Goal: Use online tool/utility: Utilize a website feature to perform a specific function

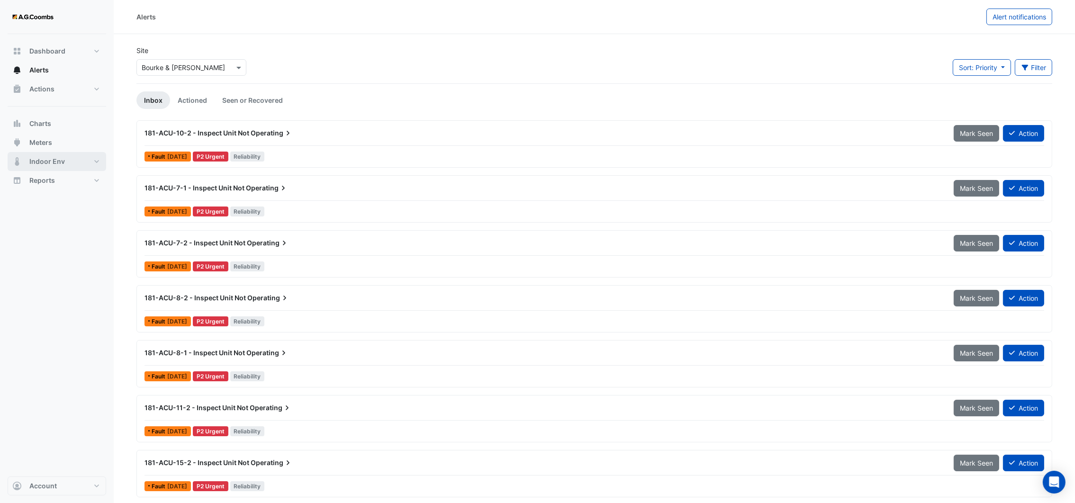
click at [49, 158] on span "Indoor Env" at bounding box center [47, 161] width 36 height 9
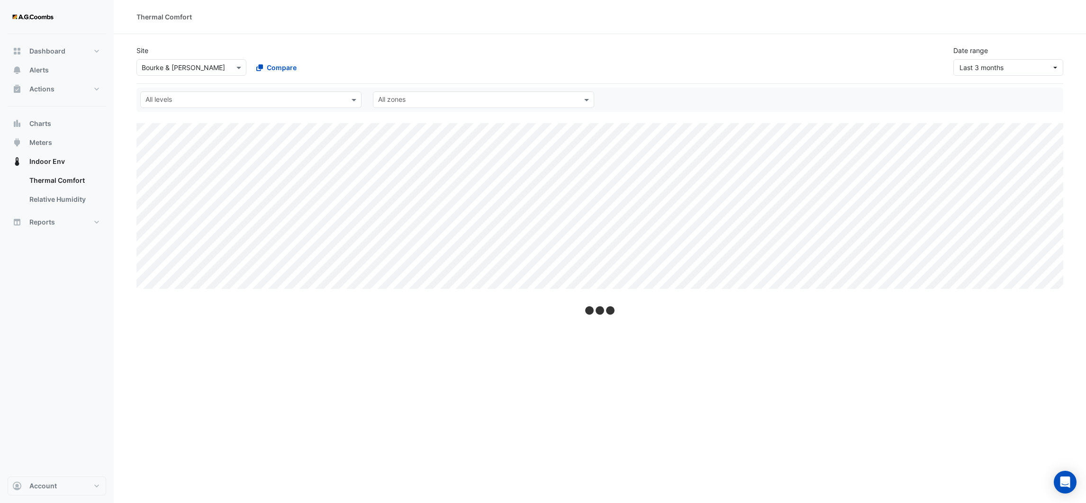
click at [232, 70] on div at bounding box center [191, 67] width 109 height 11
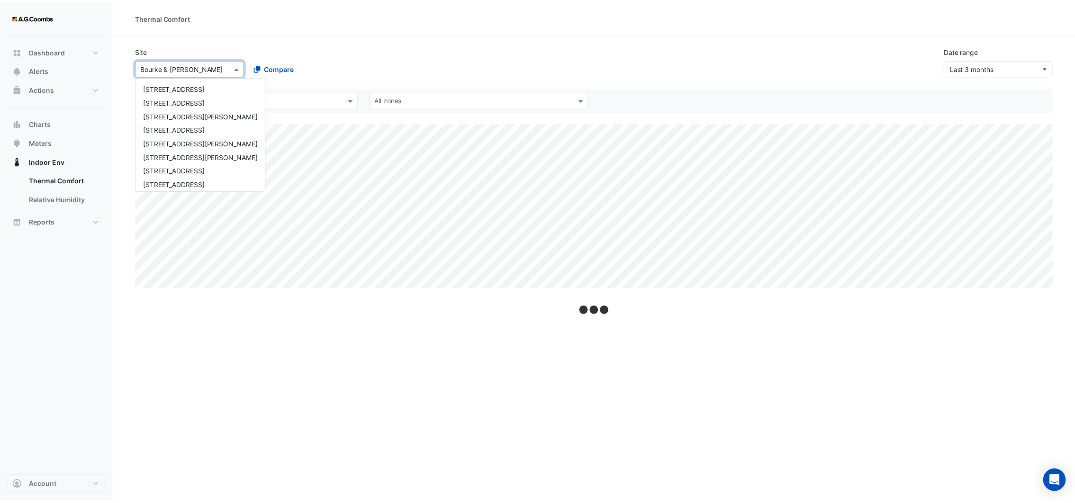
scroll to position [58, 0]
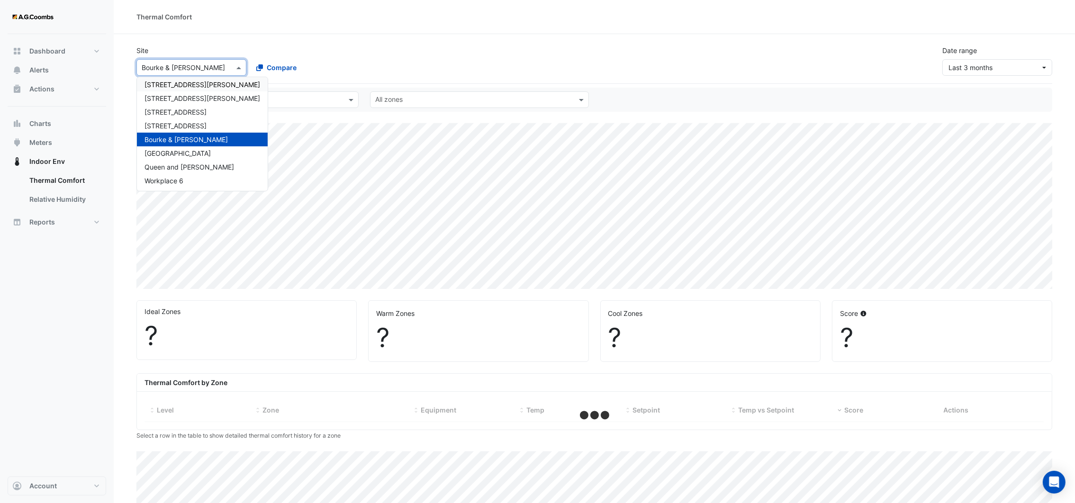
click at [199, 90] on div "[STREET_ADDRESS][PERSON_NAME]" at bounding box center [202, 85] width 131 height 14
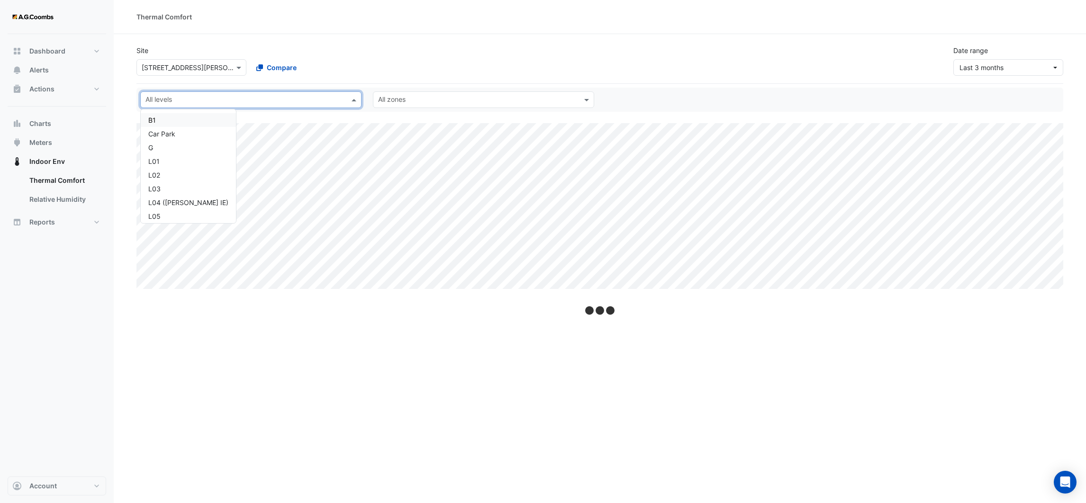
click at [282, 103] on input "text" at bounding box center [245, 101] width 200 height 10
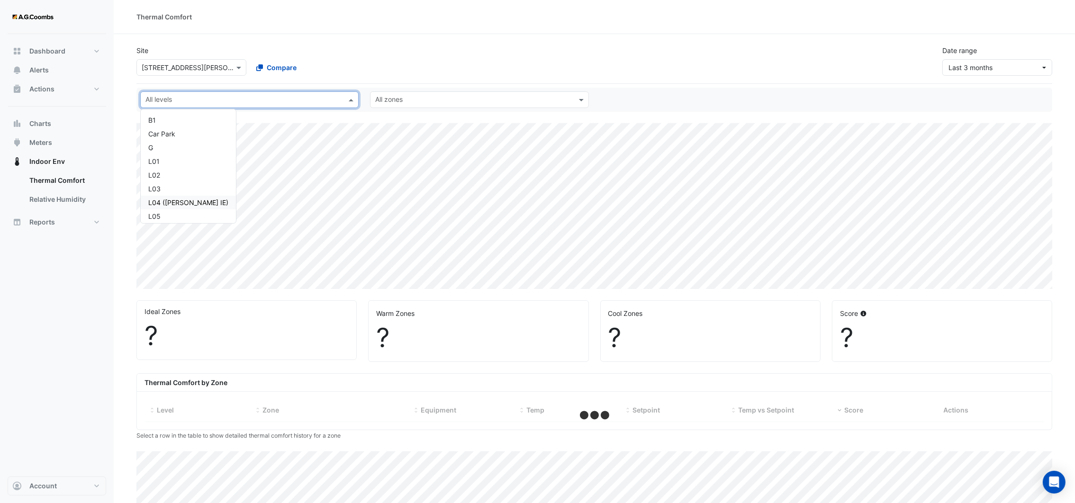
click at [167, 200] on div "L04 ([PERSON_NAME] IE)" at bounding box center [188, 203] width 80 height 10
select select "**"
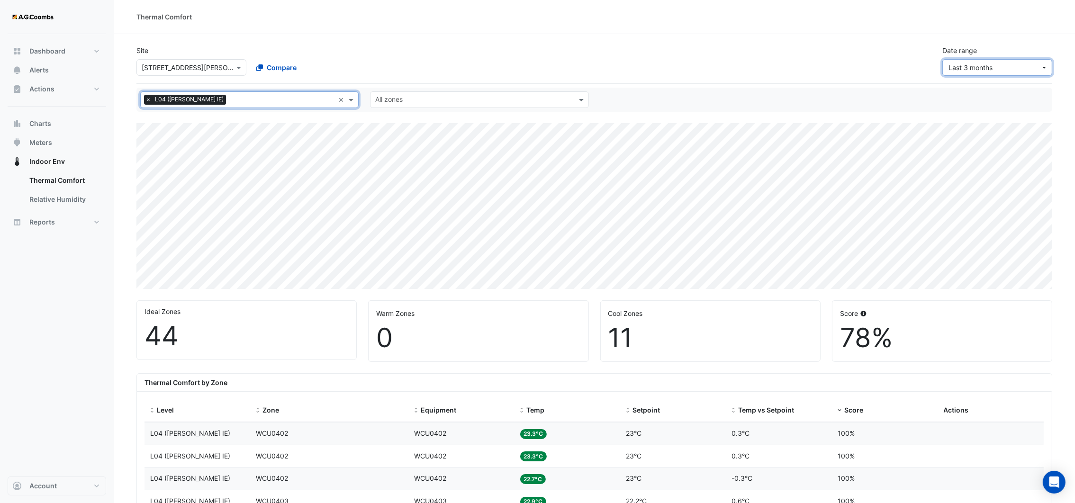
click at [1045, 64] on button "Last 3 months" at bounding box center [997, 67] width 110 height 17
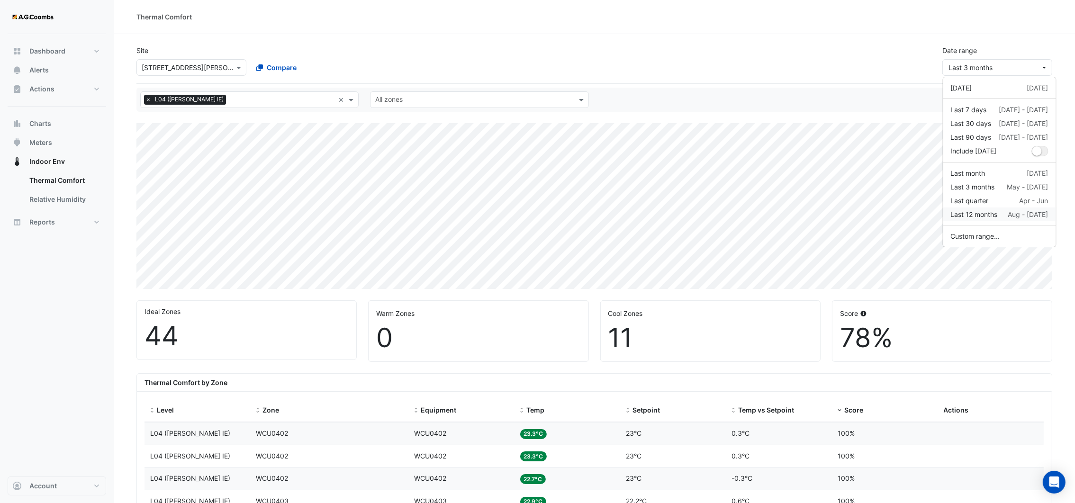
click at [980, 214] on div "Last 12 months" at bounding box center [974, 214] width 47 height 10
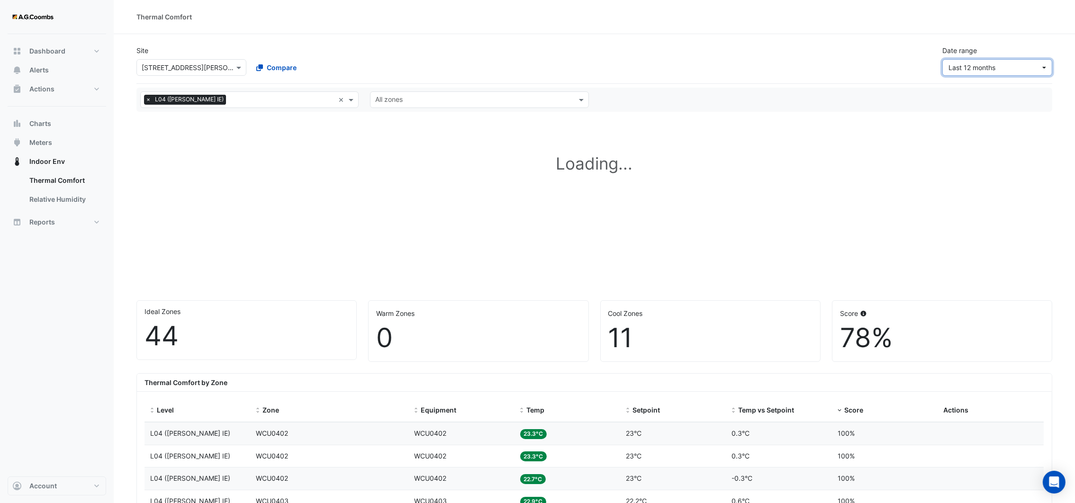
click at [1044, 69] on button "Last 12 months" at bounding box center [997, 67] width 110 height 17
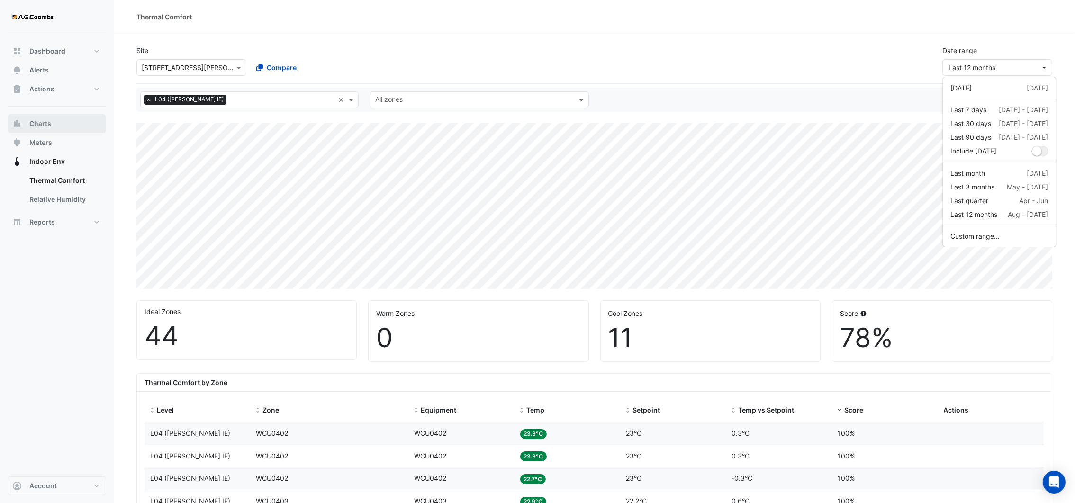
click at [55, 131] on button "Charts" at bounding box center [57, 123] width 99 height 19
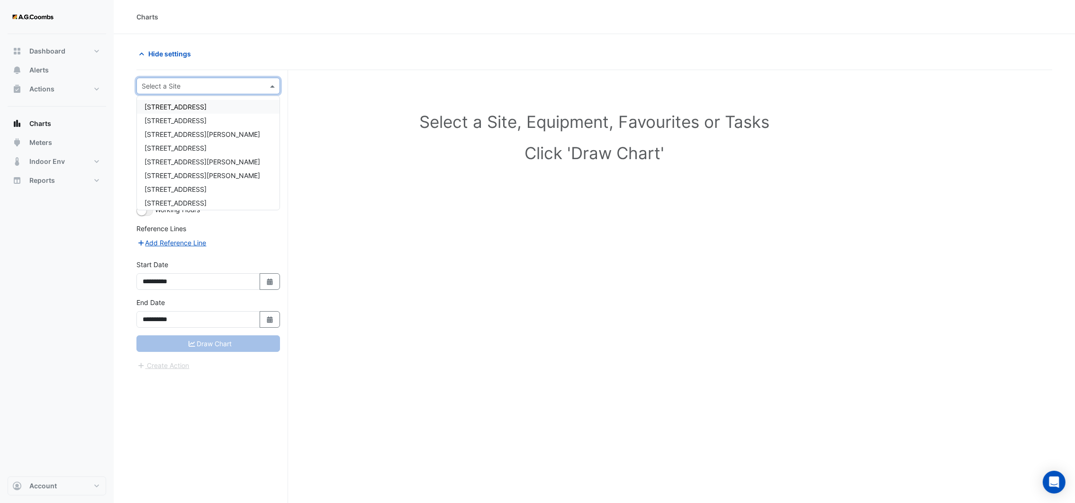
click at [272, 86] on span at bounding box center [274, 86] width 12 height 10
click at [199, 158] on span "[STREET_ADDRESS][PERSON_NAME]" at bounding box center [203, 162] width 116 height 8
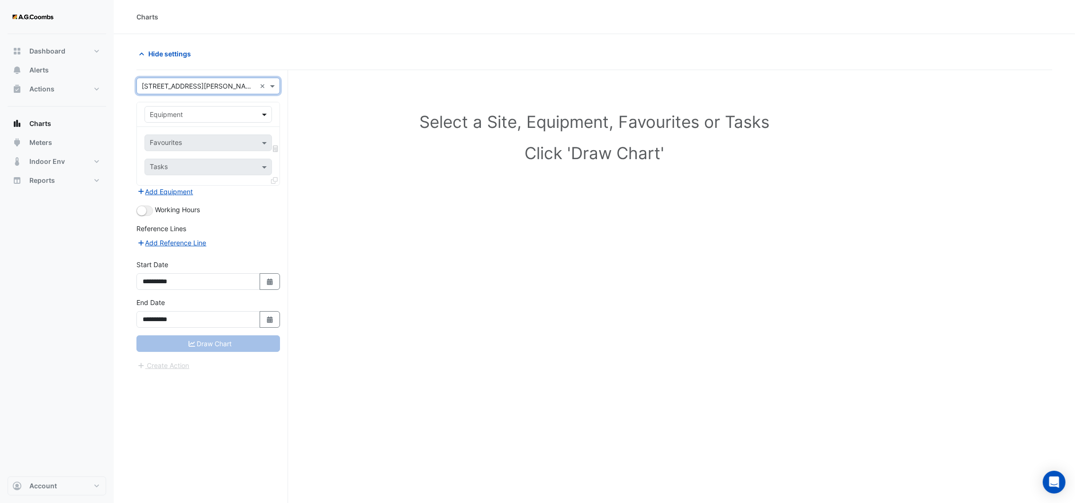
click at [263, 113] on span at bounding box center [266, 114] width 12 height 10
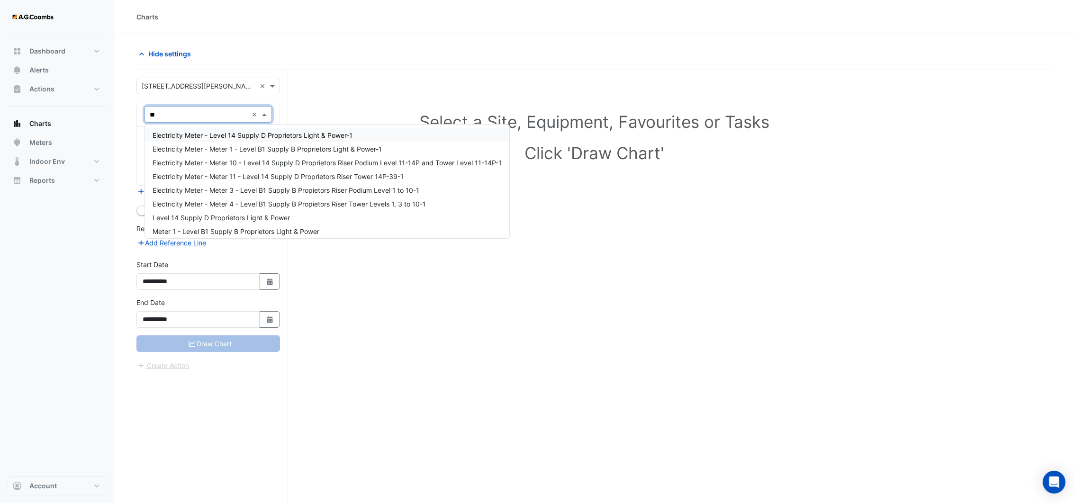
type input "*"
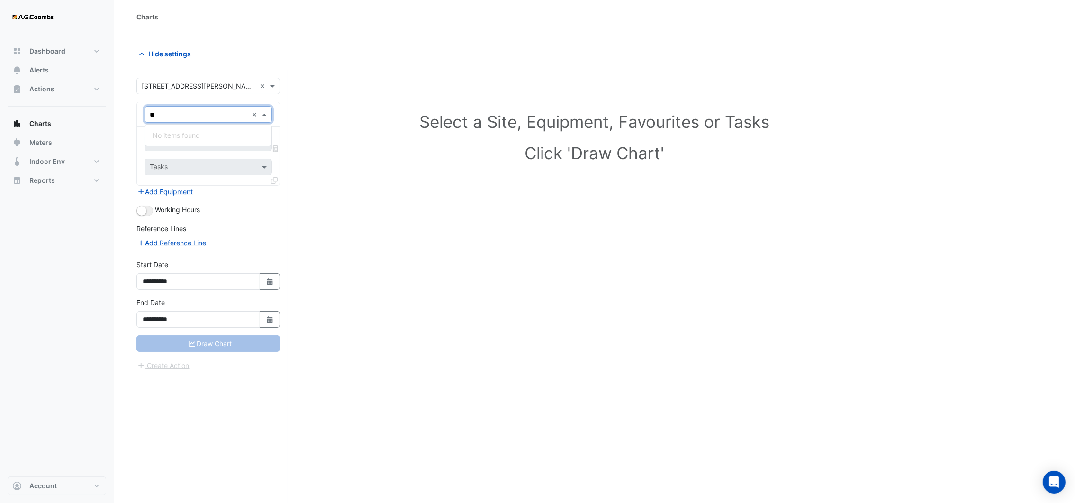
type input "*"
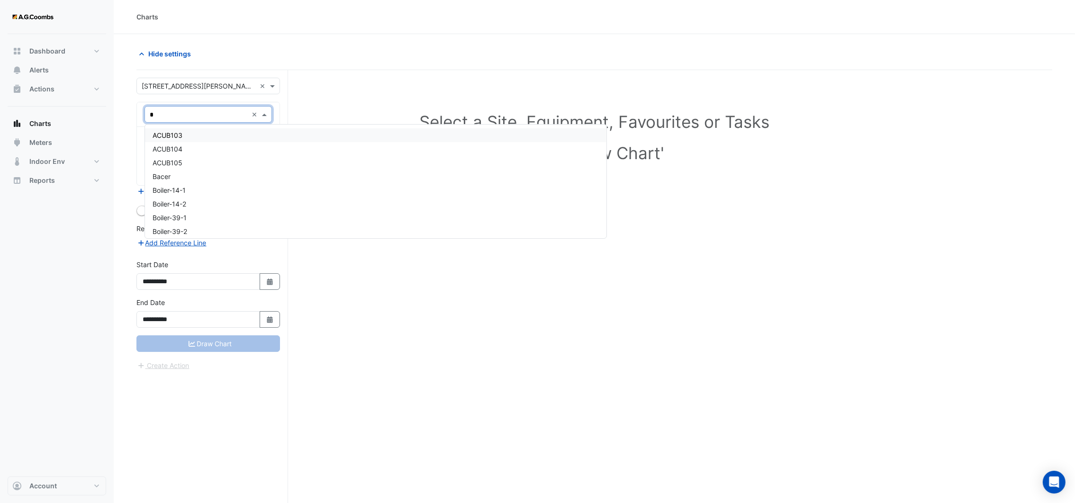
type input "**"
click at [165, 128] on div "Boiler-14-1" at bounding box center [208, 135] width 126 height 14
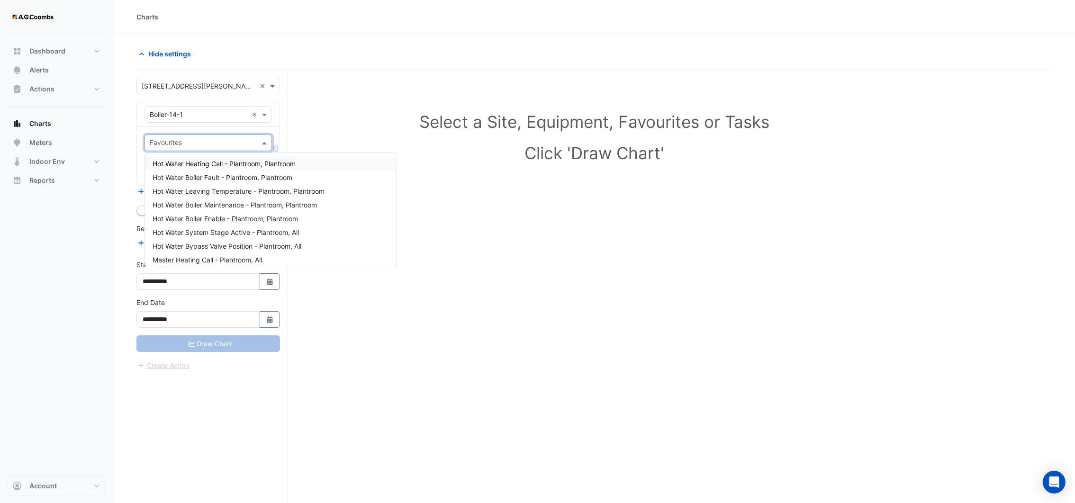
click at [260, 145] on span at bounding box center [266, 143] width 12 height 10
click at [231, 189] on span "Hot Water Leaving Temperature - Plantroom, Plantroom" at bounding box center [239, 191] width 172 height 8
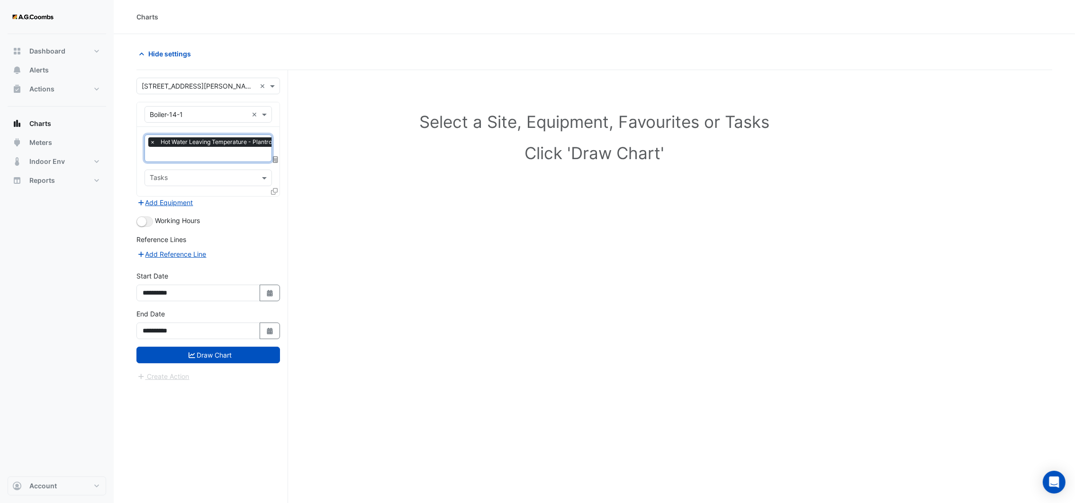
click at [240, 154] on input "text" at bounding box center [233, 155] width 166 height 10
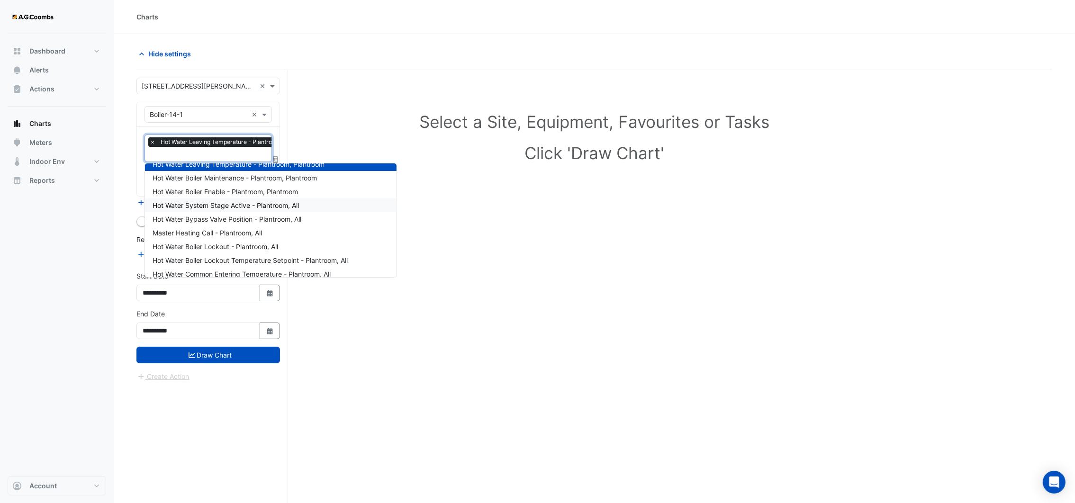
scroll to position [71, 0]
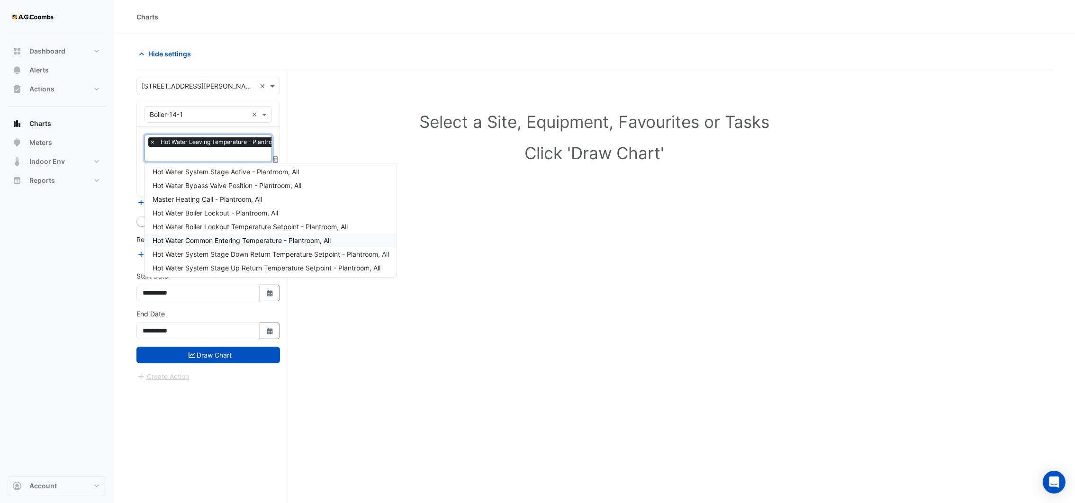
click at [236, 237] on span "Hot Water Common Entering Temperature - Plantroom, All" at bounding box center [242, 240] width 178 height 8
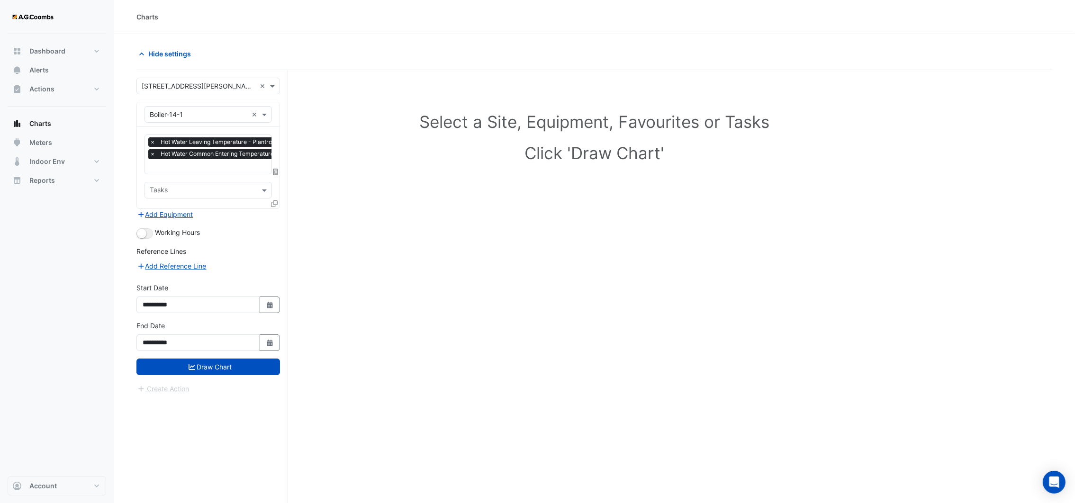
click at [272, 202] on icon at bounding box center [274, 203] width 7 height 7
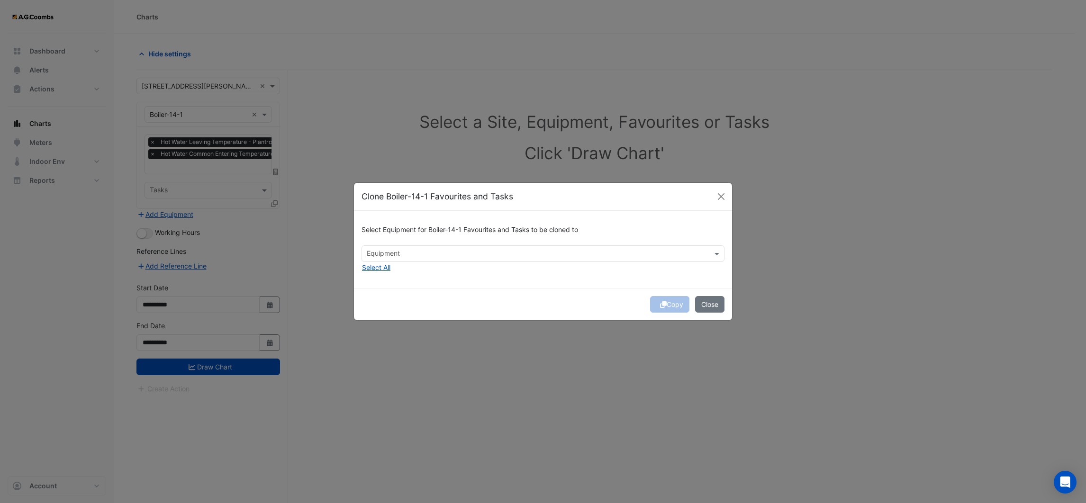
click at [396, 257] on input "text" at bounding box center [538, 255] width 342 height 10
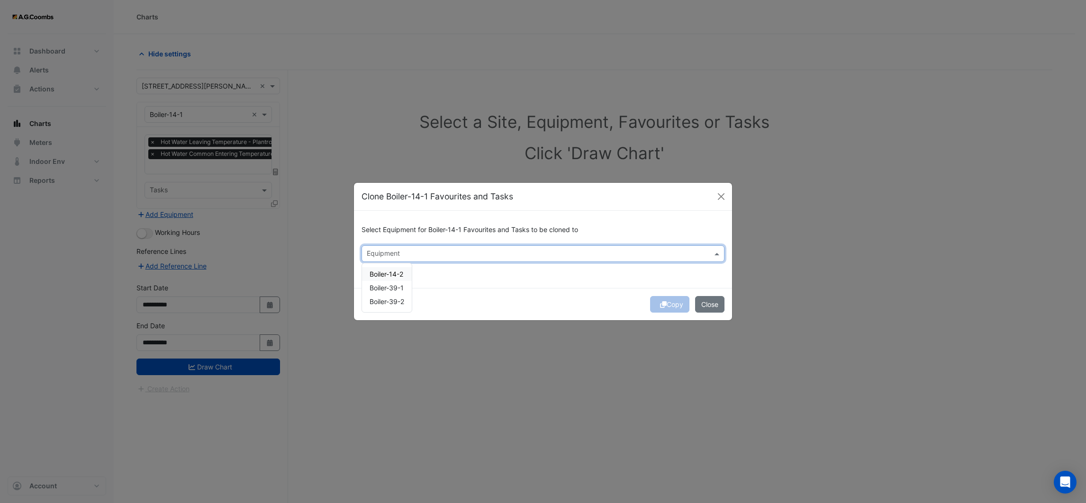
click at [397, 272] on span "Boiler-14-2" at bounding box center [387, 274] width 34 height 8
click at [474, 277] on div "Select Equipment for Boiler-14-1 Favourites and Tasks to be cloned to Equipment…" at bounding box center [543, 249] width 378 height 77
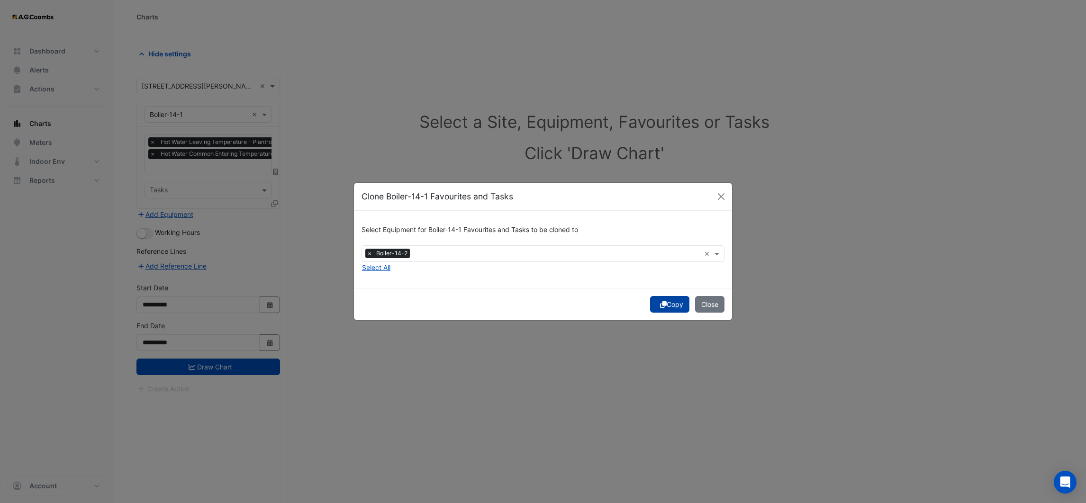
click at [678, 307] on button "Copy" at bounding box center [669, 304] width 39 height 17
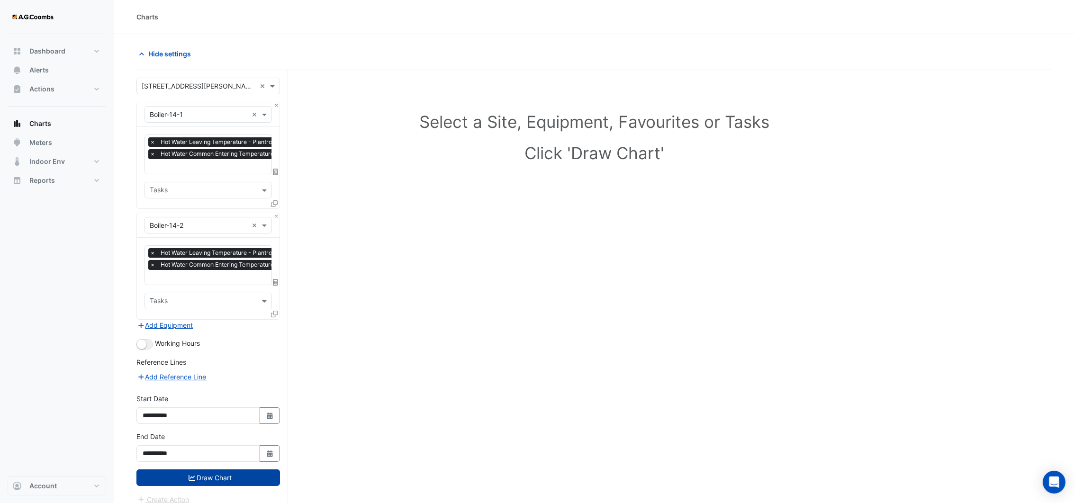
click at [241, 472] on button "Draw Chart" at bounding box center [208, 478] width 144 height 17
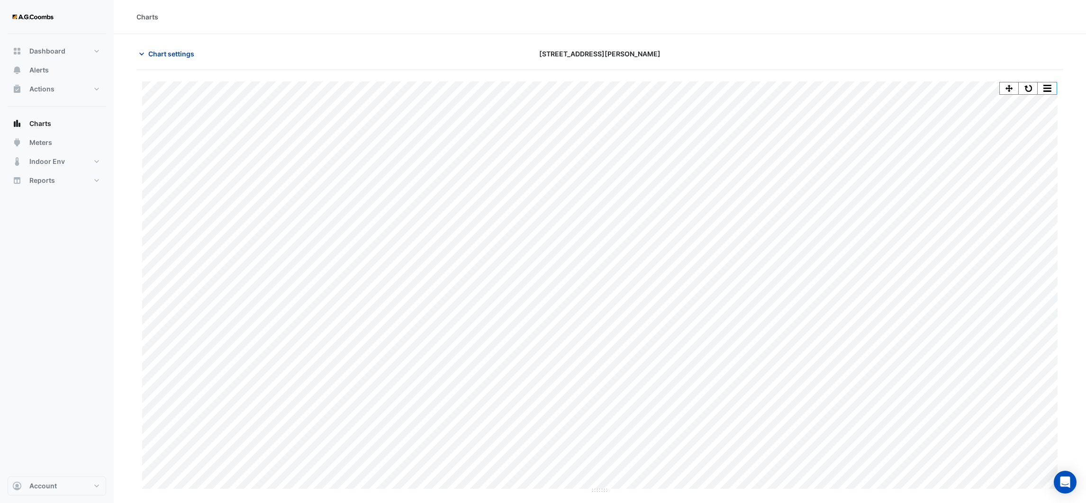
click at [146, 56] on button "Chart settings" at bounding box center [168, 53] width 64 height 17
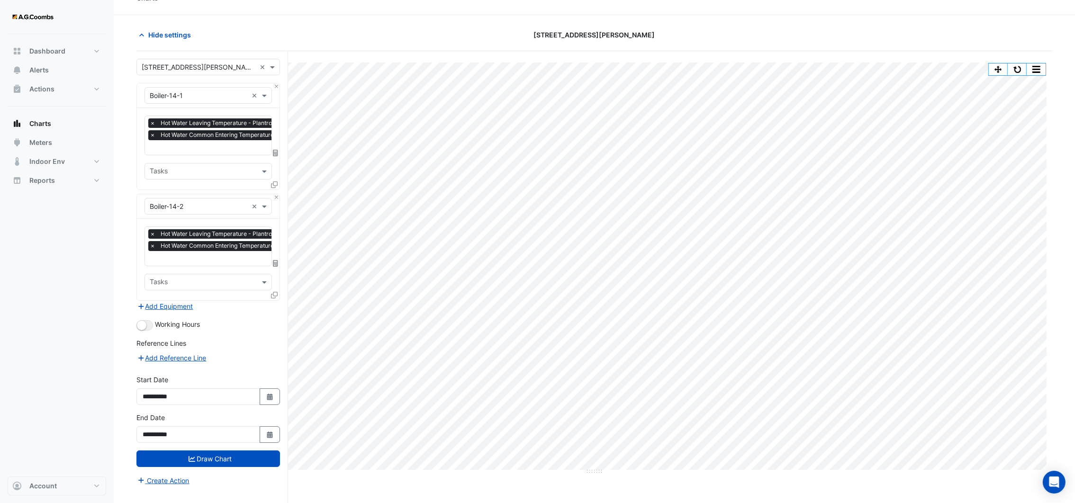
scroll to position [36, 0]
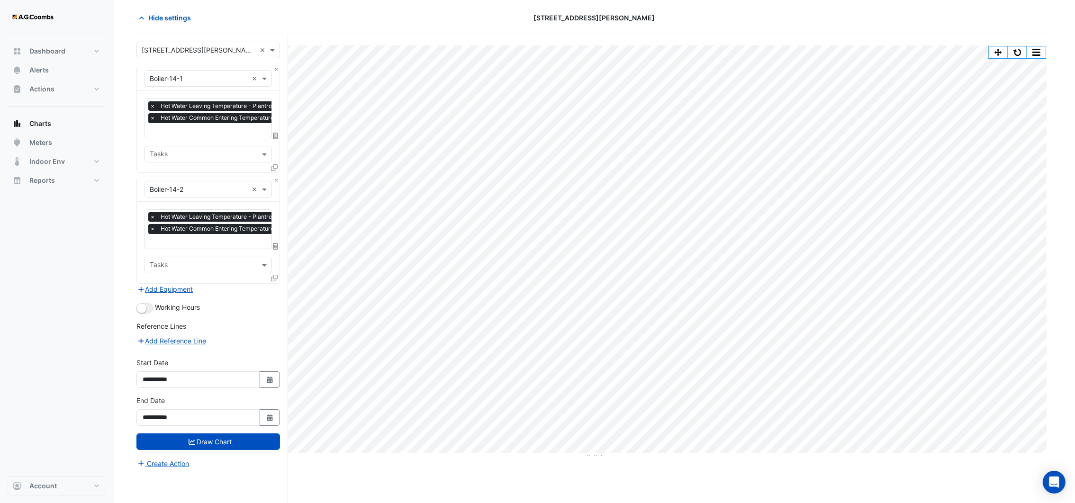
click at [275, 275] on icon at bounding box center [274, 278] width 7 height 7
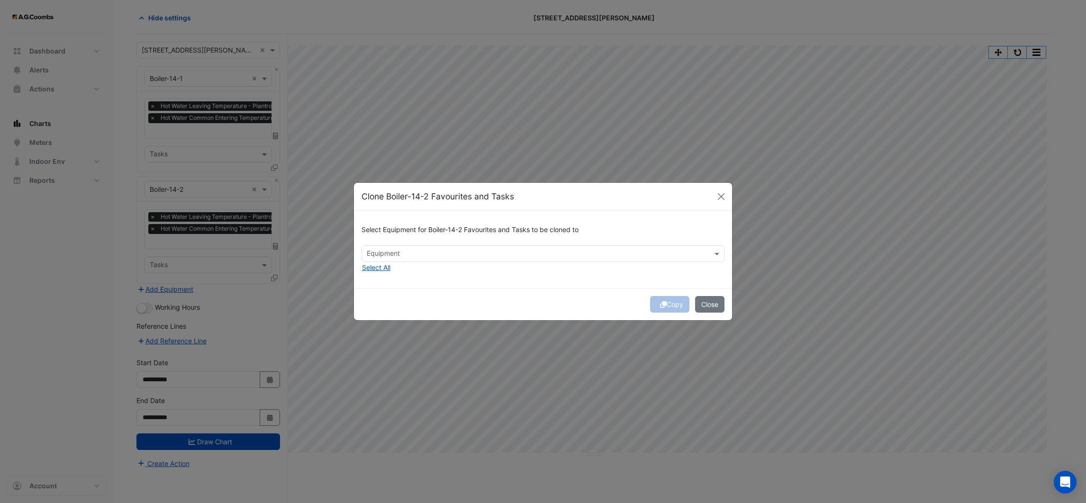
click at [390, 250] on input "text" at bounding box center [538, 255] width 342 height 10
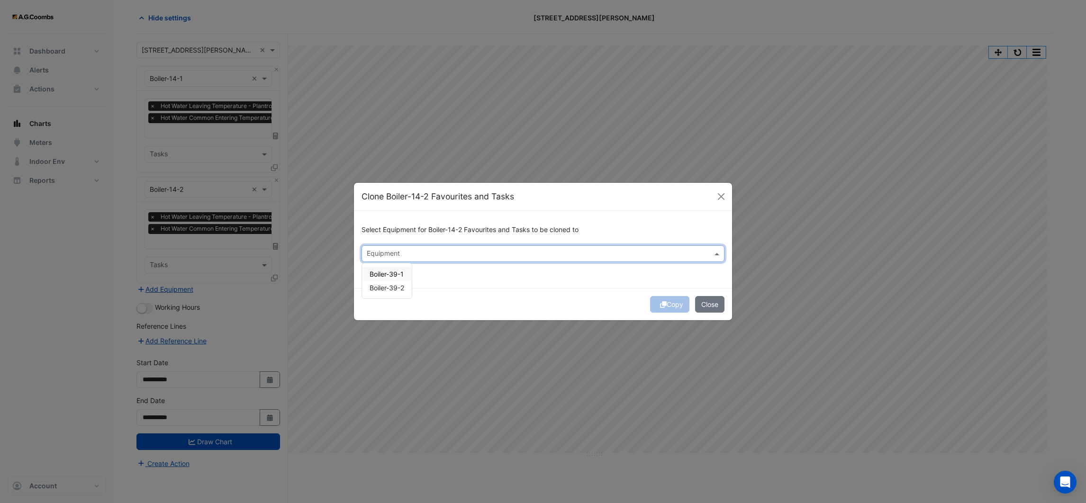
click at [385, 275] on span "Boiler-39-1" at bounding box center [387, 274] width 34 height 8
click at [384, 284] on span "Boiler-39-2" at bounding box center [387, 288] width 35 height 8
drag, startPoint x: 482, startPoint y: 282, endPoint x: 555, endPoint y: 281, distance: 73.0
click at [482, 281] on div "Select Equipment for Boiler-14-2 Favourites and Tasks to be cloned to Equipment…" at bounding box center [543, 249] width 378 height 77
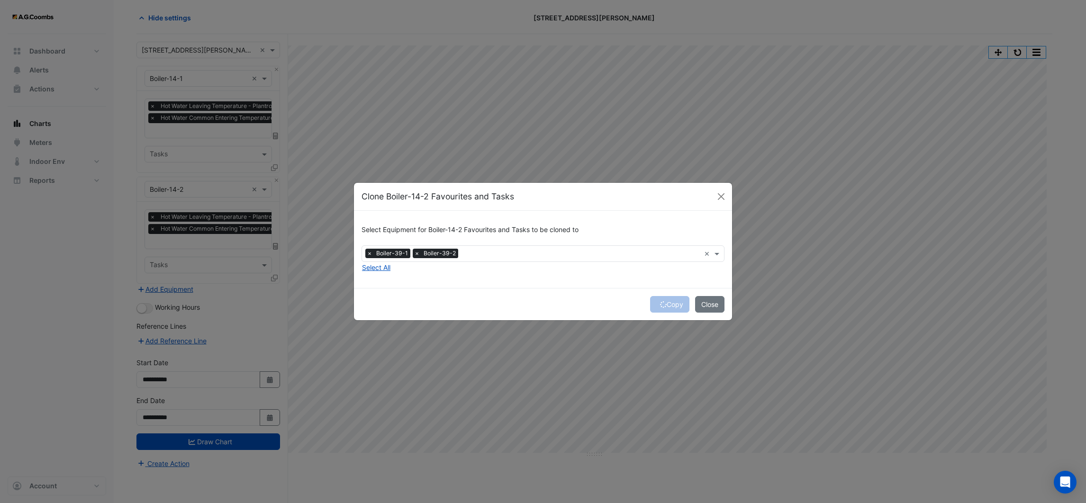
click at [657, 303] on div "Copy Close" at bounding box center [543, 304] width 378 height 32
click at [671, 305] on button "Copy" at bounding box center [669, 304] width 39 height 17
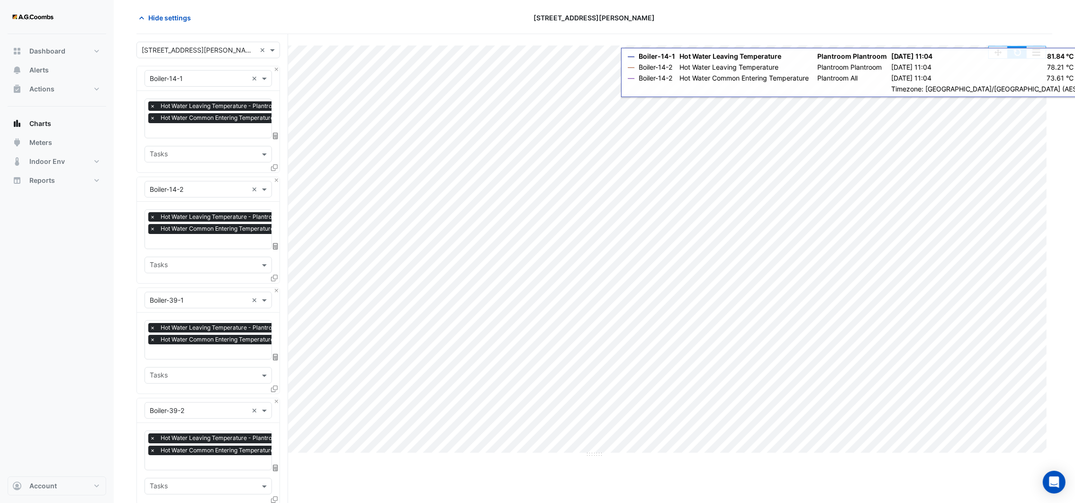
click at [1015, 56] on button "button" at bounding box center [1017, 52] width 19 height 12
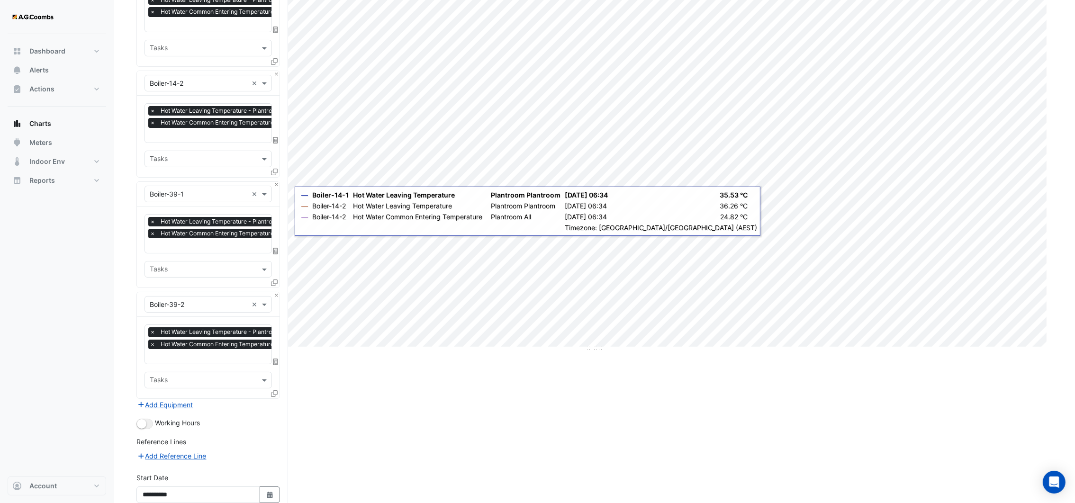
scroll to position [228, 0]
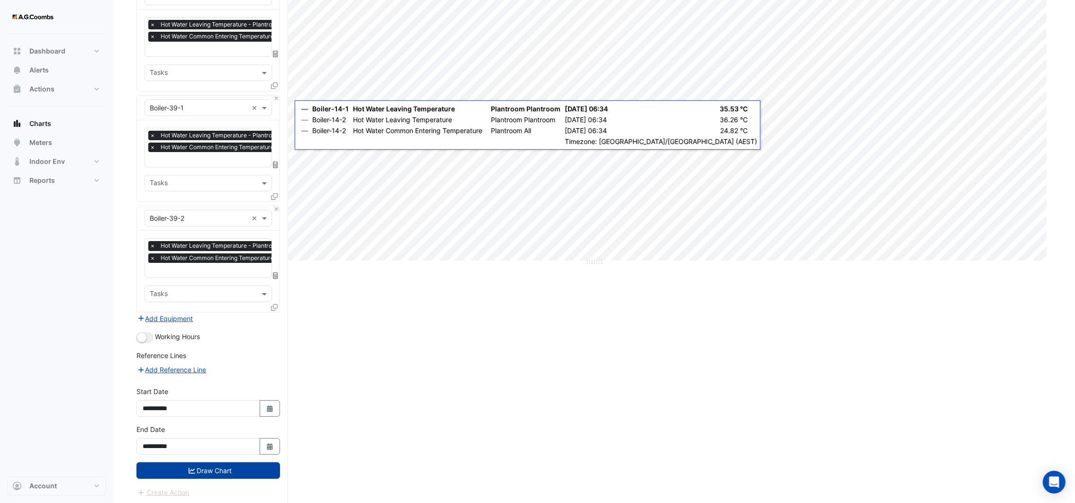
click at [224, 462] on button "Draw Chart" at bounding box center [208, 470] width 144 height 17
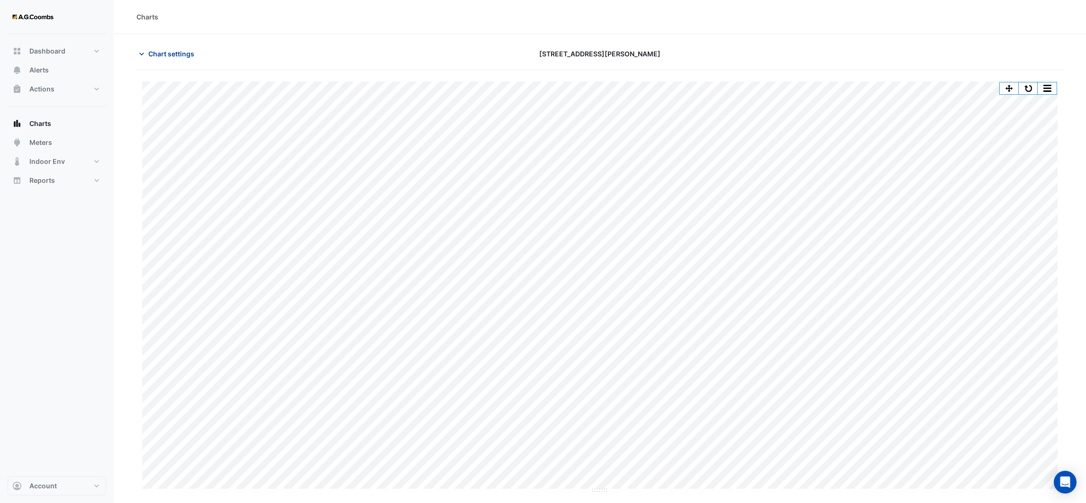
click at [142, 52] on icon "button" at bounding box center [141, 53] width 9 height 9
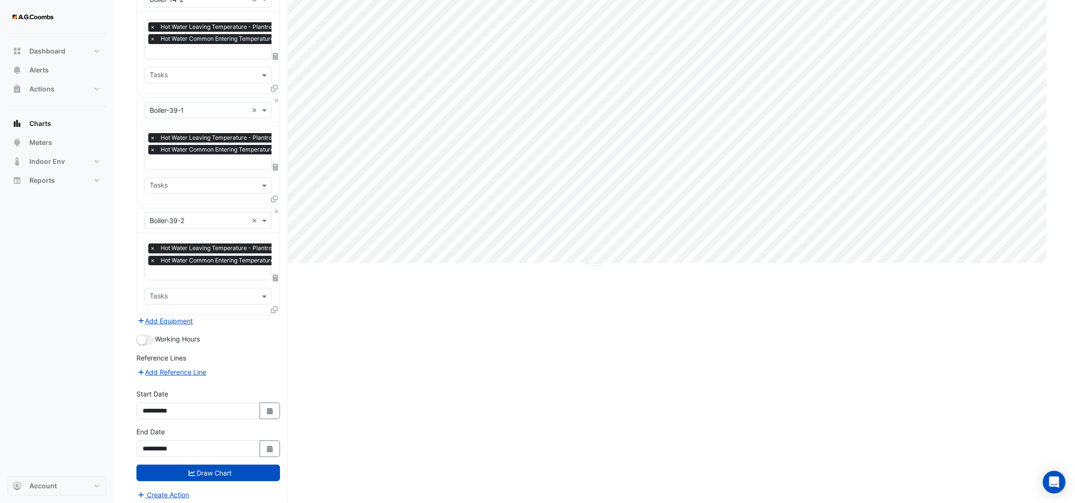
scroll to position [228, 0]
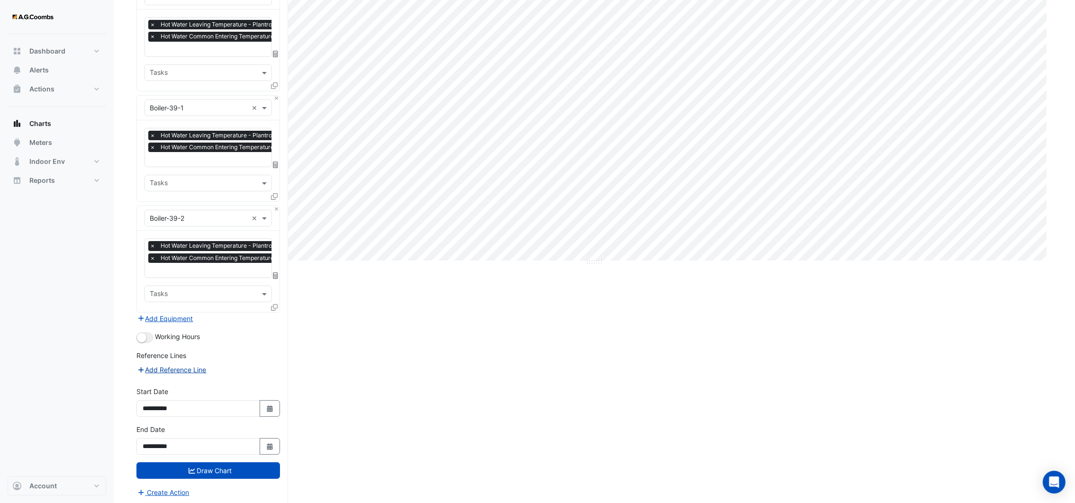
click at [143, 367] on icon "button" at bounding box center [141, 370] width 9 height 7
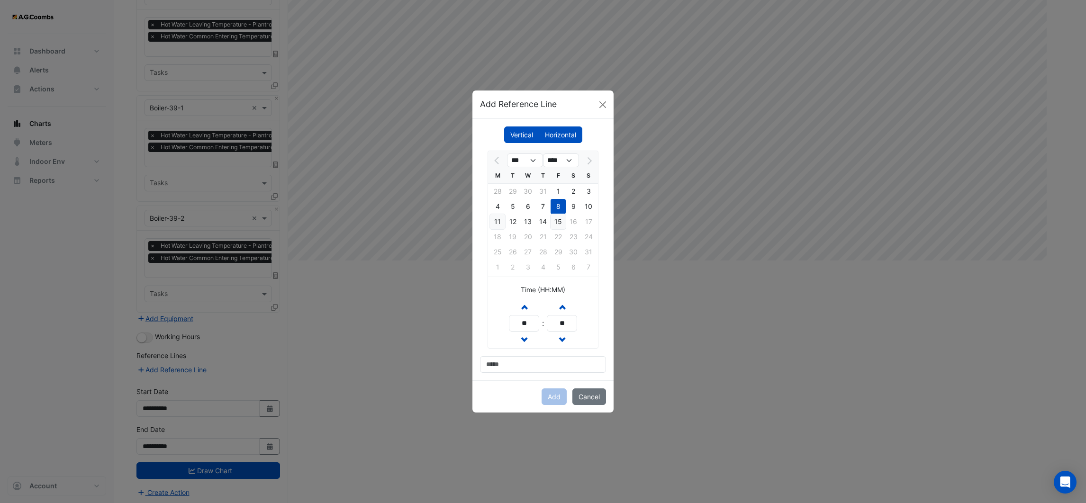
click at [500, 217] on div "11" at bounding box center [497, 221] width 15 height 15
drag, startPoint x: 535, startPoint y: 325, endPoint x: 516, endPoint y: 326, distance: 19.0
click at [516, 326] on input "**" at bounding box center [524, 323] width 30 height 17
type input "**"
click at [538, 368] on input at bounding box center [543, 364] width 126 height 17
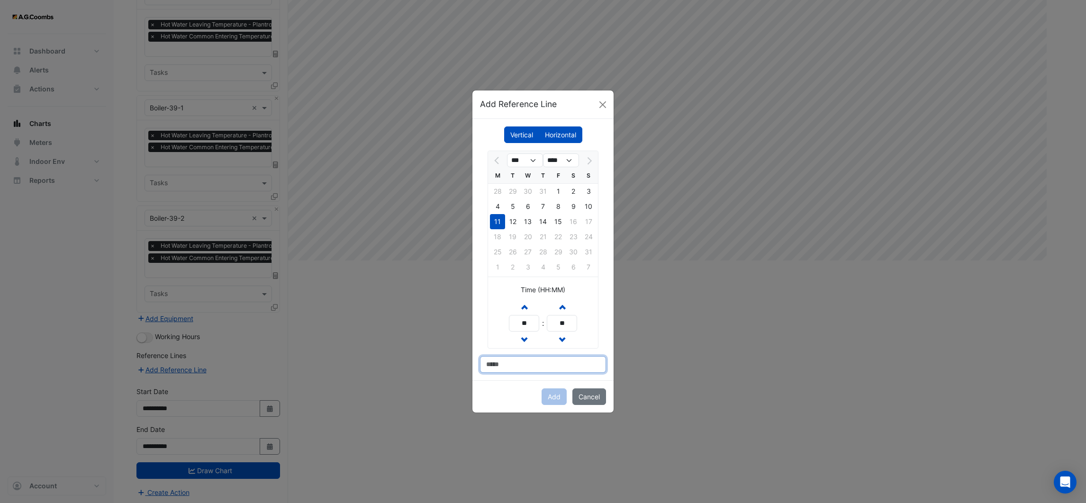
type input "**********"
click at [551, 399] on button "Add" at bounding box center [554, 397] width 25 height 17
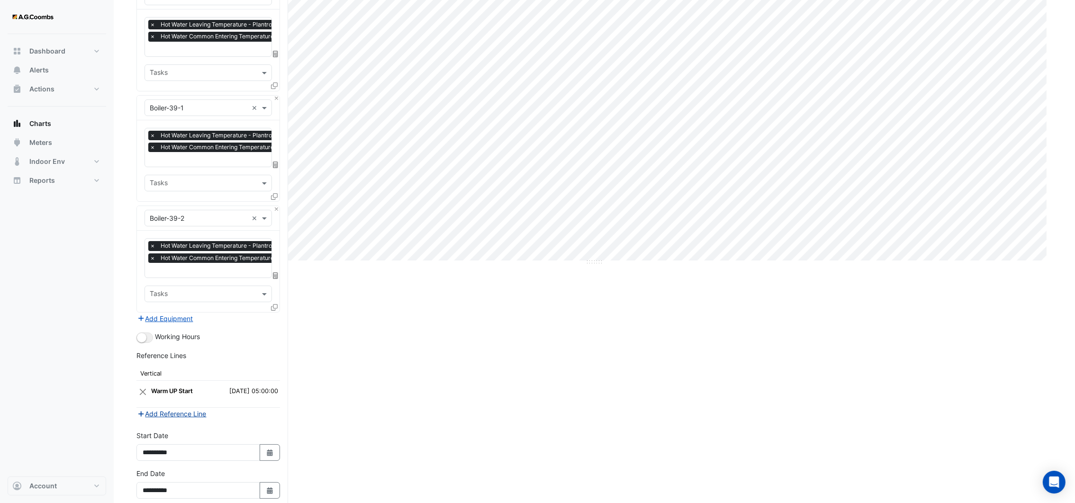
click at [151, 410] on button "Add Reference Line" at bounding box center [171, 413] width 71 height 11
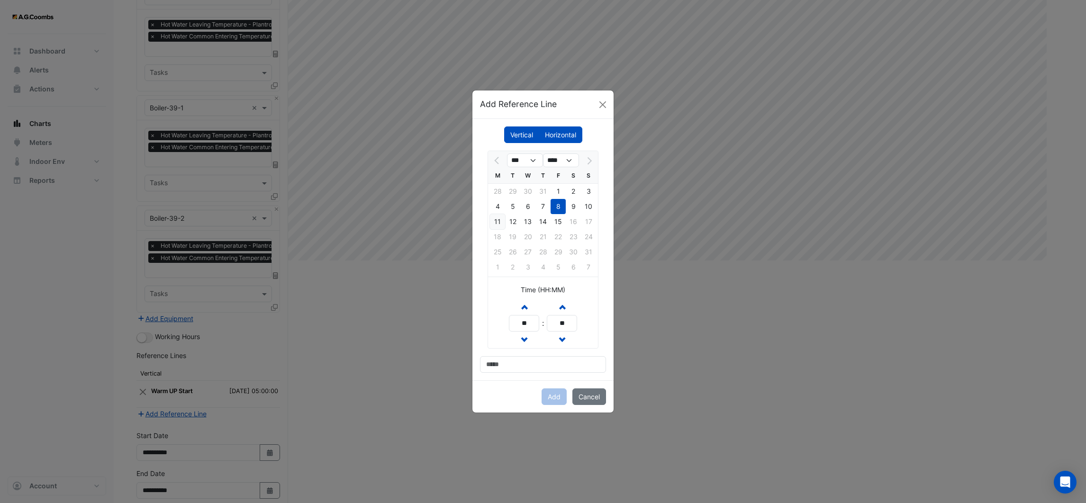
click at [494, 219] on div "11" at bounding box center [497, 221] width 15 height 15
drag, startPoint x: 526, startPoint y: 325, endPoint x: 507, endPoint y: 325, distance: 19.0
click at [507, 325] on div "Increment hours ** Decrement hours : Increment minutes ** Decrement minutes" at bounding box center [543, 324] width 110 height 50
type input "**"
click at [526, 369] on input at bounding box center [543, 364] width 126 height 17
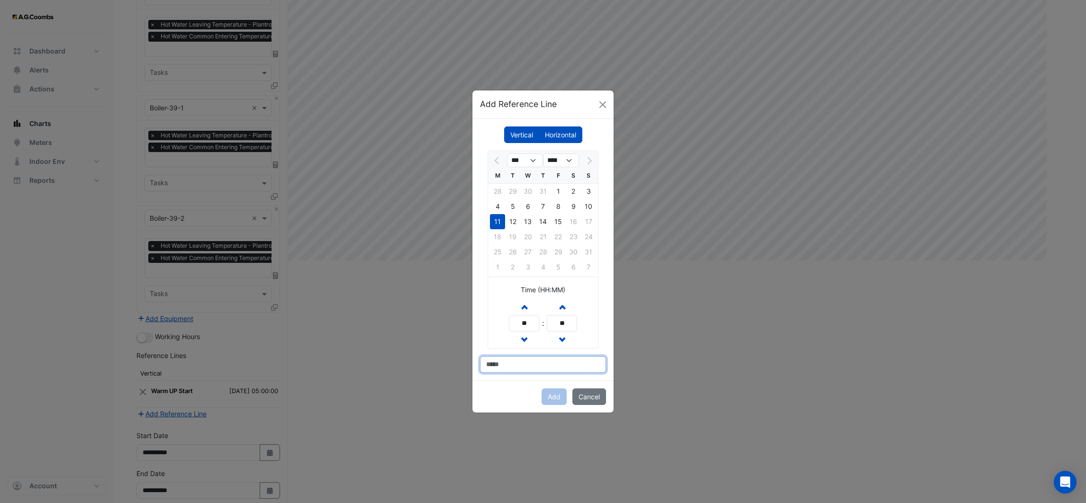
type input "*********"
click at [549, 399] on button "Add" at bounding box center [554, 397] width 25 height 17
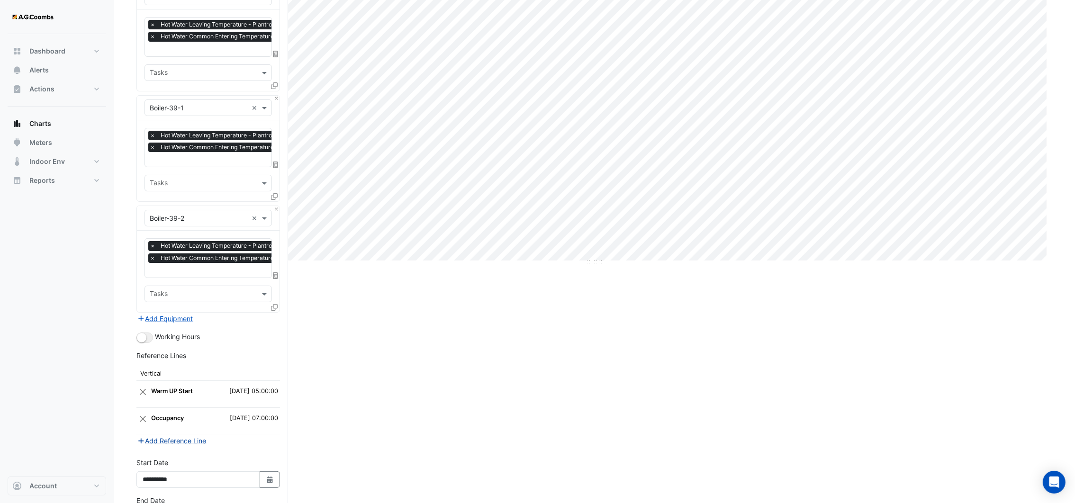
click at [150, 439] on button "Add Reference Line" at bounding box center [171, 440] width 71 height 11
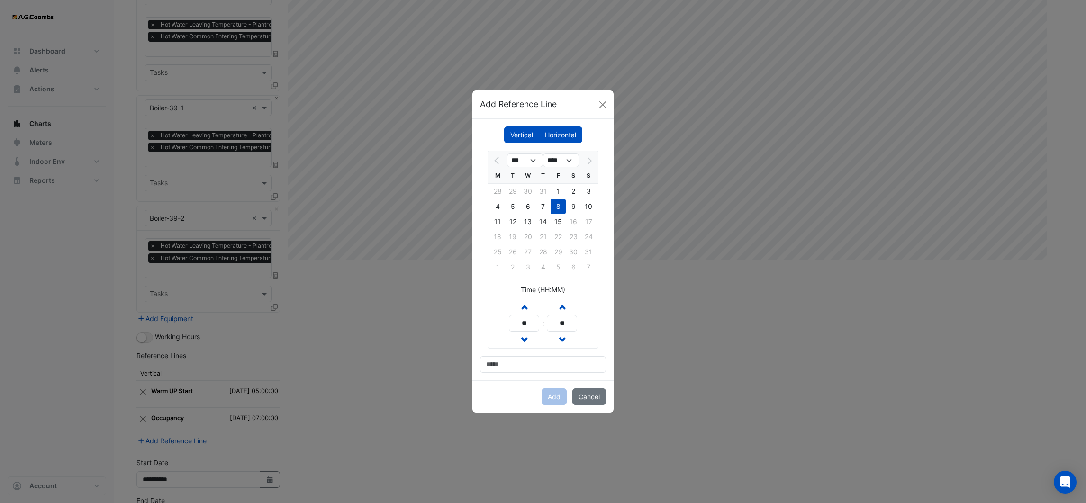
click at [528, 131] on label "Vertical" at bounding box center [521, 135] width 35 height 17
click at [552, 133] on label "Horizontal" at bounding box center [561, 135] width 44 height 17
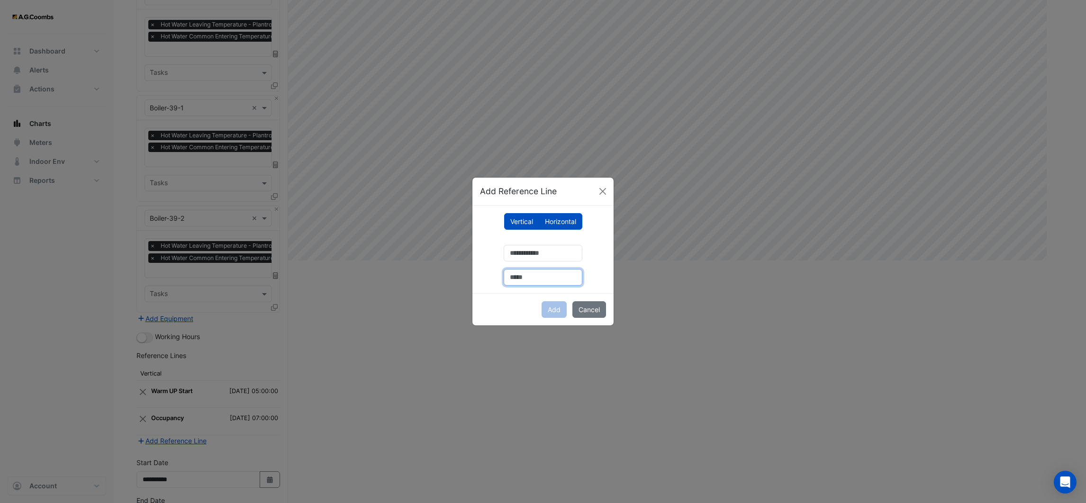
click at [533, 277] on input "text" at bounding box center [543, 277] width 79 height 17
type input "**********"
click at [526, 250] on input "number" at bounding box center [543, 253] width 79 height 17
type input "**"
click at [550, 310] on button "Add" at bounding box center [554, 309] width 25 height 17
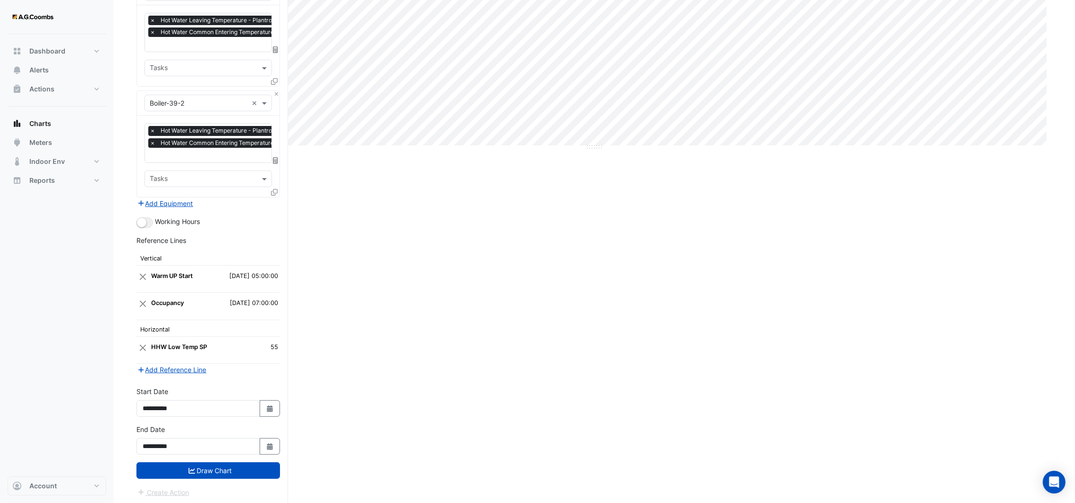
scroll to position [344, 0]
click at [217, 471] on button "Draw Chart" at bounding box center [208, 470] width 144 height 17
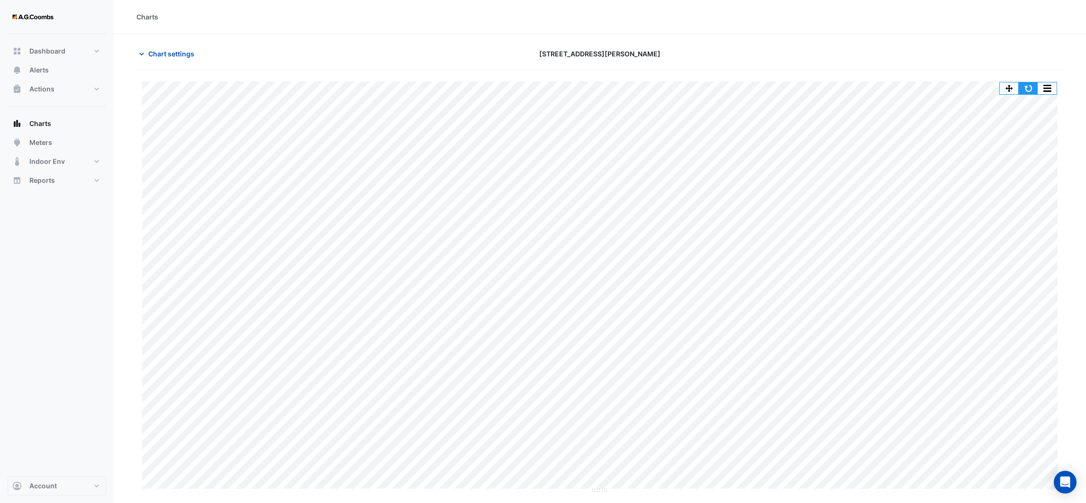
click at [1027, 88] on button "button" at bounding box center [1028, 88] width 19 height 12
click at [137, 52] on icon "button" at bounding box center [141, 53] width 9 height 9
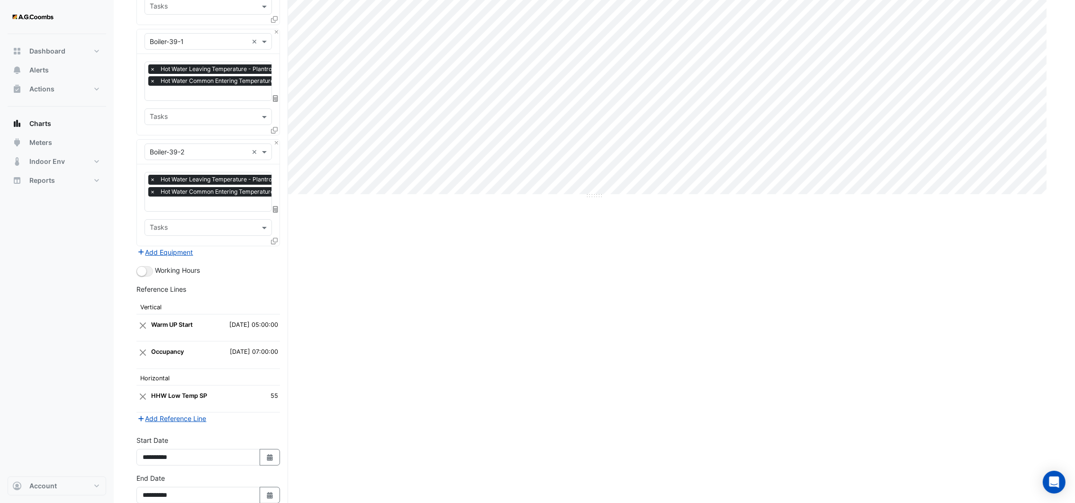
scroll to position [344, 0]
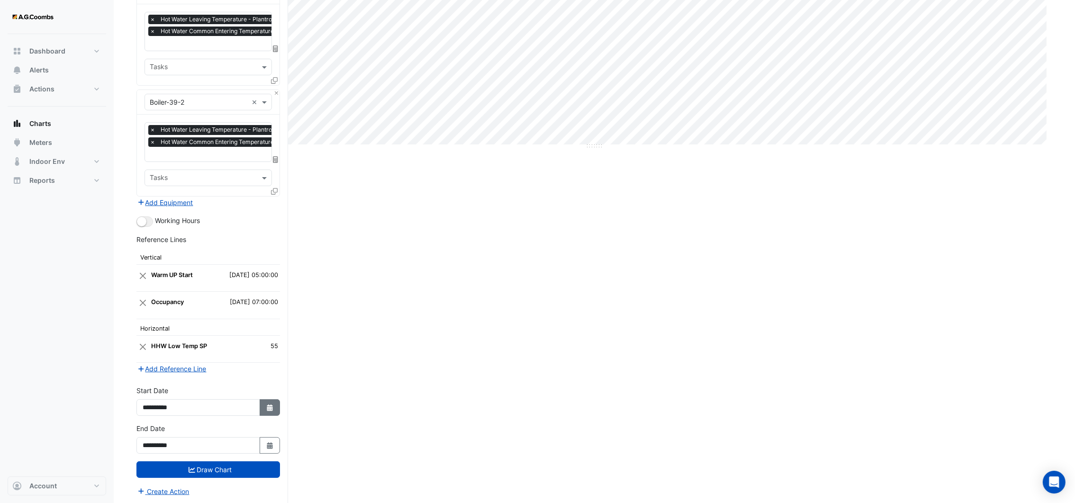
click at [269, 411] on button "Select Date" at bounding box center [270, 407] width 21 height 17
select select "*"
select select "****"
click at [149, 276] on button "Previous month" at bounding box center [152, 280] width 11 height 15
select select "*"
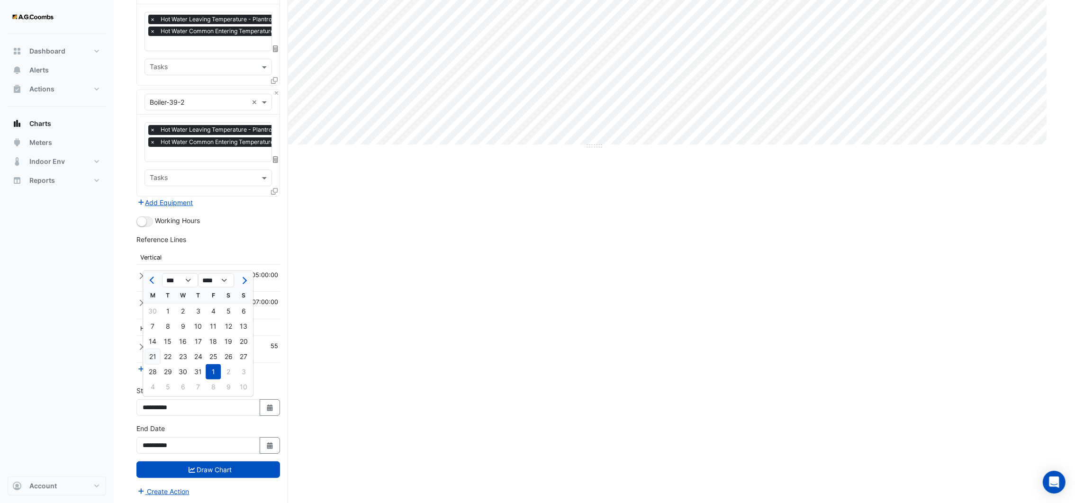
click at [150, 360] on div "21" at bounding box center [152, 356] width 15 height 15
type input "**********"
click at [182, 468] on button "Draw Chart" at bounding box center [208, 470] width 144 height 17
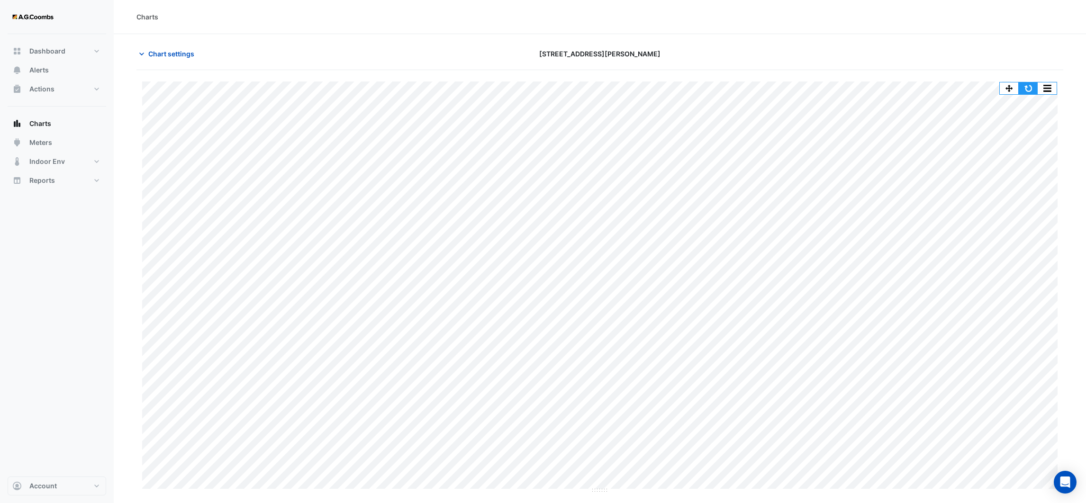
click at [1033, 92] on button "button" at bounding box center [1028, 88] width 19 height 12
click at [1027, 90] on button "button" at bounding box center [1028, 88] width 19 height 12
click at [1027, 91] on button "button" at bounding box center [1028, 88] width 19 height 12
click at [48, 123] on span "Charts" at bounding box center [40, 123] width 22 height 9
click at [144, 50] on icon "button" at bounding box center [141, 53] width 9 height 9
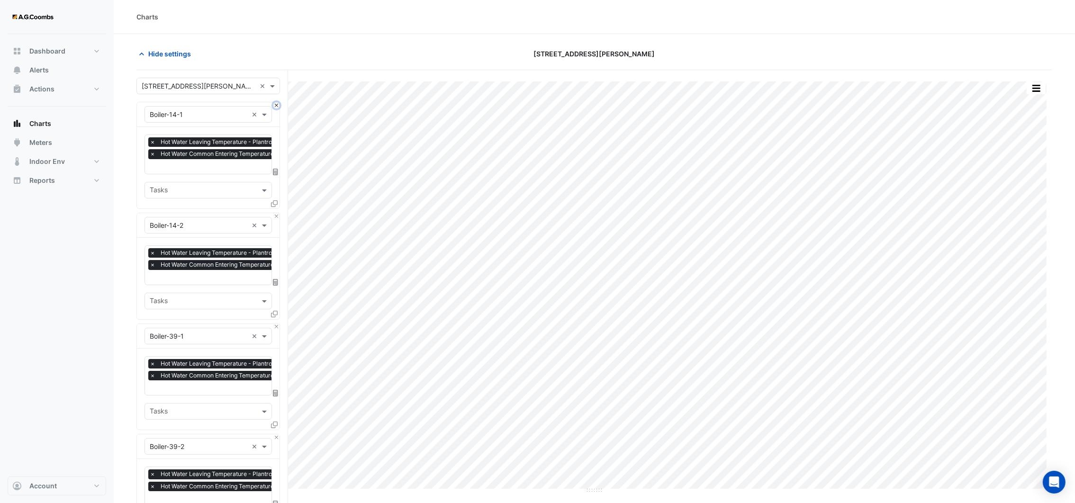
click at [276, 105] on button "Close" at bounding box center [276, 105] width 6 height 6
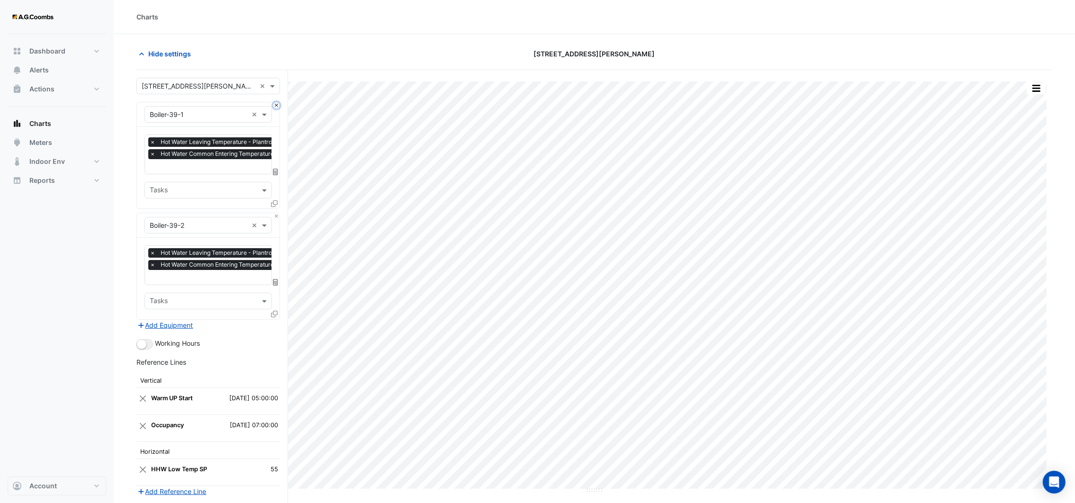
click at [276, 105] on button "Close" at bounding box center [276, 105] width 6 height 6
click at [275, 213] on div "Equipment × Boiler-39-2 ×" at bounding box center [208, 225] width 143 height 25
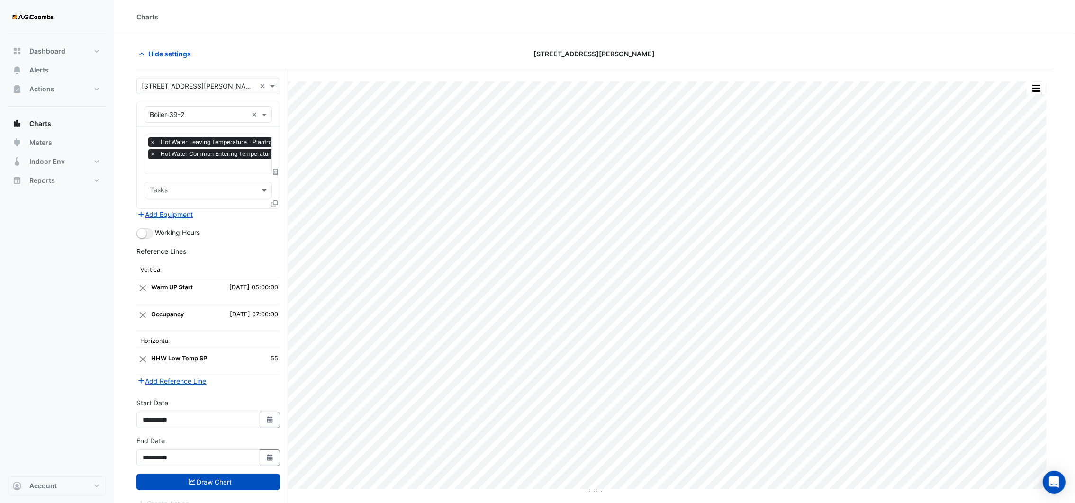
click at [274, 106] on div "Equipment × Boiler-39-2 ×" at bounding box center [208, 114] width 143 height 25
drag, startPoint x: 274, startPoint y: 106, endPoint x: 253, endPoint y: 118, distance: 25.0
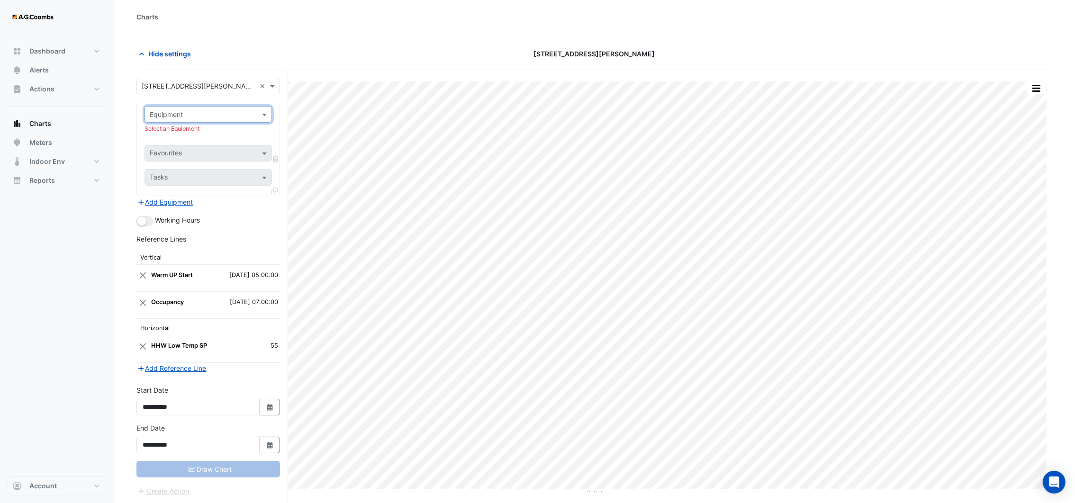
click at [246, 114] on input "text" at bounding box center [199, 115] width 98 height 10
type input "*****"
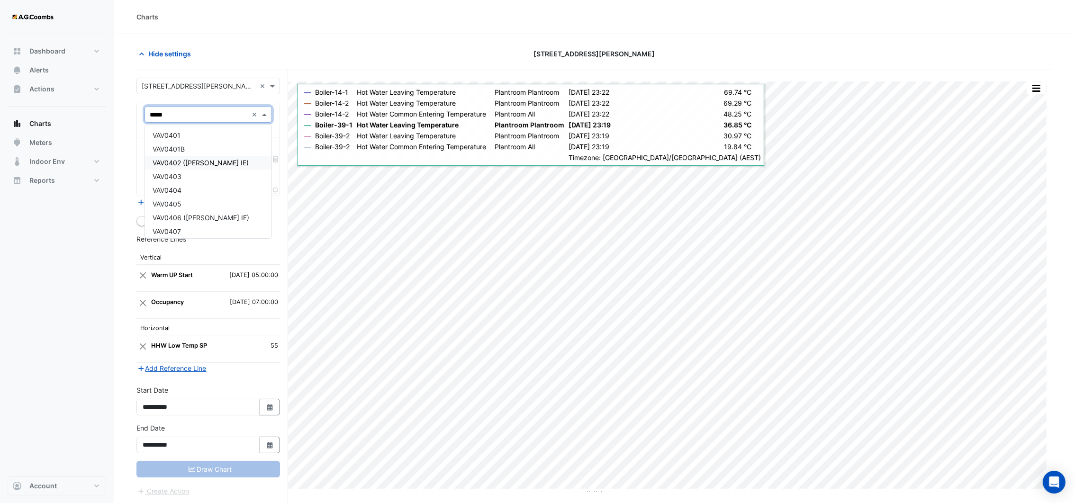
click at [170, 164] on span "VAV0402 ([PERSON_NAME] IE)" at bounding box center [201, 163] width 96 height 8
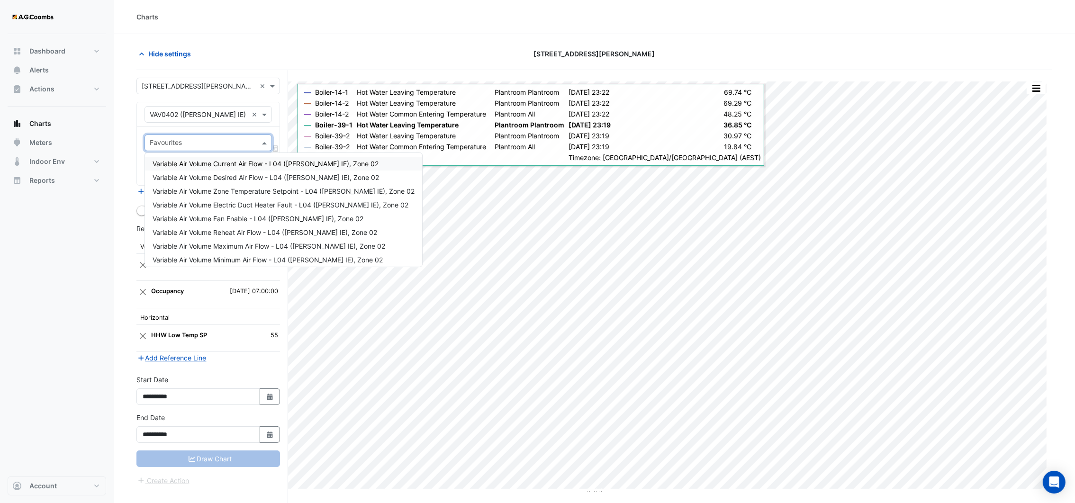
click at [209, 145] on input "text" at bounding box center [203, 144] width 106 height 10
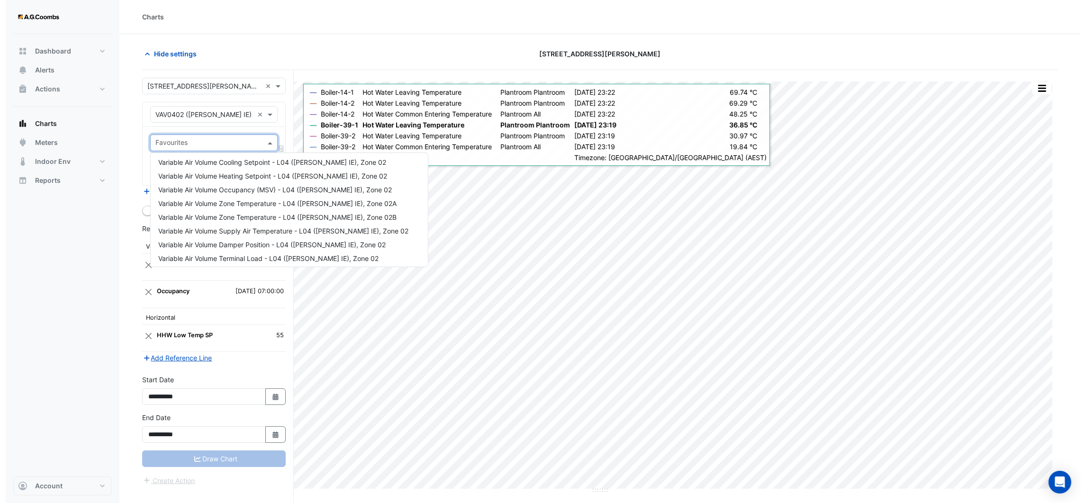
scroll to position [113, 0]
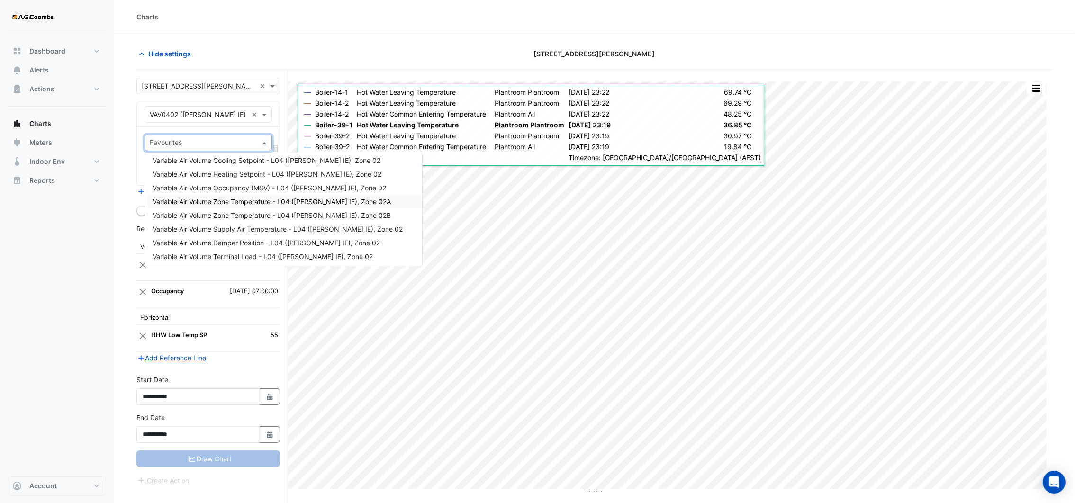
click at [206, 201] on span "Variable Air Volume Zone Temperature - L04 ([PERSON_NAME] IE), Zone 02A" at bounding box center [272, 202] width 238 height 8
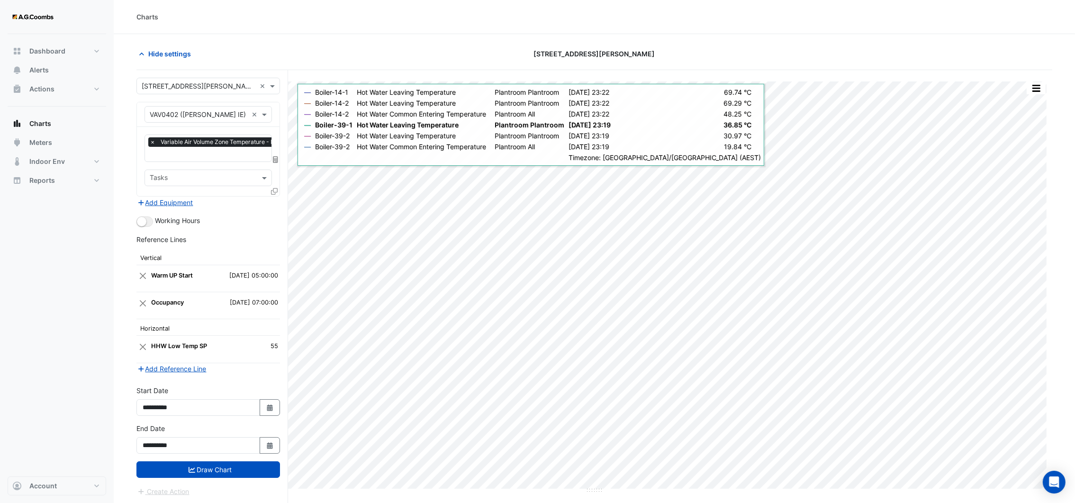
click at [272, 191] on icon at bounding box center [274, 191] width 7 height 7
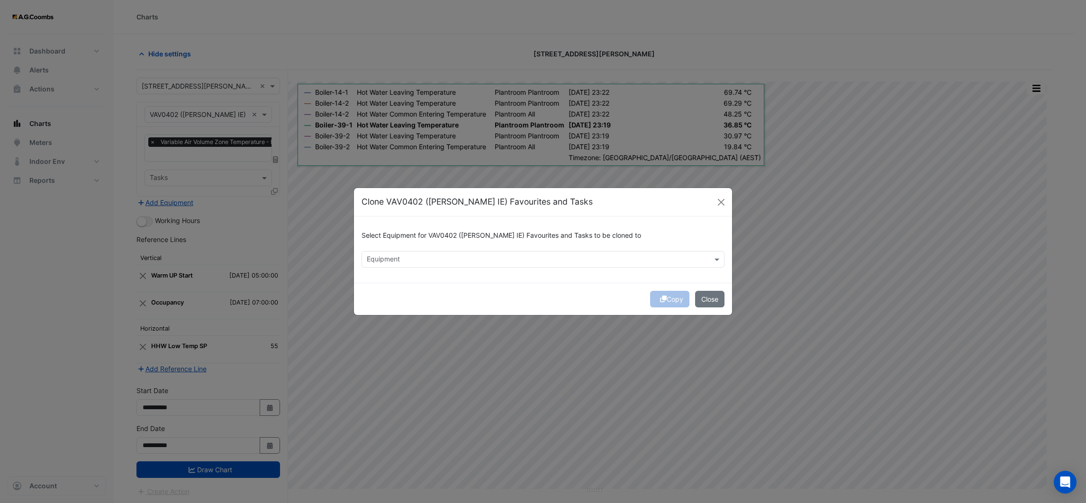
click at [431, 255] on input "text" at bounding box center [538, 260] width 342 height 10
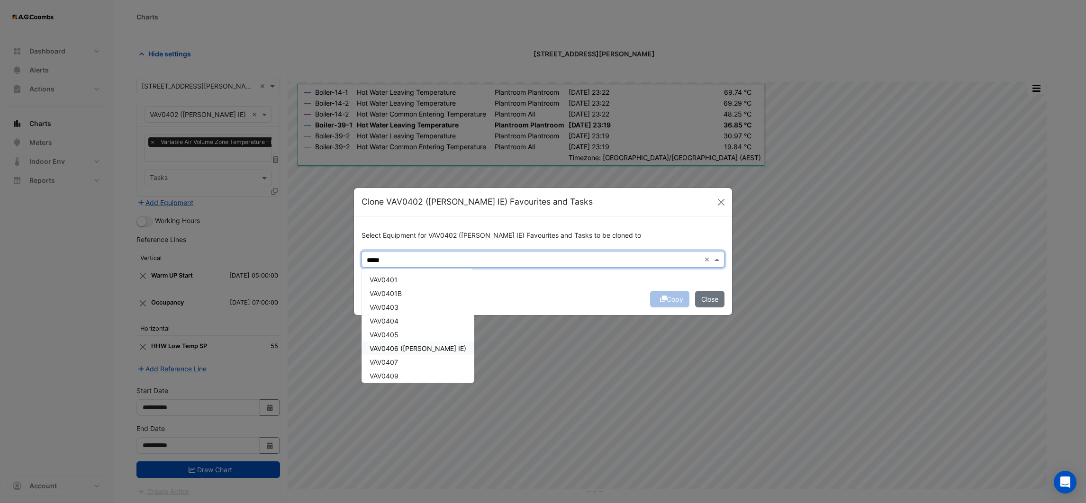
click at [414, 344] on span "VAV0406 ([PERSON_NAME] IE)" at bounding box center [418, 348] width 97 height 8
click at [411, 277] on div "VAV0419 ([PERSON_NAME] IE)" at bounding box center [418, 273] width 112 height 14
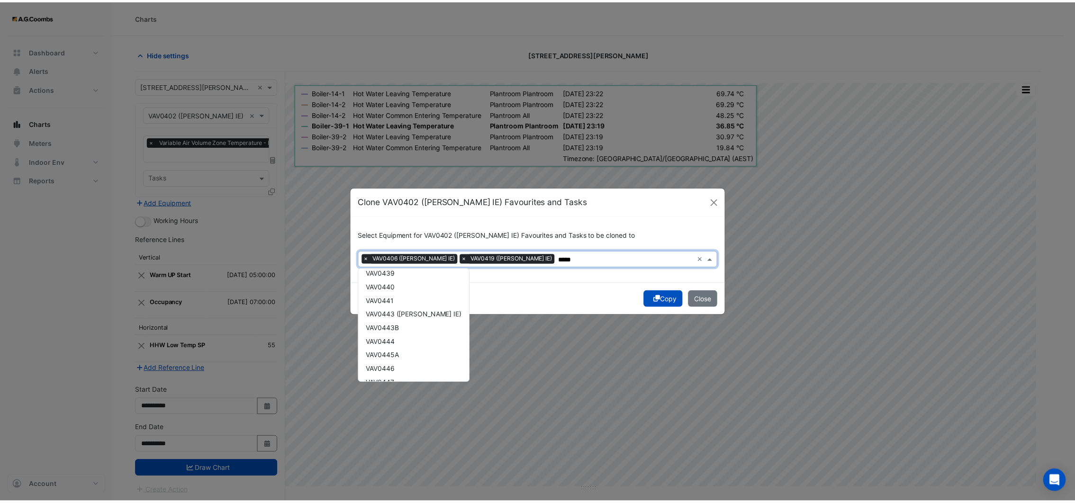
scroll to position [471, 0]
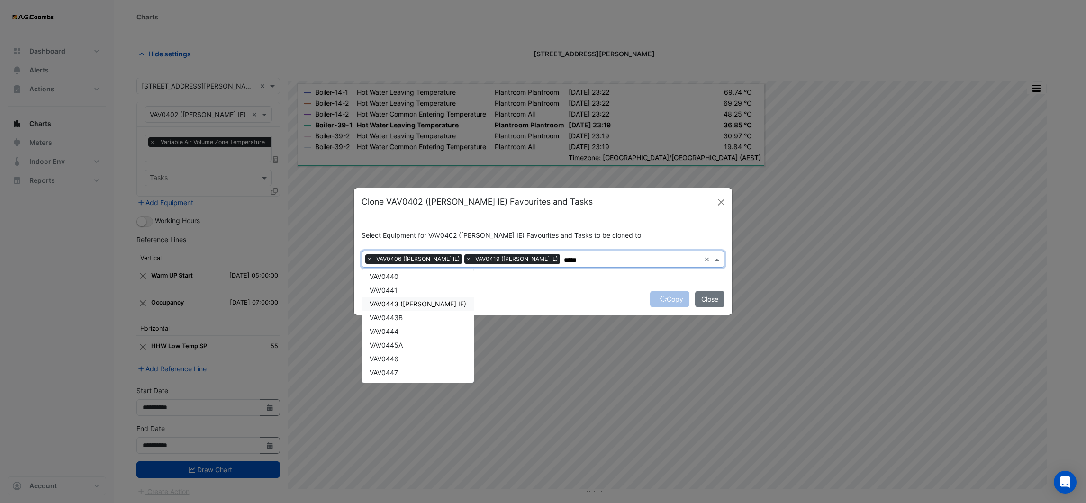
click at [410, 300] on span "VAV0443 ([PERSON_NAME] IE)" at bounding box center [418, 304] width 97 height 8
type input "*****"
click at [610, 294] on div "Copy Close" at bounding box center [543, 299] width 378 height 32
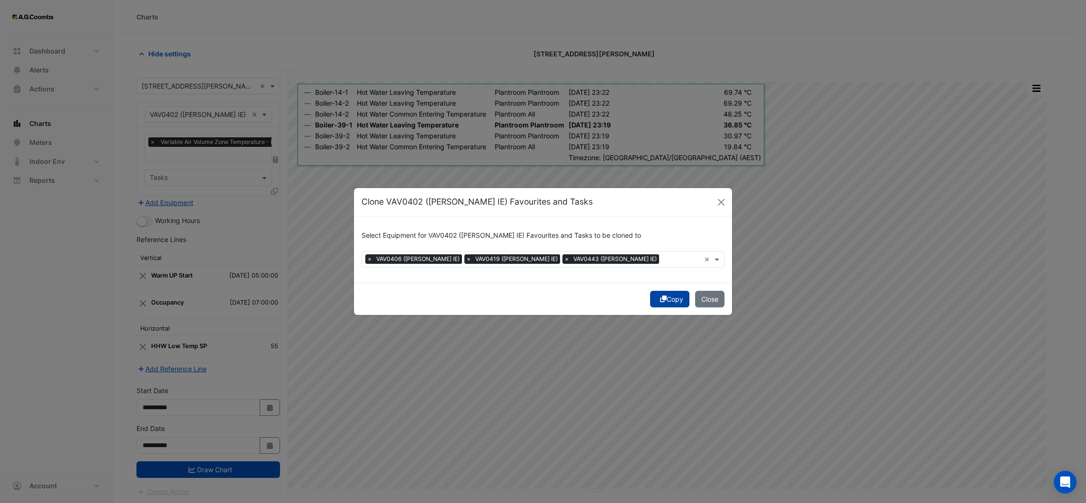
click at [650, 297] on button "Copy" at bounding box center [669, 299] width 39 height 17
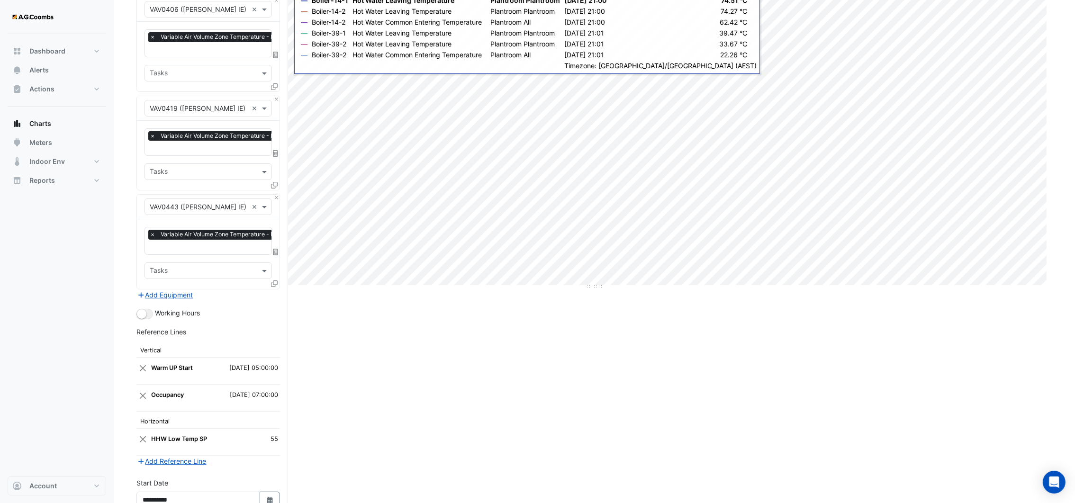
scroll to position [297, 0]
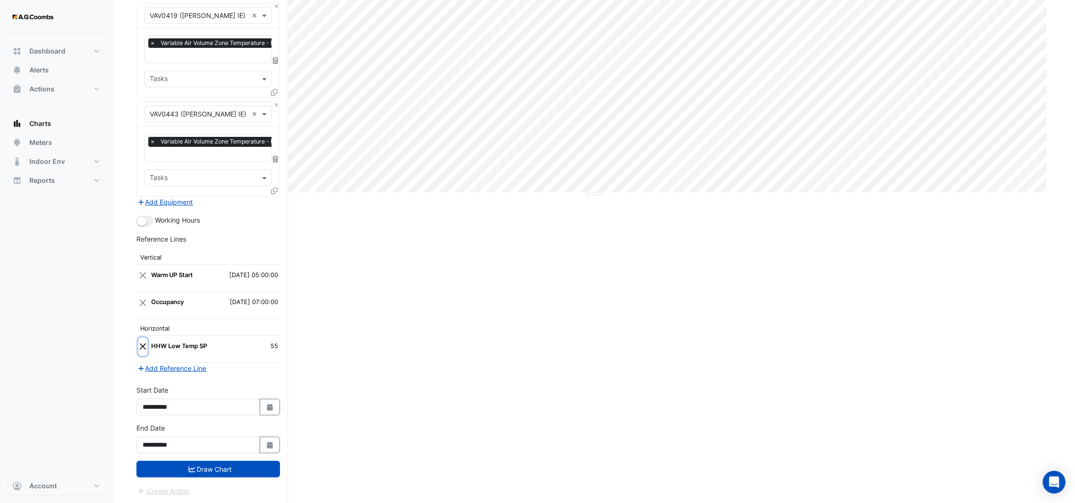
click at [141, 343] on button "Close" at bounding box center [142, 347] width 9 height 18
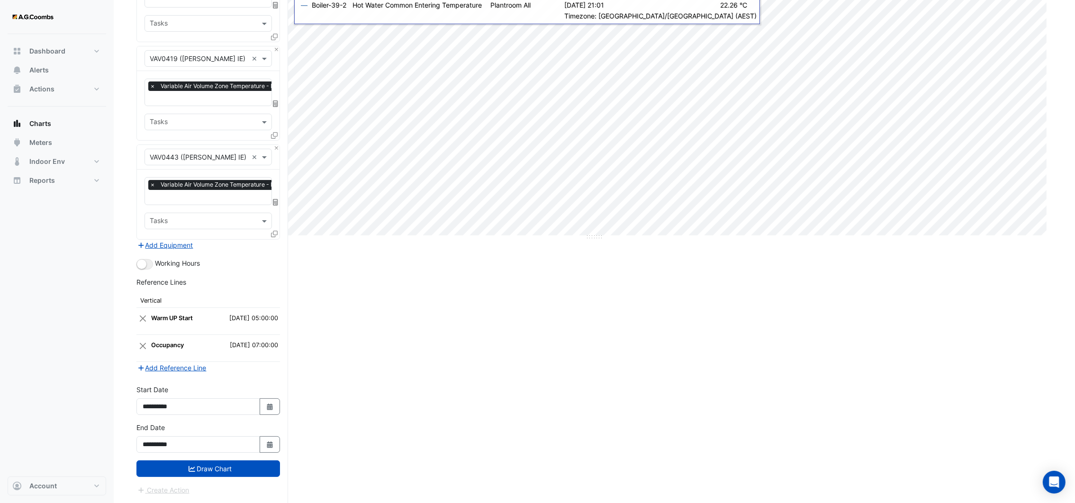
scroll to position [252, 0]
click at [143, 368] on icon "button" at bounding box center [141, 369] width 9 height 7
select select "*"
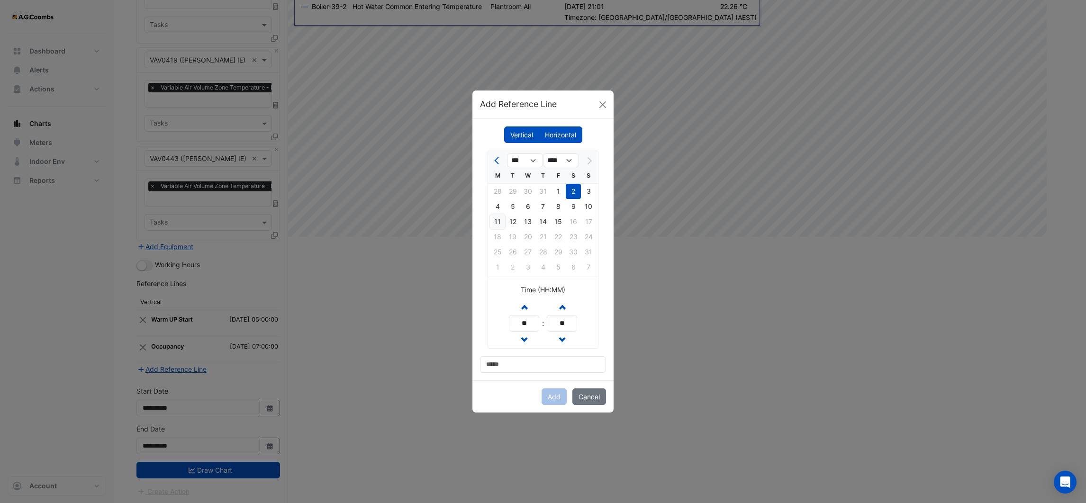
click at [493, 223] on div "11" at bounding box center [497, 221] width 15 height 15
click at [560, 133] on label "Horizontal" at bounding box center [561, 135] width 44 height 17
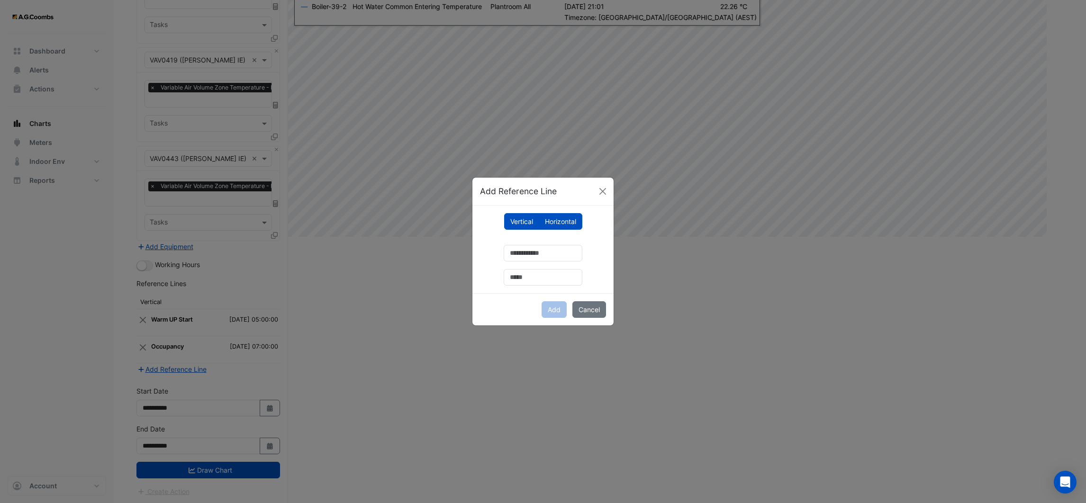
click at [556, 217] on label "Horizontal" at bounding box center [561, 221] width 44 height 17
click at [519, 255] on input "number" at bounding box center [543, 253] width 79 height 17
type input "**"
click at [522, 280] on input "text" at bounding box center [543, 277] width 79 height 17
type input "**********"
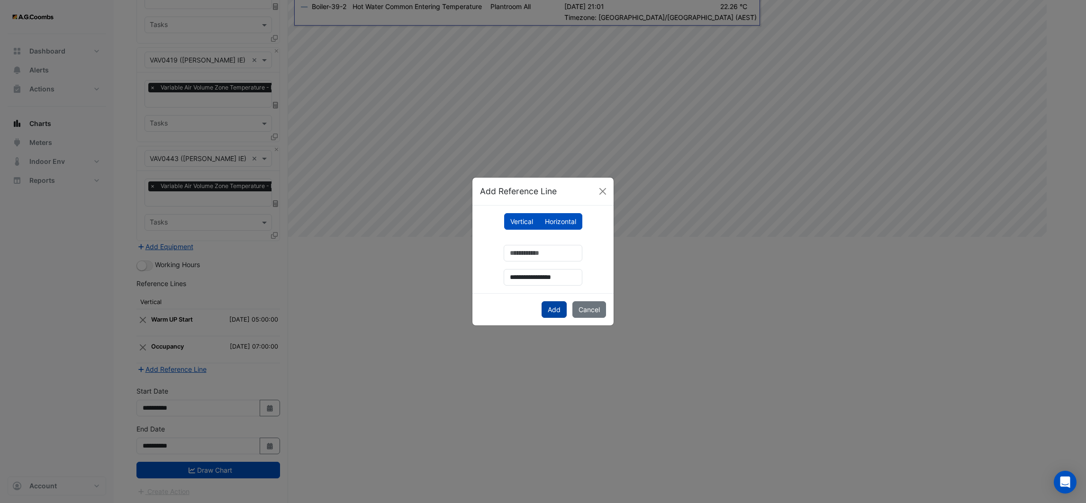
click at [549, 308] on button "Add" at bounding box center [554, 309] width 25 height 17
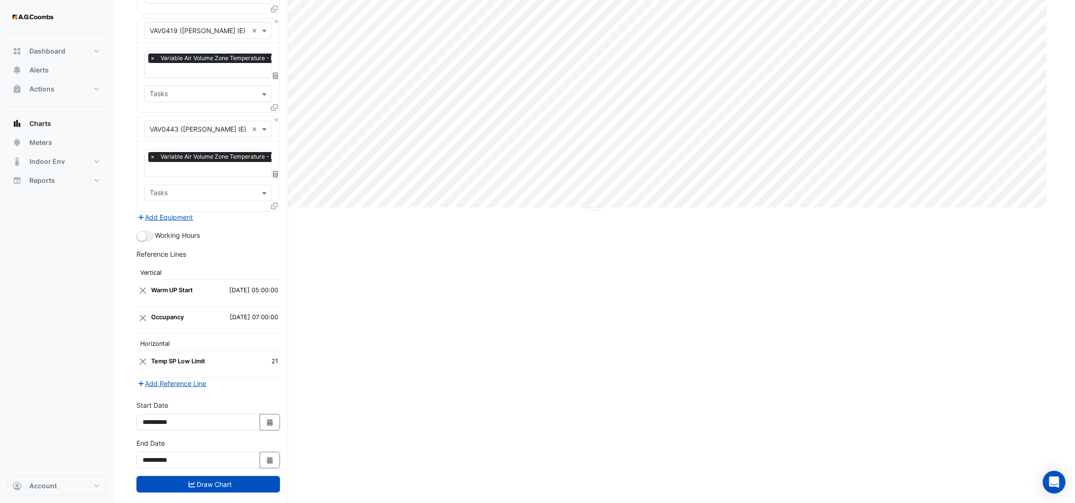
scroll to position [297, 0]
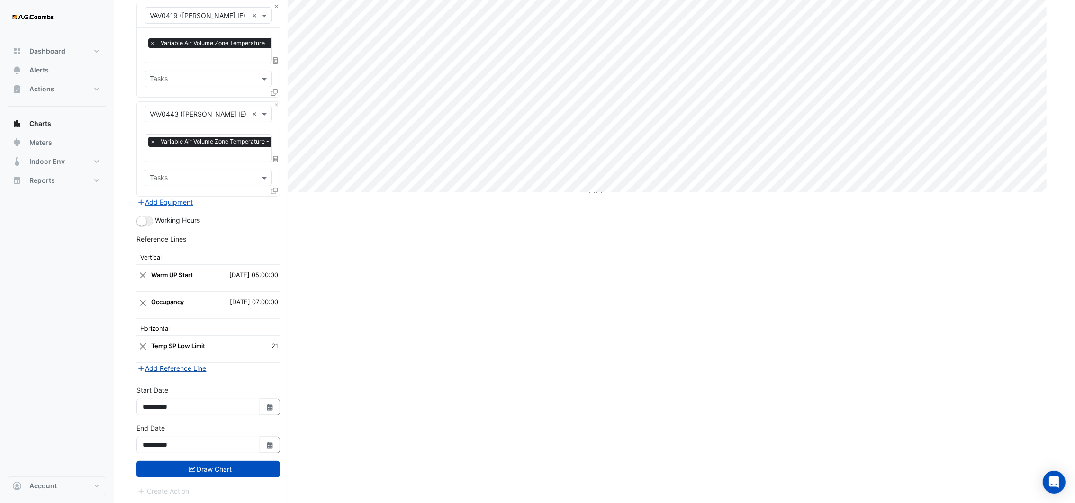
click at [155, 366] on button "Add Reference Line" at bounding box center [171, 368] width 71 height 11
select select "*"
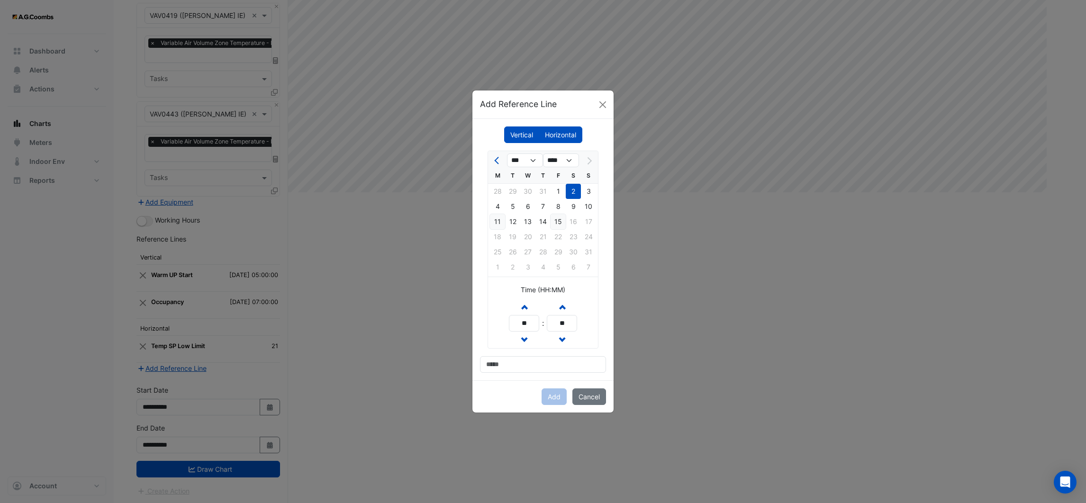
click at [496, 219] on div "11" at bounding box center [497, 221] width 15 height 15
drag, startPoint x: 525, startPoint y: 327, endPoint x: 499, endPoint y: 328, distance: 26.1
click at [499, 328] on div "Increment hours ** Decrement hours : Increment minutes ** Decrement minutes" at bounding box center [543, 324] width 110 height 50
drag, startPoint x: 528, startPoint y: 322, endPoint x: 503, endPoint y: 327, distance: 26.1
click at [503, 327] on div "Increment hours ** Decrement hours : Increment minutes ** Decrement minutes" at bounding box center [543, 324] width 110 height 50
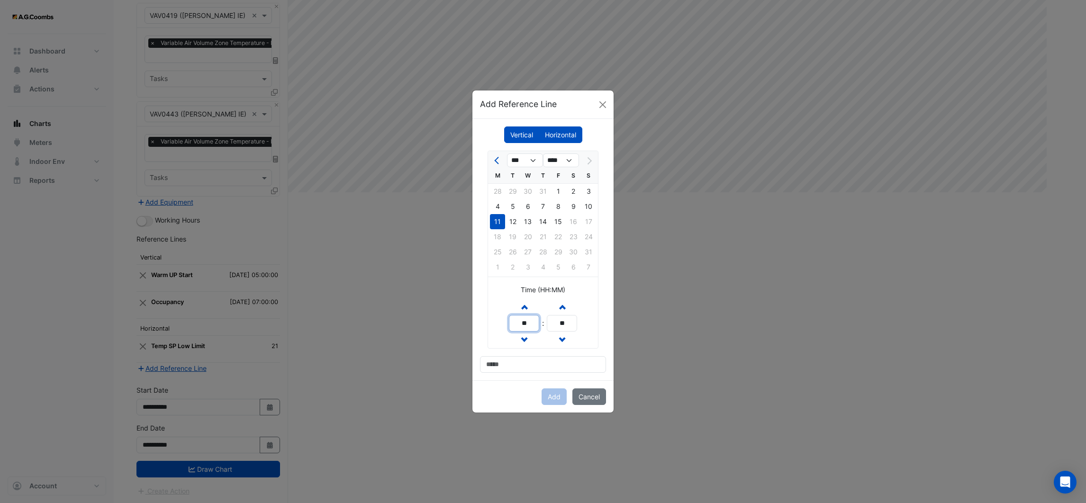
type input "**"
click at [511, 359] on input at bounding box center [543, 364] width 126 height 17
type input "**********"
click at [556, 396] on button "Add" at bounding box center [554, 397] width 25 height 17
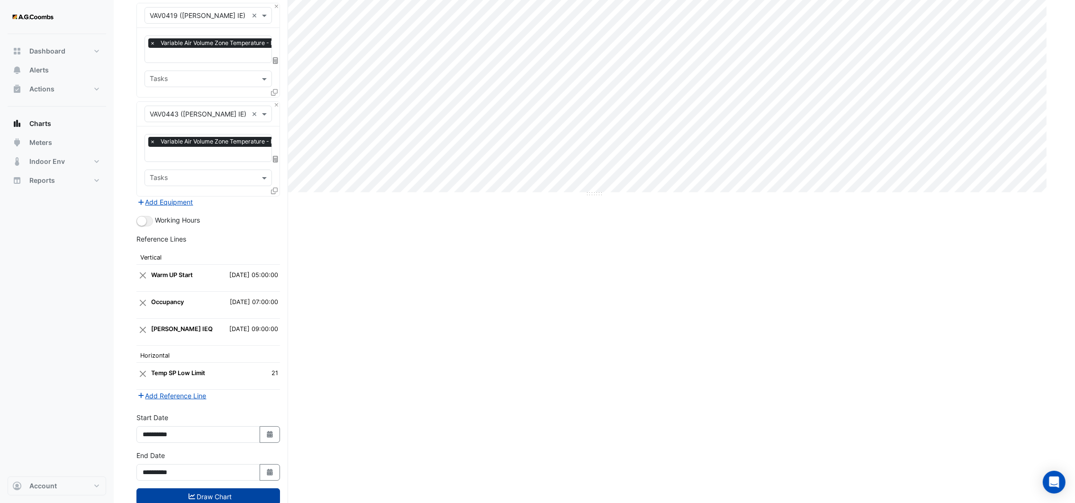
click at [249, 489] on button "Draw Chart" at bounding box center [208, 497] width 144 height 17
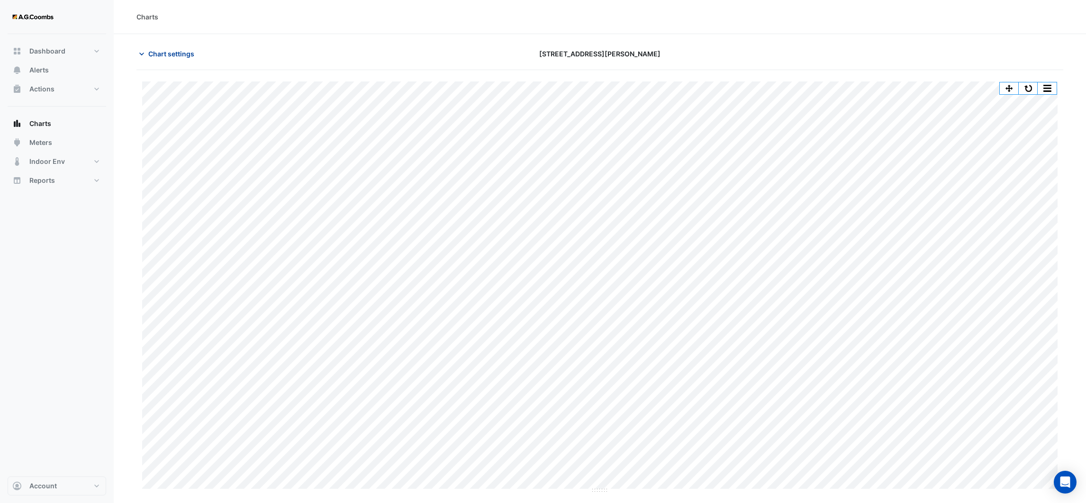
click at [137, 52] on icon "button" at bounding box center [141, 53] width 9 height 9
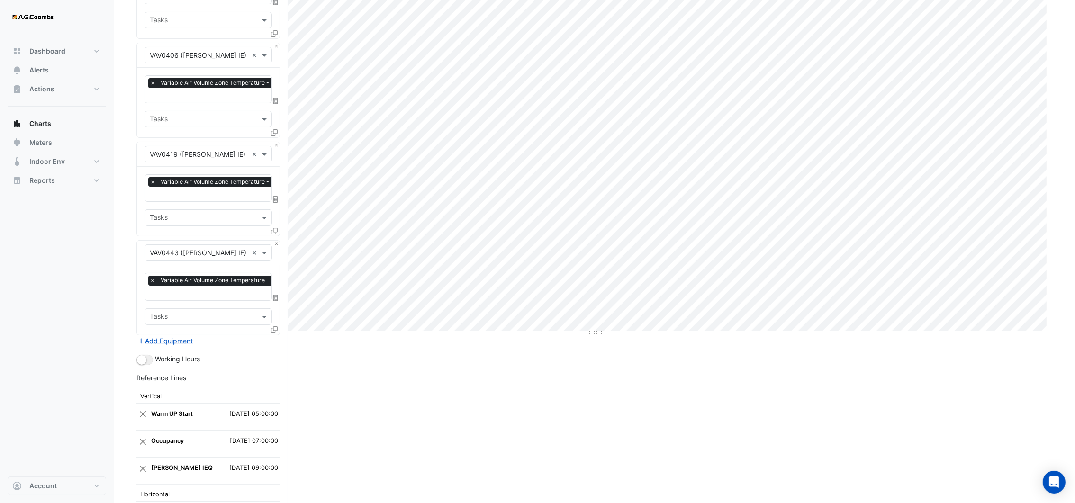
scroll to position [324, 0]
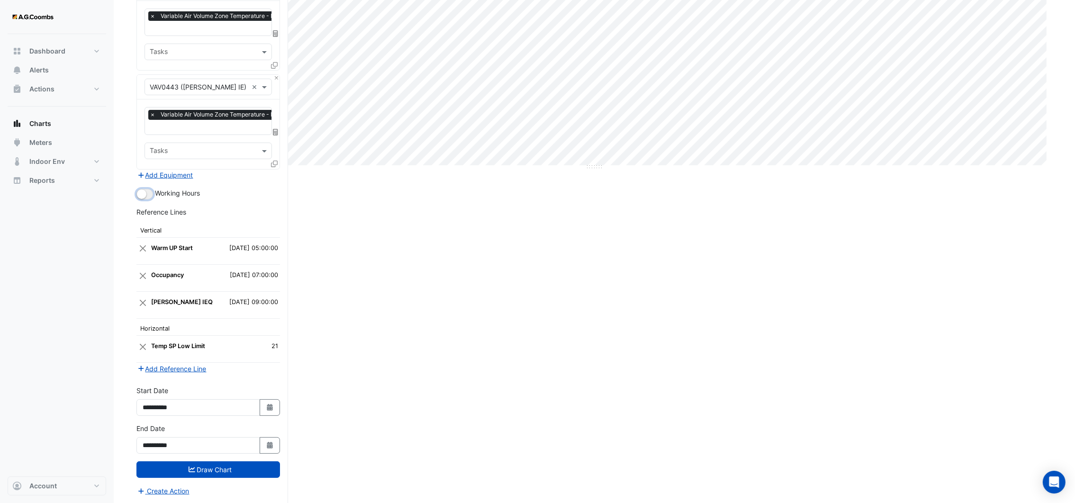
click at [143, 195] on small "button" at bounding box center [141, 194] width 9 height 9
click at [219, 470] on button "Draw Chart" at bounding box center [208, 470] width 144 height 17
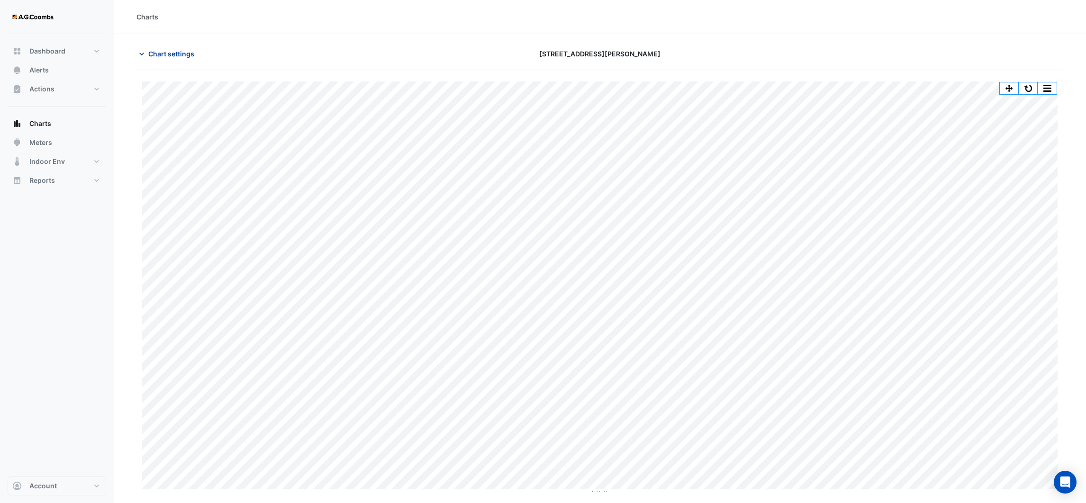
click at [142, 56] on icon "button" at bounding box center [141, 53] width 9 height 9
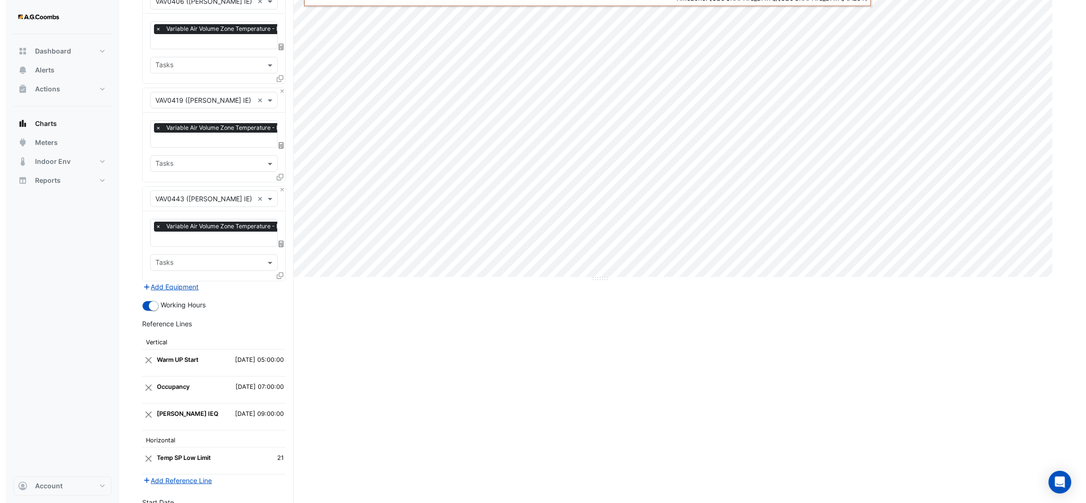
scroll to position [213, 0]
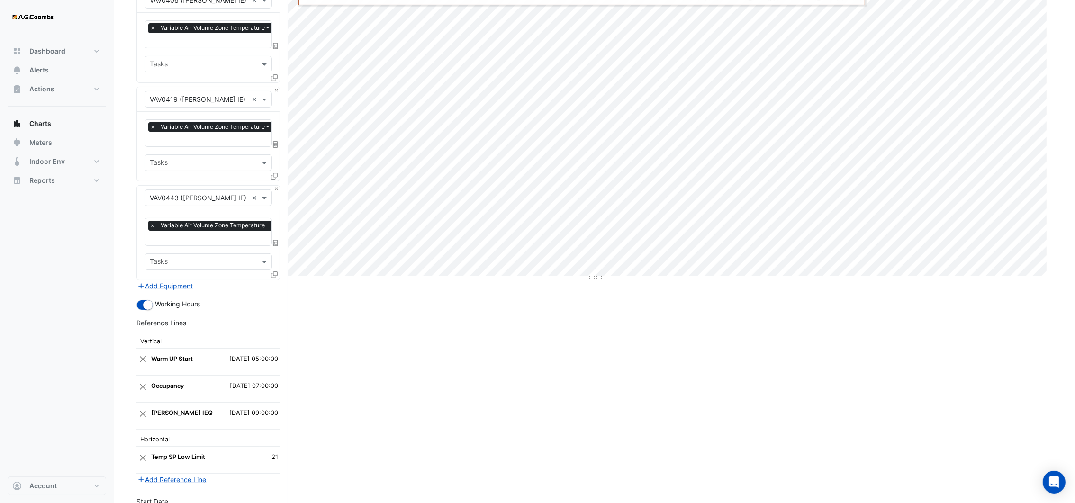
click at [274, 272] on icon at bounding box center [274, 275] width 7 height 7
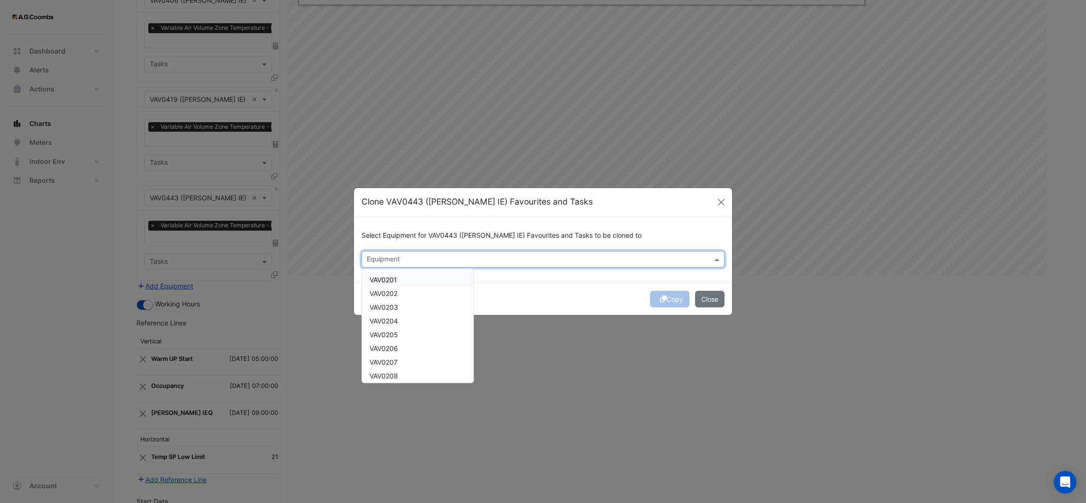
click at [380, 259] on input "text" at bounding box center [538, 260] width 342 height 10
click at [394, 296] on span "VAV1002" at bounding box center [383, 294] width 27 height 8
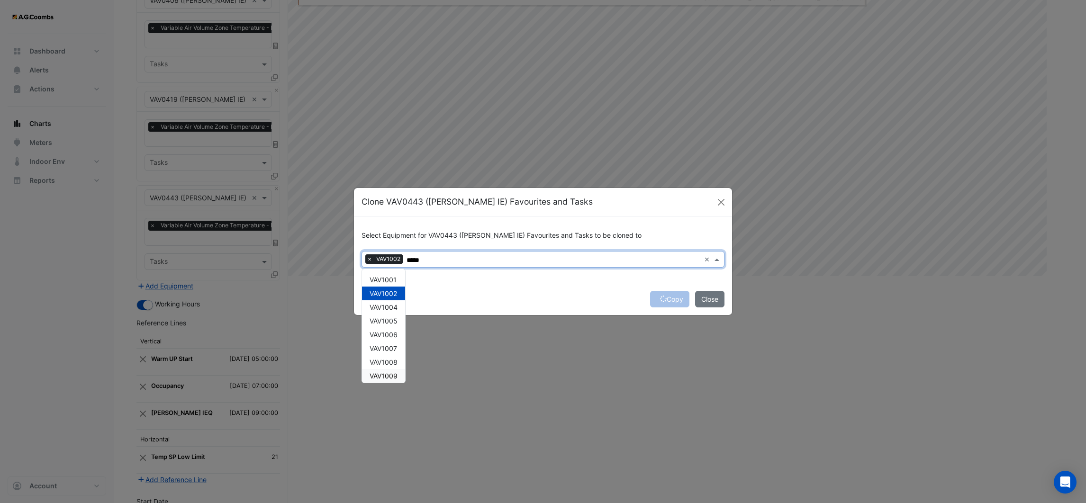
click at [382, 373] on span "VAV1009" at bounding box center [384, 376] width 28 height 8
click at [397, 271] on span "VAV1023" at bounding box center [383, 270] width 27 height 8
click at [391, 326] on span "VAV1027" at bounding box center [383, 325] width 27 height 8
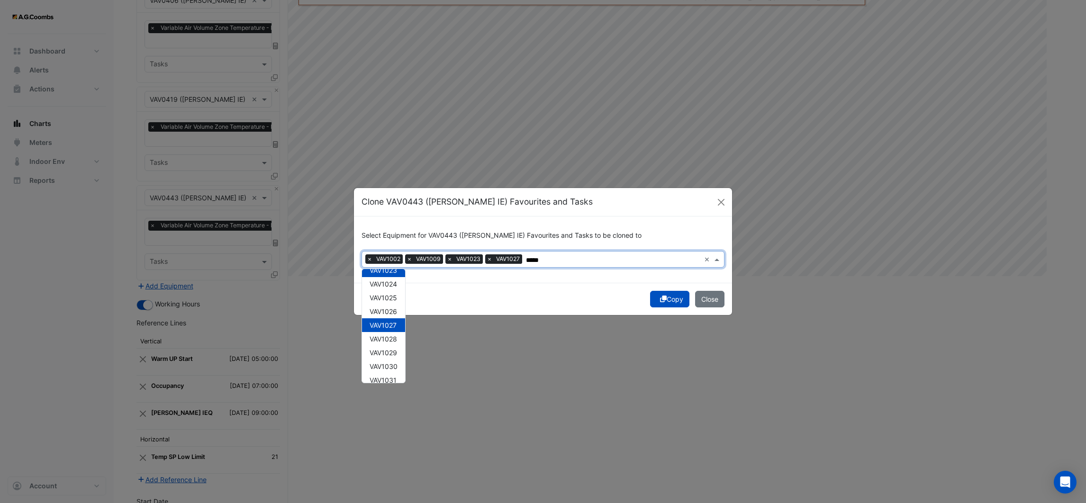
type input "*****"
drag, startPoint x: 494, startPoint y: 290, endPoint x: 510, endPoint y: 290, distance: 16.6
click at [495, 290] on div "Copy Close" at bounding box center [543, 299] width 378 height 32
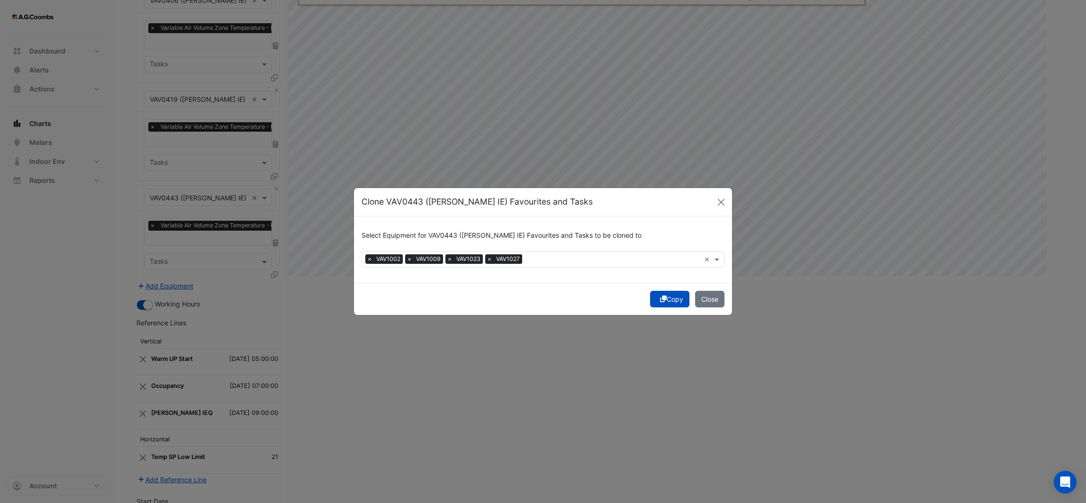
click at [550, 261] on input "text" at bounding box center [613, 260] width 174 height 10
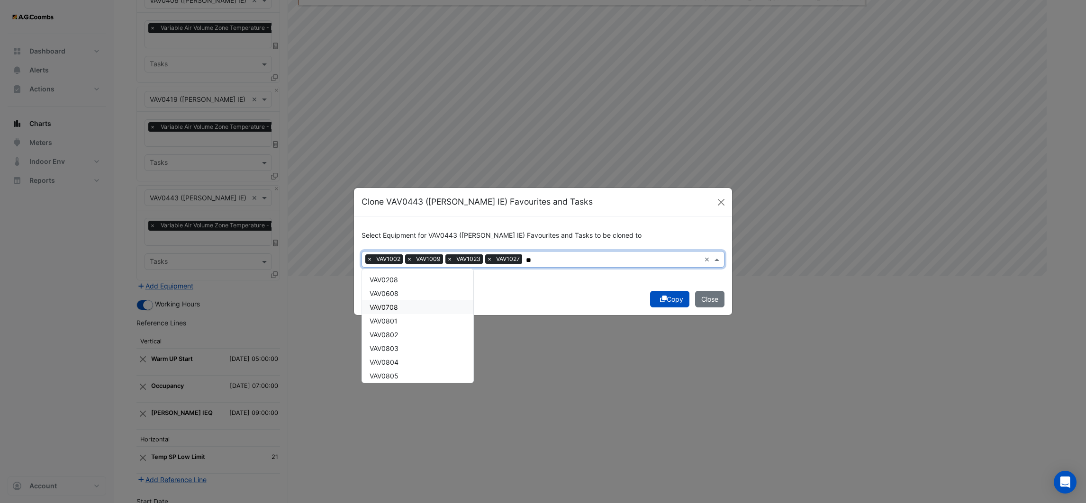
type input "*"
click at [397, 284] on span "VAV1403 ([PERSON_NAME] IE)" at bounding box center [418, 285] width 96 height 8
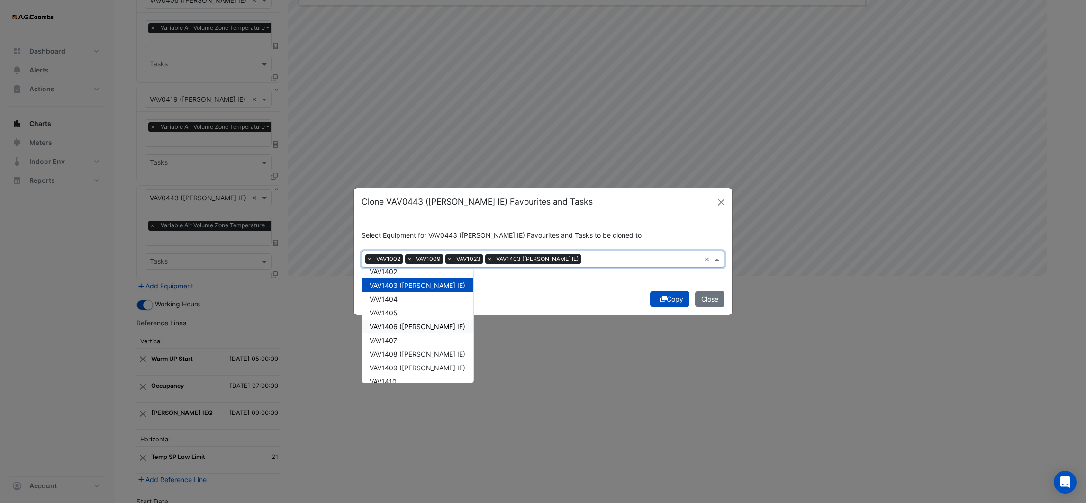
click at [400, 334] on div "VAV1407" at bounding box center [417, 341] width 111 height 14
click at [399, 334] on div "VAV1407" at bounding box center [417, 341] width 111 height 14
click at [399, 323] on span "VAV1406 ([PERSON_NAME] IE)" at bounding box center [418, 327] width 96 height 8
click at [398, 357] on div "VAV1408 ([PERSON_NAME] IE)" at bounding box center [417, 354] width 111 height 14
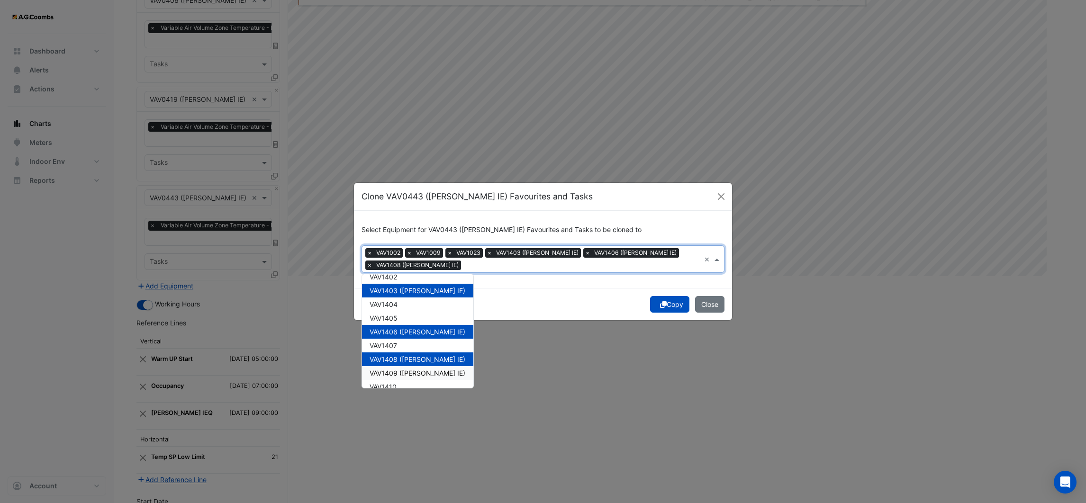
click at [396, 369] on span "VAV1409 ([PERSON_NAME] IE)" at bounding box center [418, 373] width 96 height 8
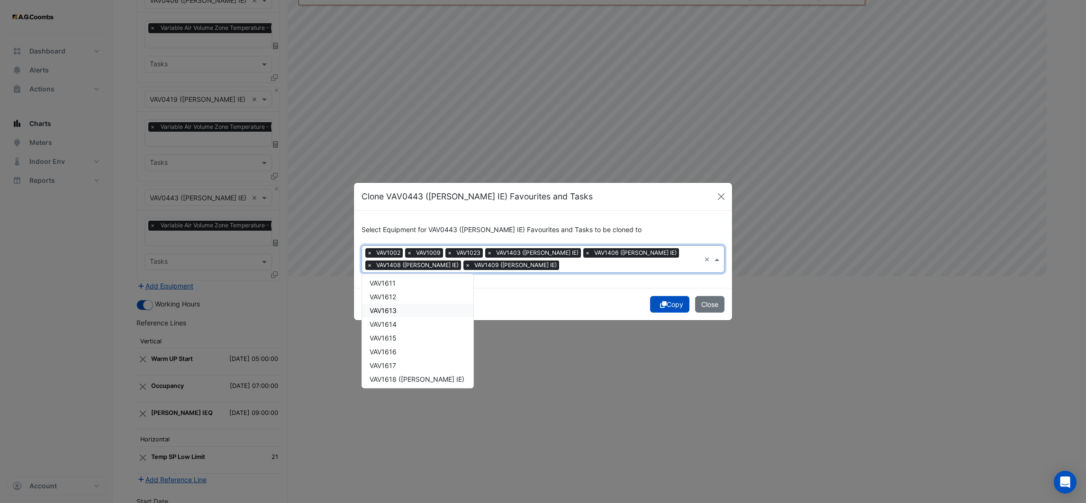
scroll to position [6112, 0]
click at [390, 312] on span "VAV1601 ([PERSON_NAME] IE)" at bounding box center [417, 315] width 95 height 8
click at [391, 320] on div "VAV1608 ([PERSON_NAME] IE)" at bounding box center [417, 327] width 111 height 14
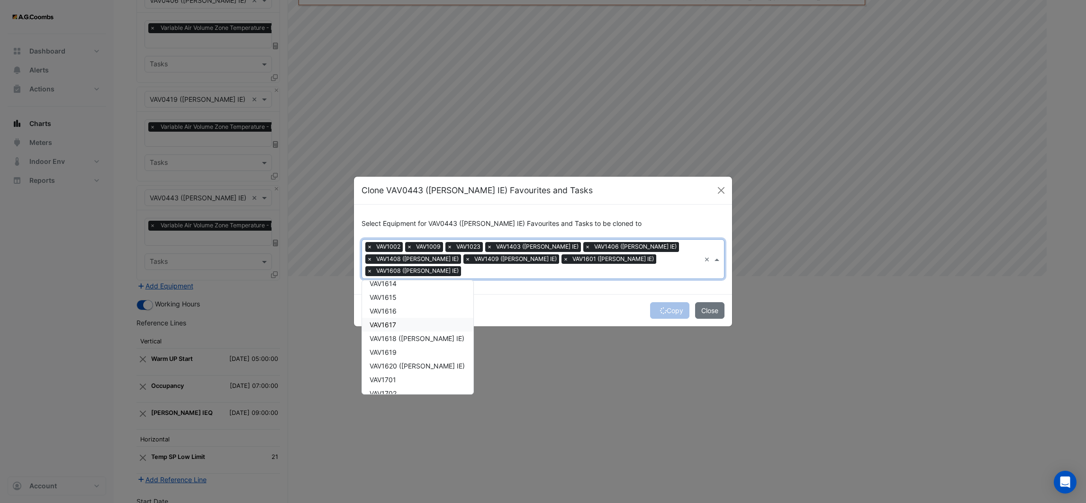
scroll to position [6325, 0]
click at [397, 321] on div "VAV1619" at bounding box center [417, 328] width 111 height 14
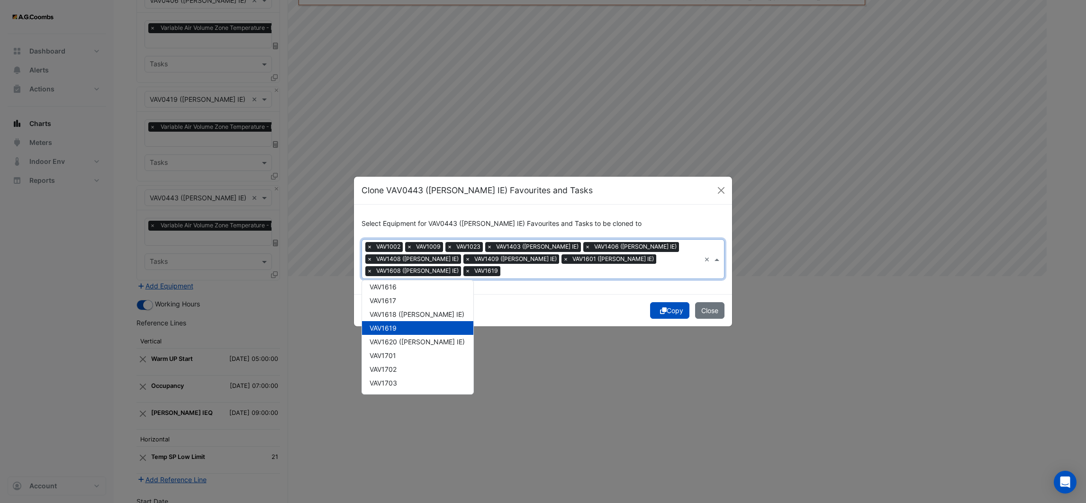
click at [395, 324] on span "VAV1619" at bounding box center [383, 328] width 27 height 8
click at [393, 310] on span "VAV1618 ([PERSON_NAME] IE)" at bounding box center [417, 314] width 95 height 8
click at [392, 338] on span "VAV1620 ([PERSON_NAME] IE)" at bounding box center [417, 342] width 95 height 8
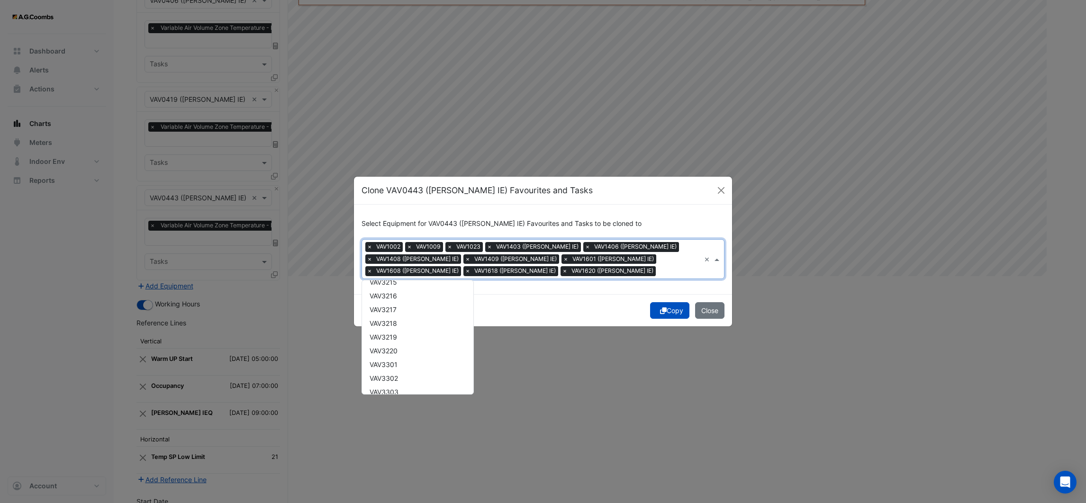
scroll to position [10377, 0]
click at [386, 313] on span "VAV3202 ([PERSON_NAME] IE)" at bounding box center [418, 317] width 96 height 8
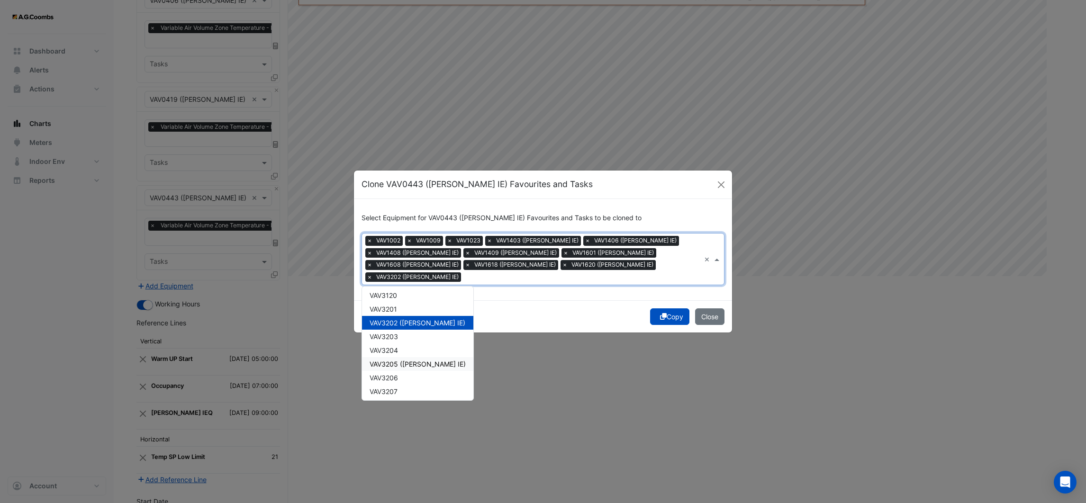
click at [395, 360] on span "VAV3205 ([PERSON_NAME] IE)" at bounding box center [418, 364] width 96 height 8
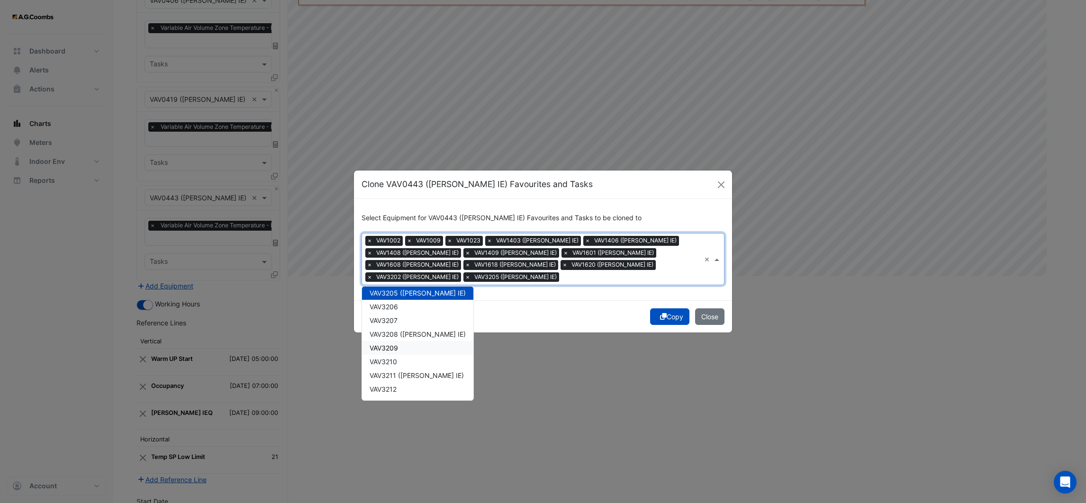
click at [394, 341] on div "VAV3209" at bounding box center [417, 348] width 111 height 14
click at [391, 344] on span "VAV3209" at bounding box center [384, 348] width 28 height 8
click at [388, 330] on span "VAV3208 ([PERSON_NAME] IE)" at bounding box center [418, 334] width 96 height 8
click at [386, 371] on span "VAV3211 ([PERSON_NAME] IE)" at bounding box center [417, 375] width 94 height 8
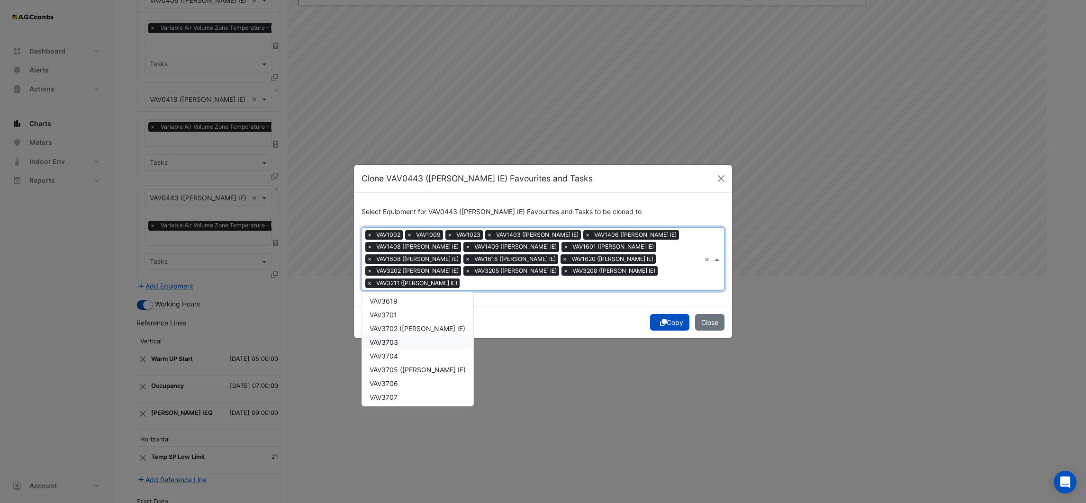
scroll to position [11678, 0]
click at [388, 356] on span "VAV3702 ([PERSON_NAME] IE)" at bounding box center [418, 360] width 96 height 8
click at [383, 326] on span "VAV3705 ([PERSON_NAME] IE)" at bounding box center [418, 330] width 96 height 8
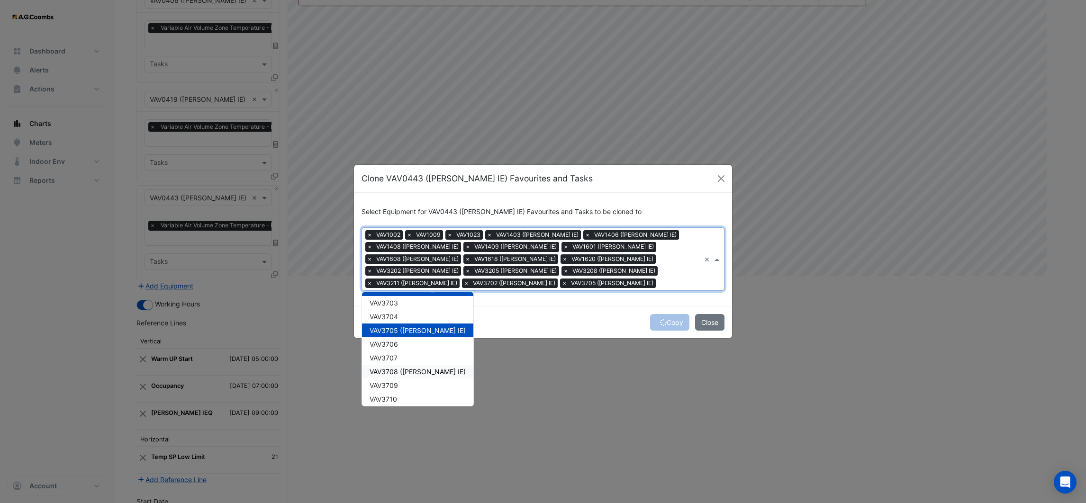
click at [384, 368] on span "VAV3708 ([PERSON_NAME] IE)" at bounding box center [418, 372] width 96 height 8
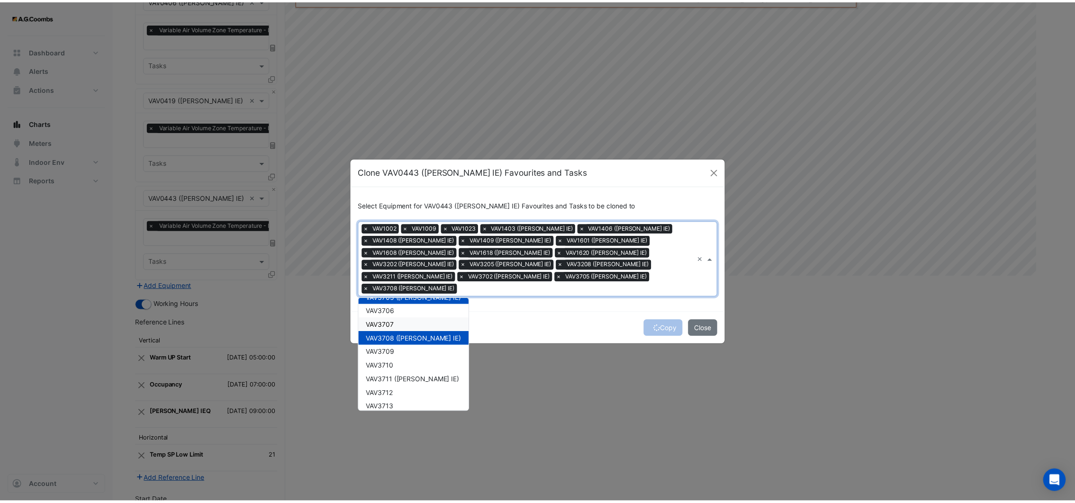
scroll to position [11820, 0]
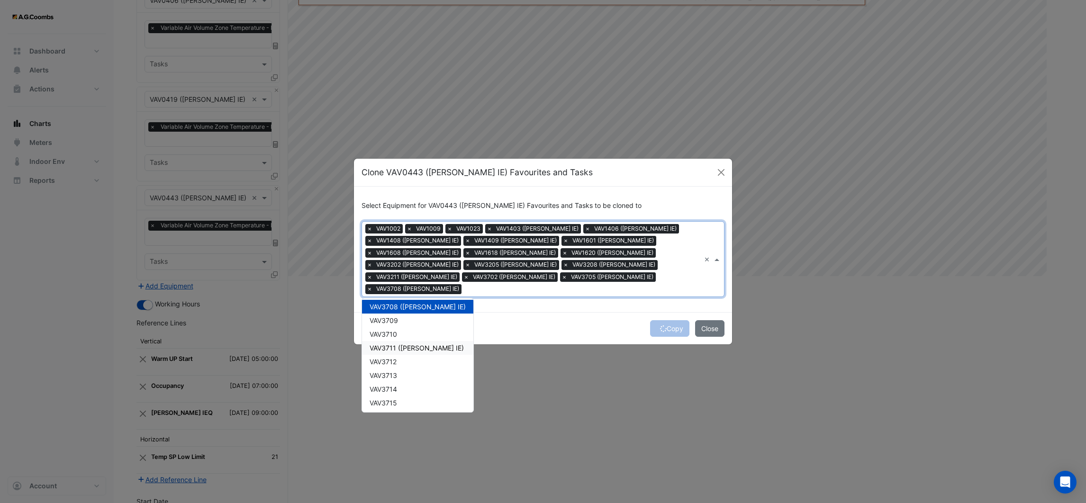
click at [392, 344] on span "VAV3711 ([PERSON_NAME] IE)" at bounding box center [417, 348] width 94 height 8
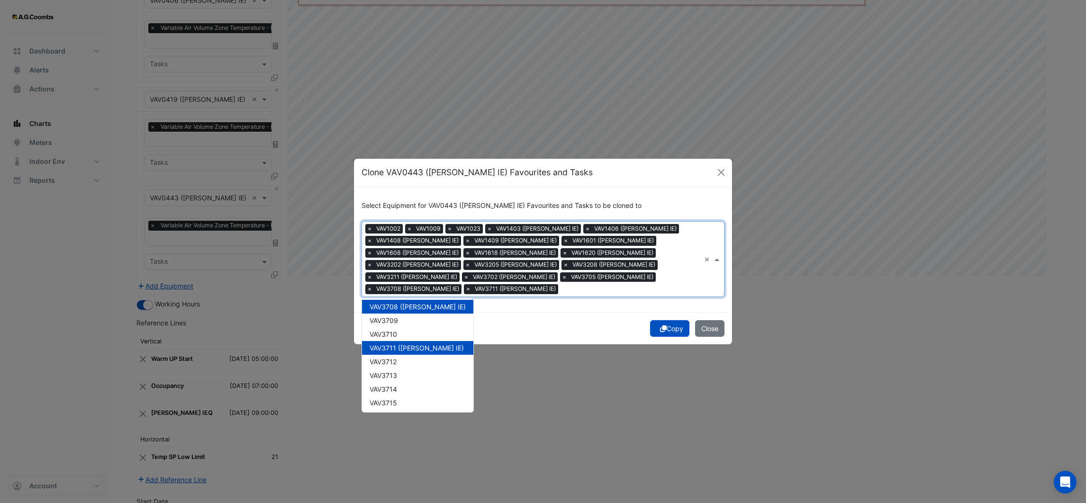
click at [497, 319] on div "Copy Close" at bounding box center [543, 328] width 378 height 32
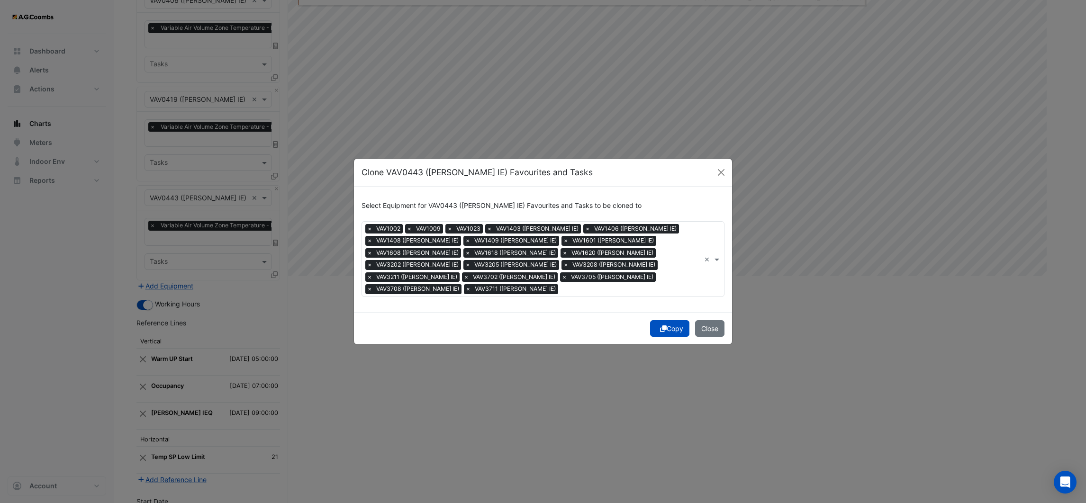
click at [661, 326] on icon "submit" at bounding box center [663, 329] width 7 height 7
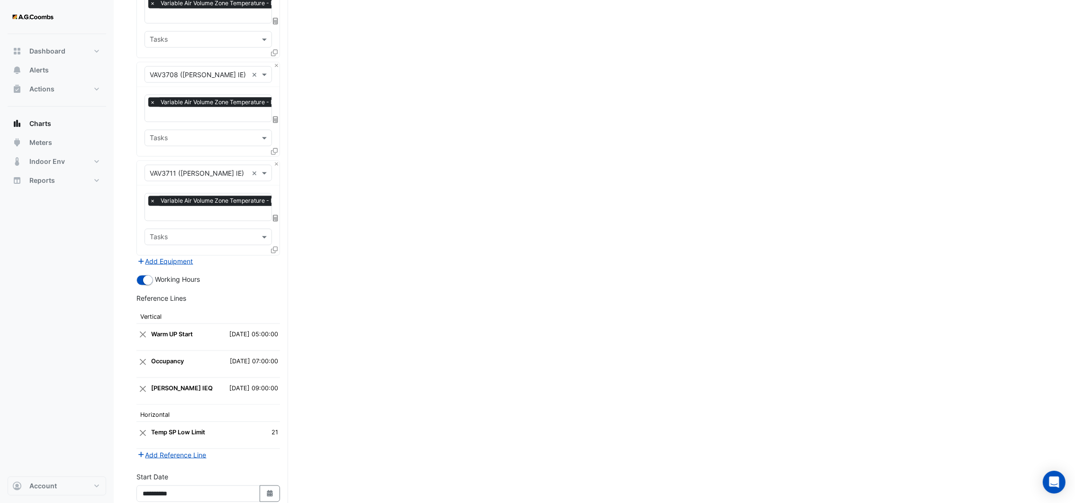
scroll to position [2249, 0]
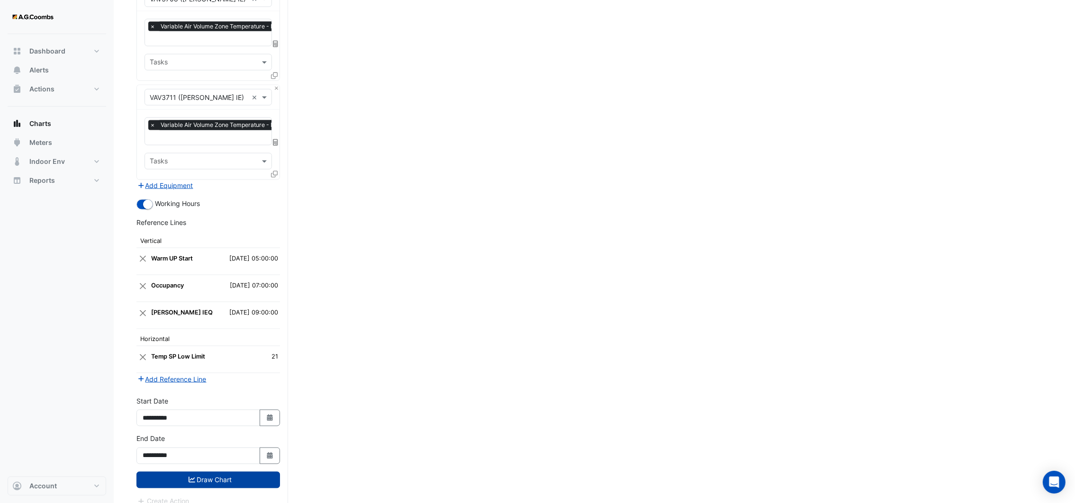
click at [242, 472] on button "Draw Chart" at bounding box center [208, 480] width 144 height 17
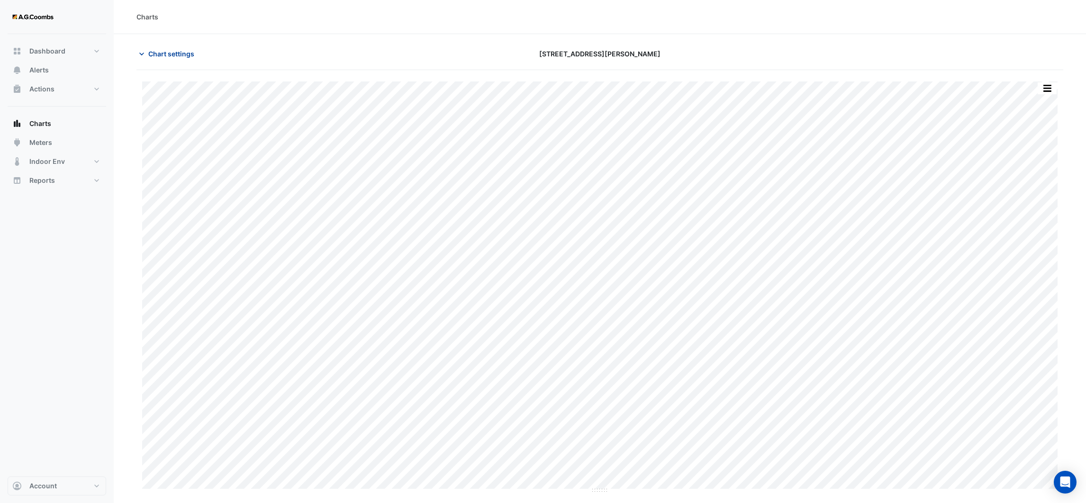
click at [144, 55] on icon "button" at bounding box center [141, 53] width 9 height 9
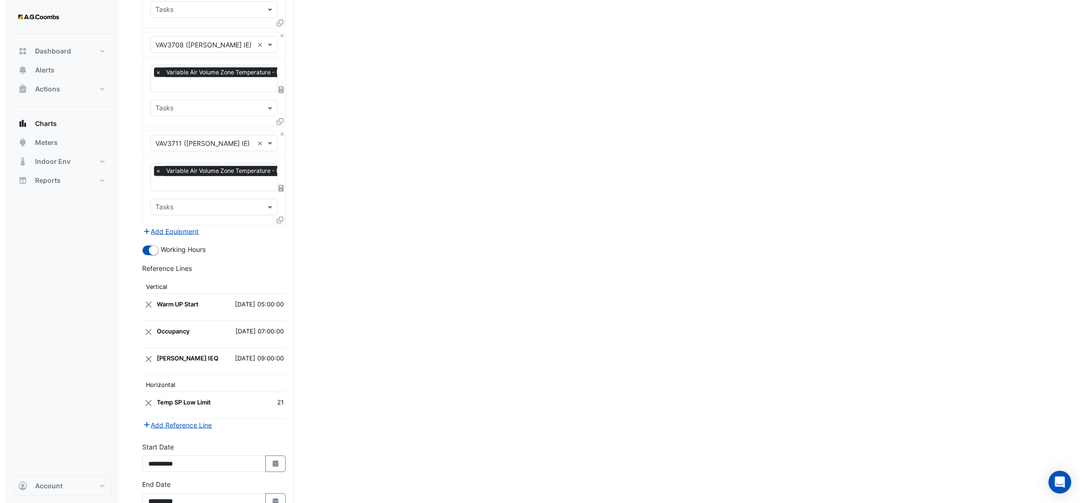
scroll to position [2249, 0]
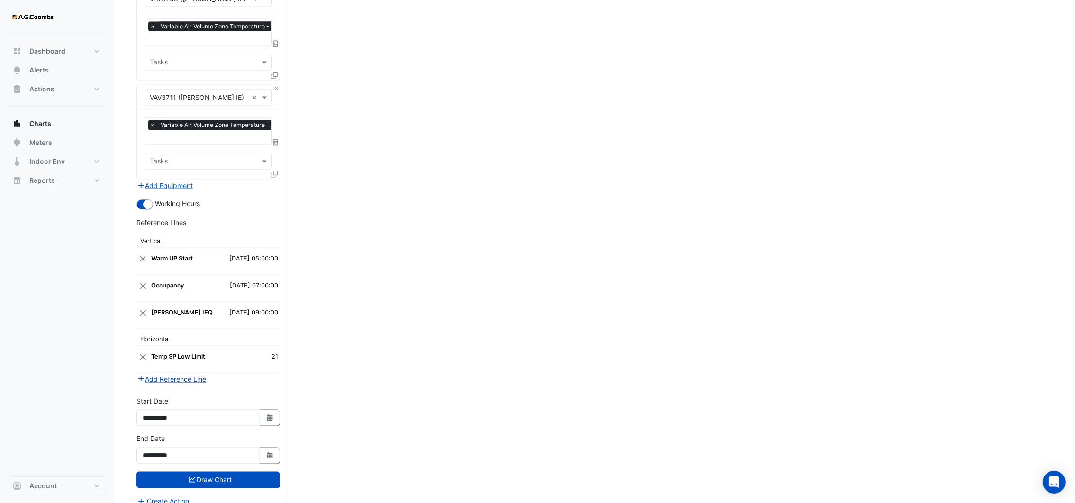
click at [176, 374] on button "Add Reference Line" at bounding box center [171, 379] width 71 height 11
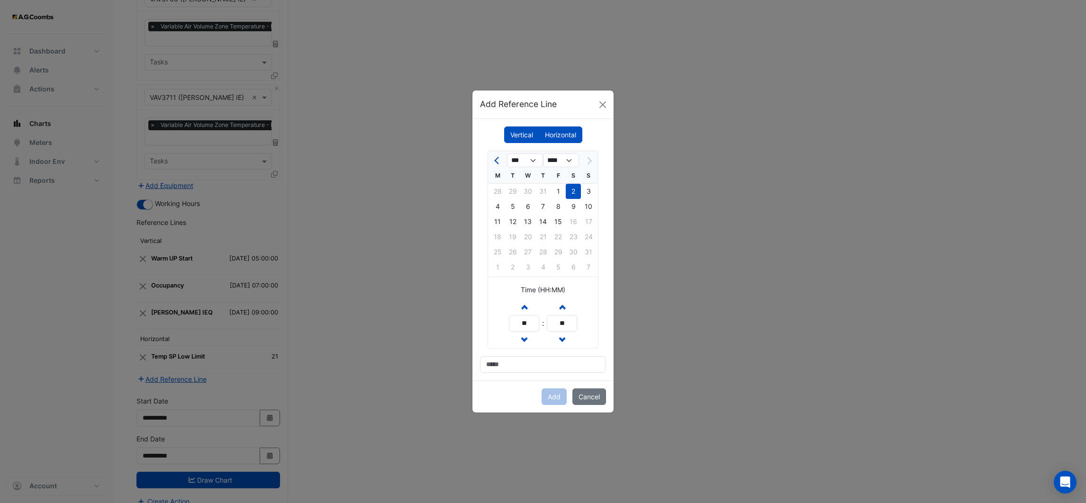
click at [496, 163] on button "Previous month" at bounding box center [497, 160] width 11 height 15
select select "*"
click at [496, 234] on div "21" at bounding box center [497, 236] width 15 height 15
drag, startPoint x: 530, startPoint y: 319, endPoint x: 497, endPoint y: 323, distance: 32.9
click at [499, 325] on div "Increment hours ** Decrement hours : Increment minutes ** Decrement minutes" at bounding box center [543, 324] width 110 height 50
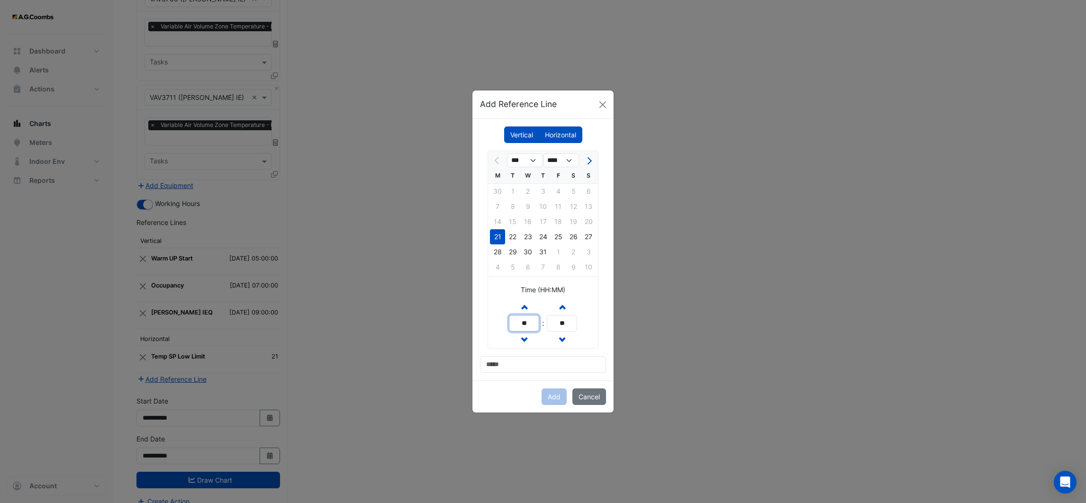
type input "**"
click at [523, 362] on input at bounding box center [543, 364] width 126 height 17
type input "**********"
click at [548, 401] on button "Add" at bounding box center [554, 397] width 25 height 17
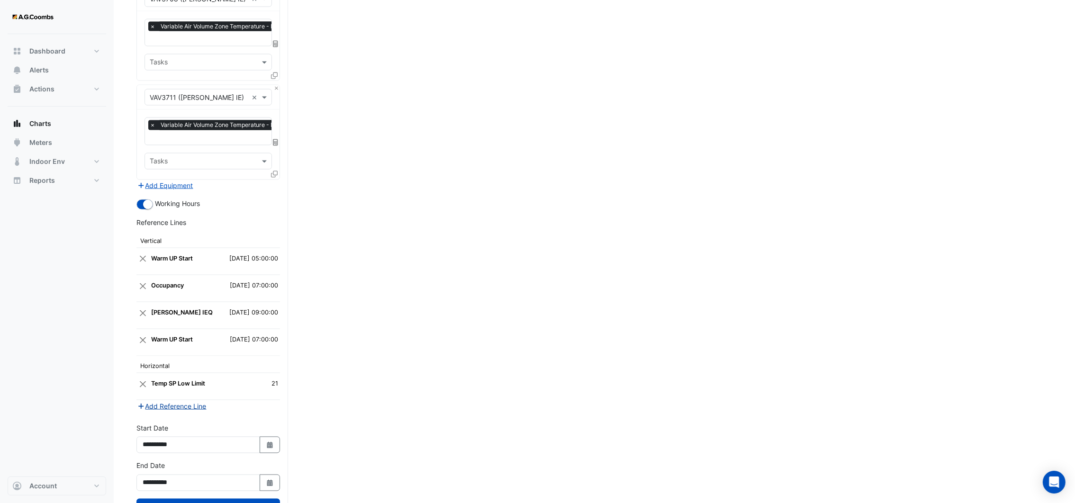
click at [171, 401] on button "Add Reference Line" at bounding box center [171, 406] width 71 height 11
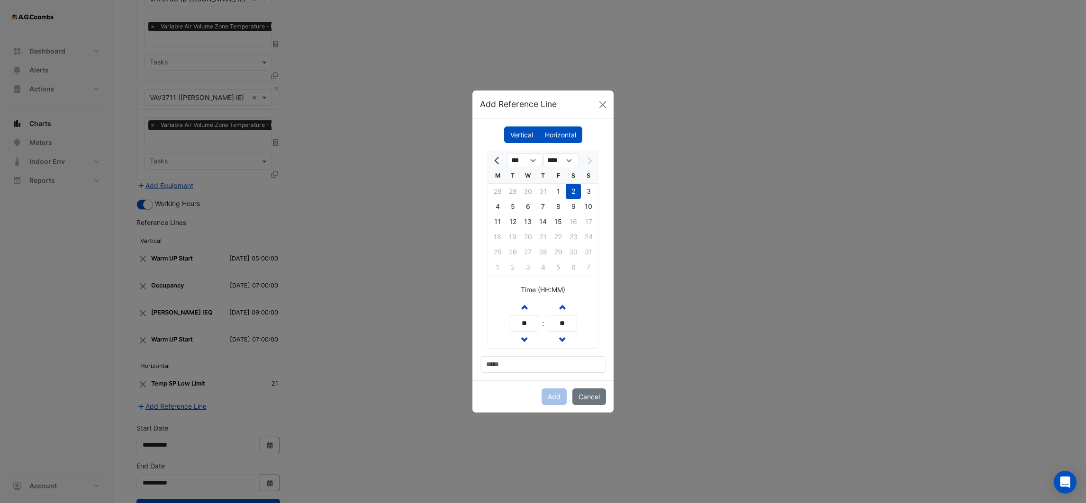
click at [494, 163] on button "Previous month" at bounding box center [497, 160] width 11 height 15
select select "*"
click at [496, 238] on div "21" at bounding box center [497, 236] width 15 height 15
drag, startPoint x: 530, startPoint y: 322, endPoint x: 506, endPoint y: 322, distance: 24.2
click at [506, 322] on div "Increment hours ** Decrement hours : Increment minutes ** Decrement minutes" at bounding box center [543, 324] width 110 height 50
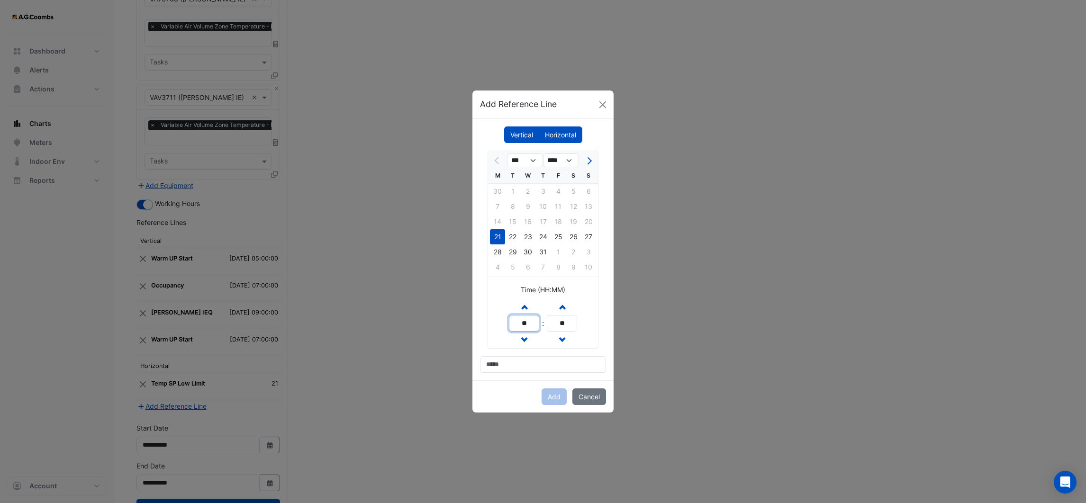
type input "**"
click at [511, 363] on input at bounding box center [543, 364] width 126 height 17
type input "*********"
click at [549, 397] on button "Add" at bounding box center [554, 397] width 25 height 17
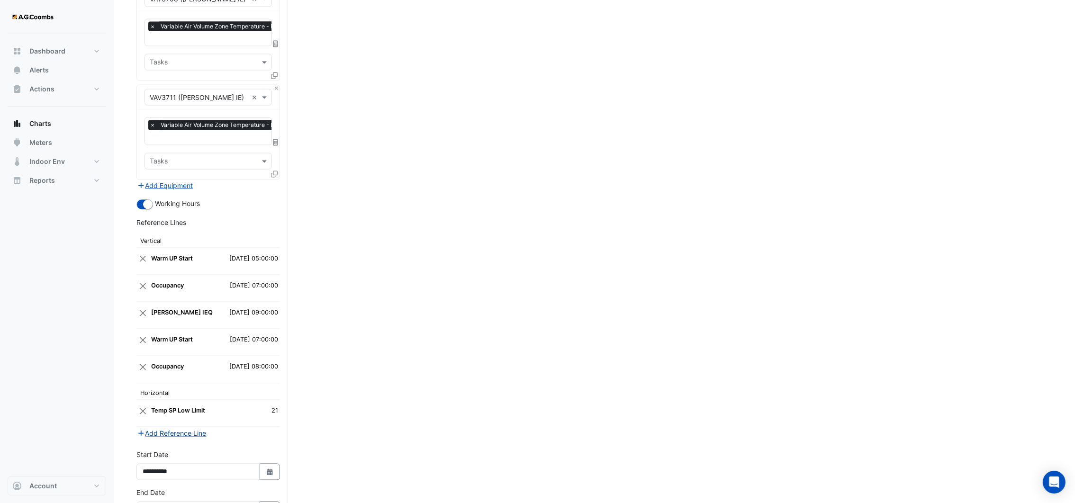
click at [164, 428] on button "Add Reference Line" at bounding box center [171, 433] width 71 height 11
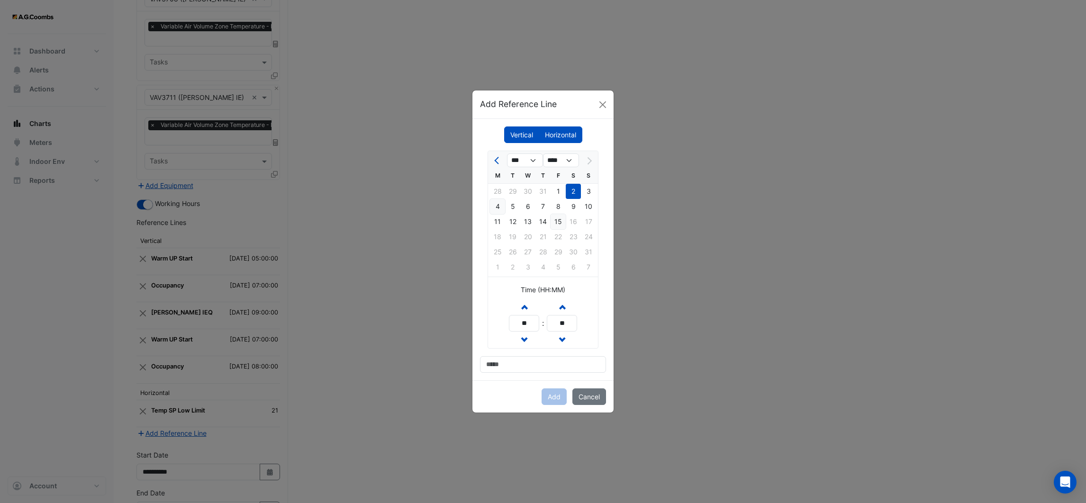
click at [494, 205] on div "4" at bounding box center [497, 206] width 15 height 15
click at [498, 159] on span "Previous month" at bounding box center [497, 160] width 7 height 7
select select "*"
click at [499, 251] on div "28" at bounding box center [497, 252] width 15 height 15
drag, startPoint x: 530, startPoint y: 328, endPoint x: 504, endPoint y: 325, distance: 26.8
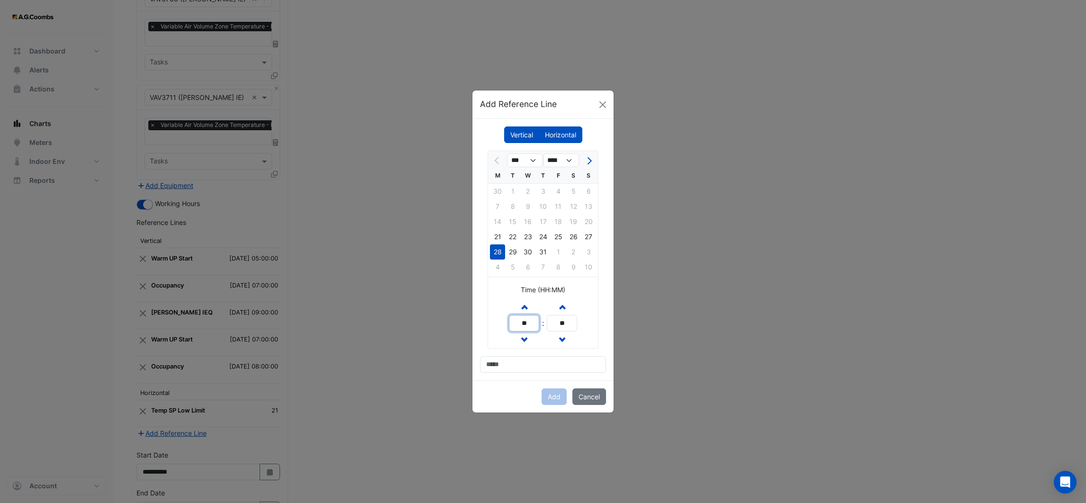
click at [504, 325] on div "Increment hours ** Decrement hours : Increment minutes ** Decrement minutes" at bounding box center [543, 324] width 110 height 50
type input "**"
click at [510, 364] on input at bounding box center [543, 364] width 126 height 17
type input "**********"
click at [552, 399] on button "Add" at bounding box center [554, 397] width 25 height 17
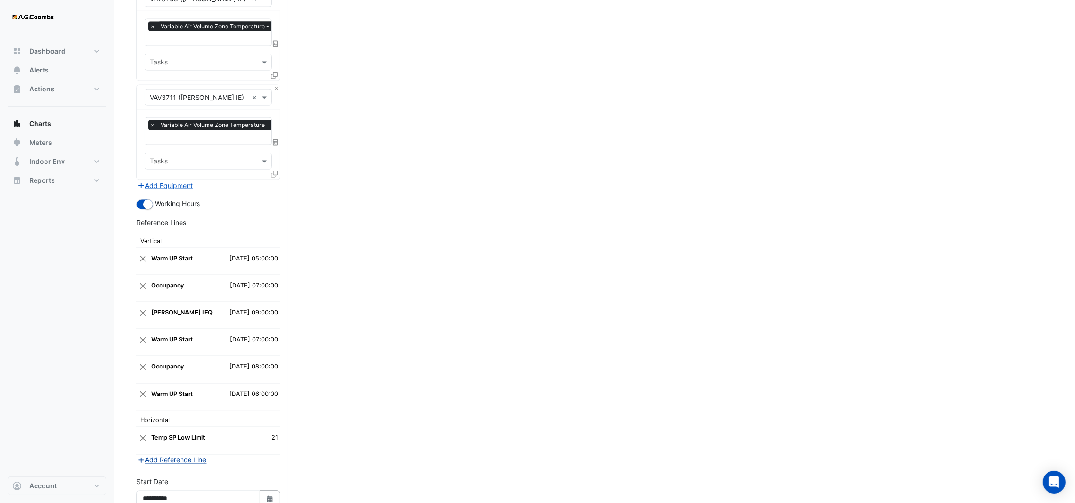
click at [180, 455] on button "Add Reference Line" at bounding box center [171, 460] width 71 height 11
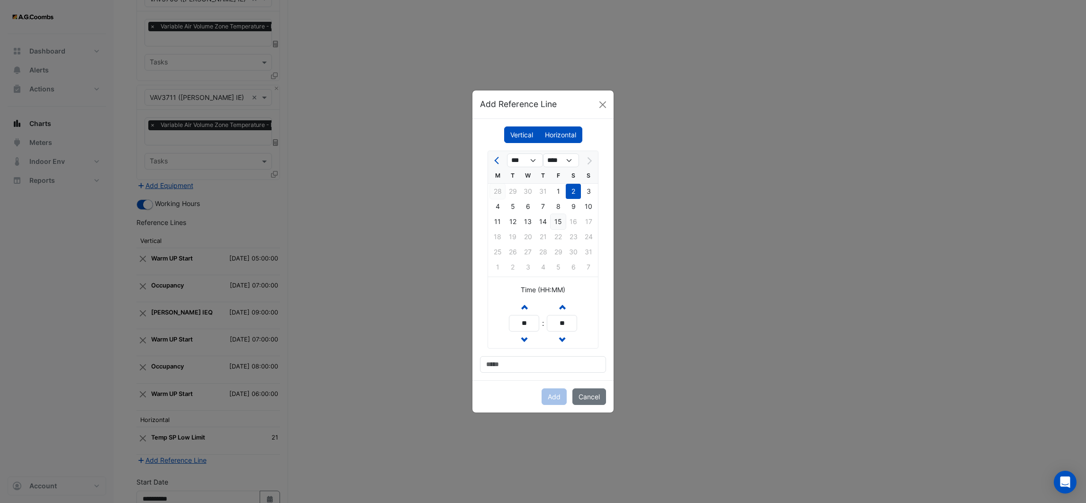
click at [494, 186] on div "28" at bounding box center [497, 191] width 15 height 15
select select "*"
drag, startPoint x: 531, startPoint y: 322, endPoint x: 499, endPoint y: 323, distance: 31.8
click at [499, 323] on div "Increment hours ** Decrement hours : Increment minutes ** Decrement minutes" at bounding box center [543, 324] width 110 height 50
type input "**"
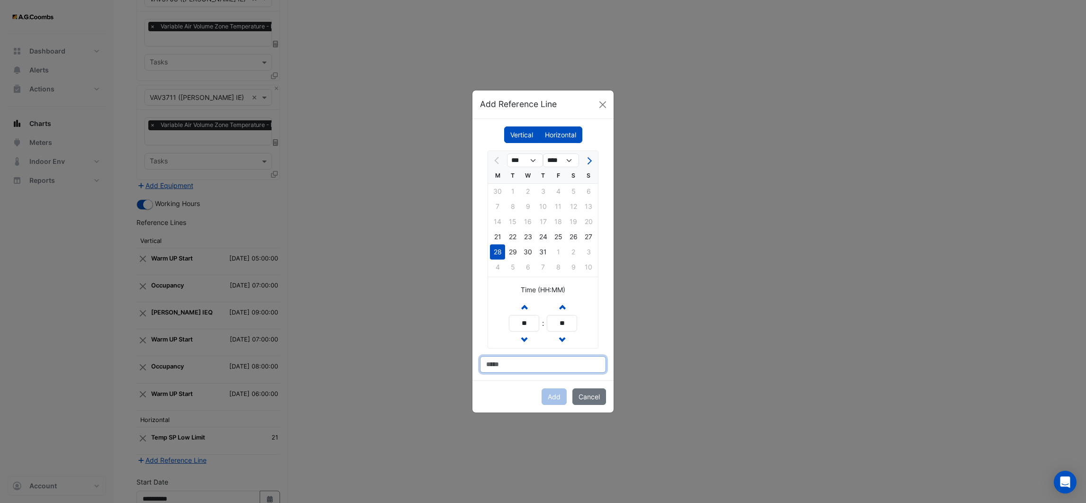
click at [511, 366] on input at bounding box center [543, 364] width 126 height 17
type input "*********"
click at [555, 396] on button "Add" at bounding box center [554, 397] width 25 height 17
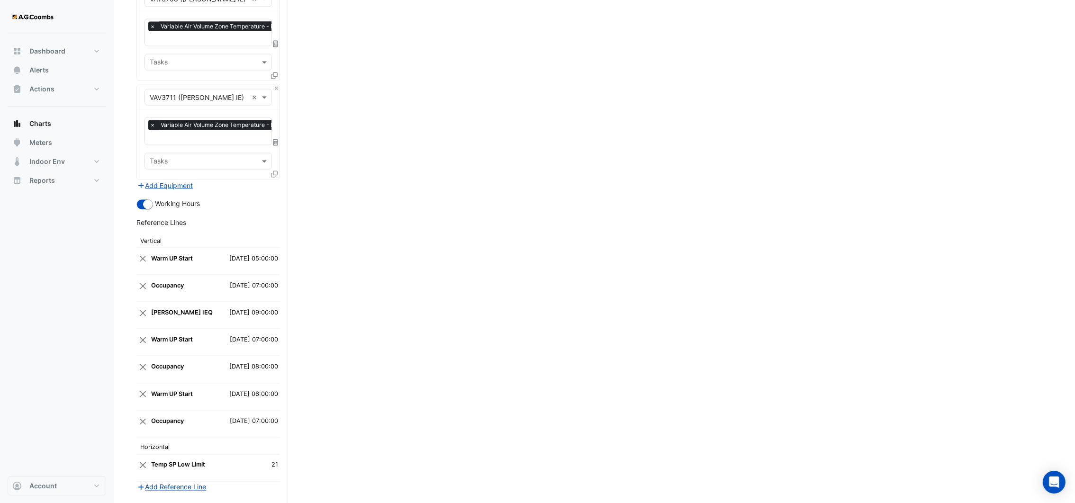
click at [174, 482] on button "Add Reference Line" at bounding box center [171, 487] width 71 height 11
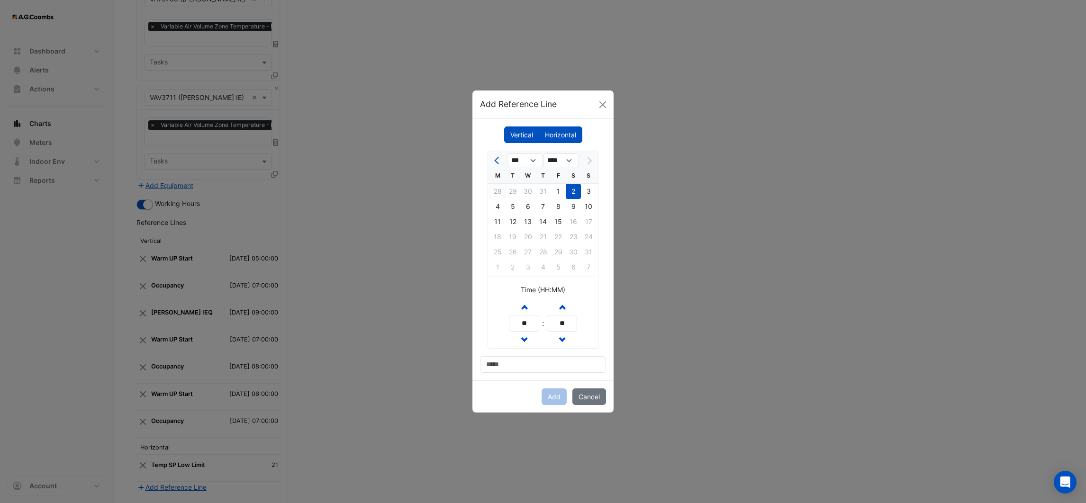
click at [497, 191] on div "28" at bounding box center [497, 191] width 15 height 15
select select "*"
drag, startPoint x: 518, startPoint y: 326, endPoint x: 504, endPoint y: 323, distance: 14.6
click at [504, 323] on div "Increment hours ** Decrement hours : Increment minutes ** Decrement minutes" at bounding box center [543, 324] width 110 height 50
drag, startPoint x: 528, startPoint y: 324, endPoint x: 506, endPoint y: 322, distance: 22.8
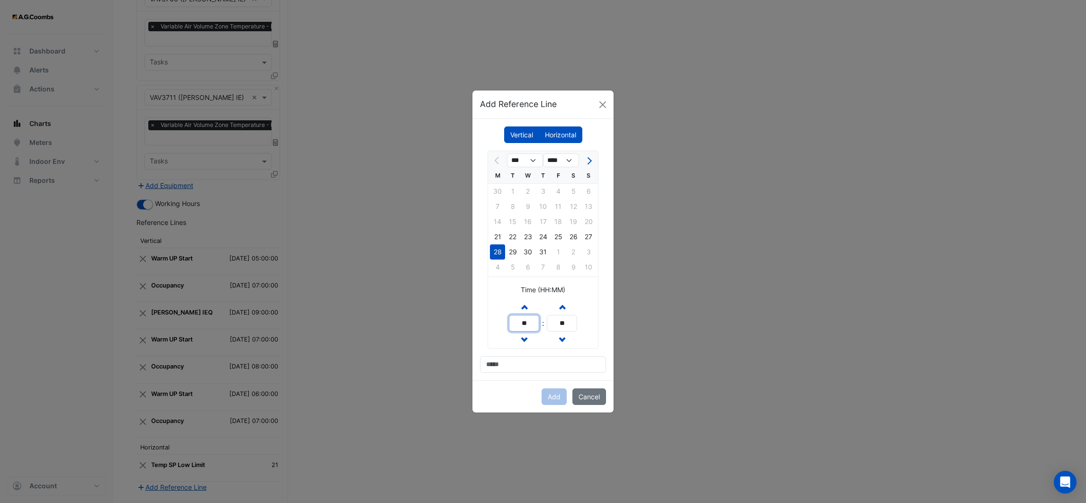
click at [506, 322] on div "Increment hours ** Decrement hours : Increment minutes ** Decrement minutes" at bounding box center [543, 324] width 110 height 50
type input "**"
click at [524, 360] on input at bounding box center [543, 364] width 126 height 17
type input "**********"
click at [555, 396] on button "Add" at bounding box center [554, 397] width 25 height 17
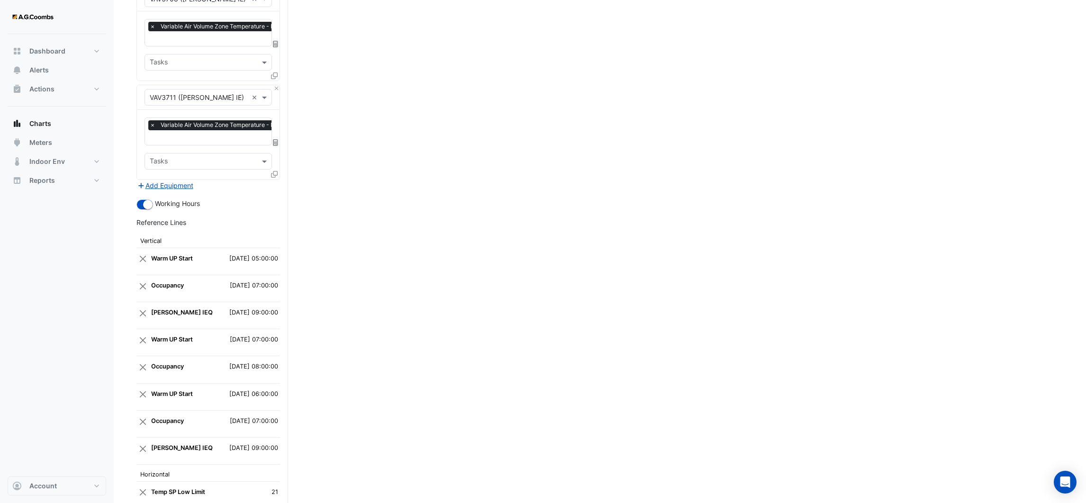
scroll to position [2256, 0]
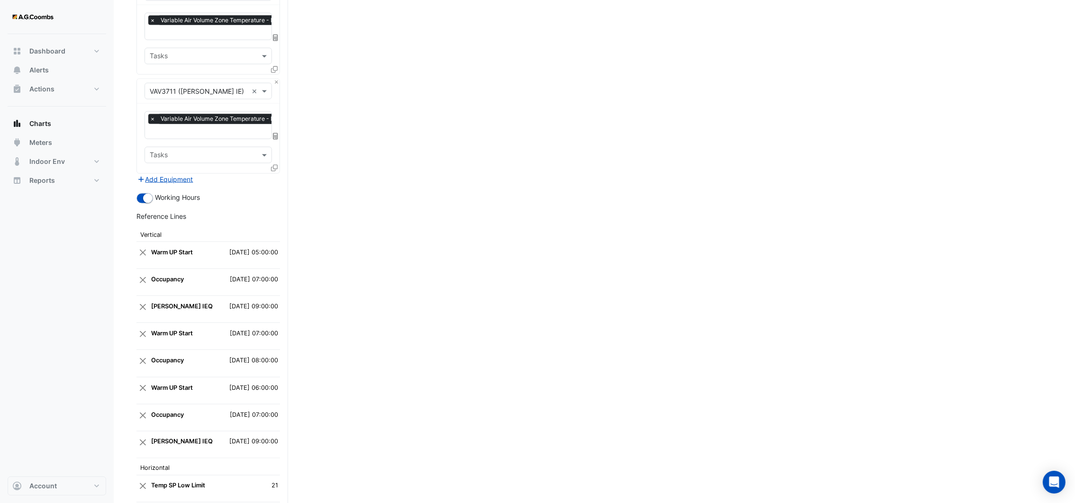
click at [171, 503] on button "Add Reference Line" at bounding box center [171, 508] width 71 height 11
select select "*"
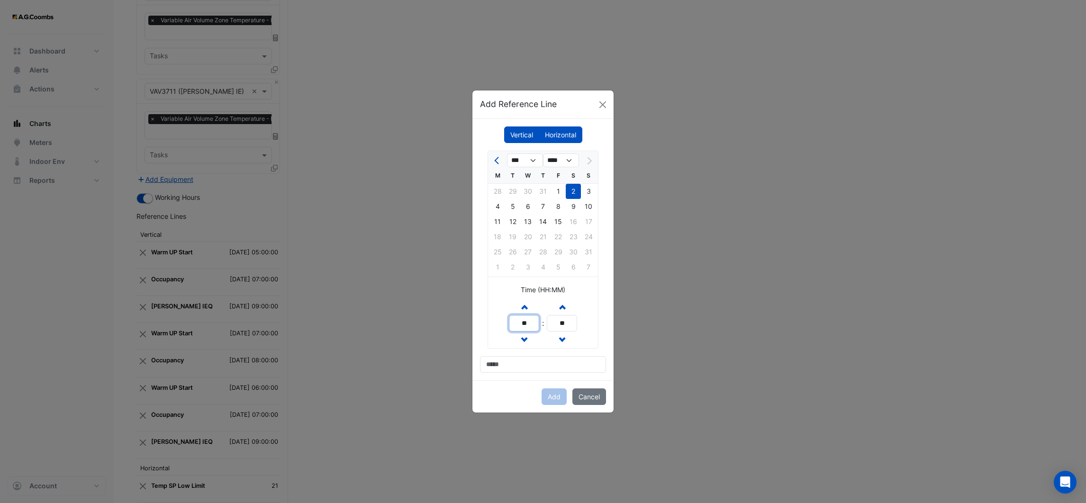
drag, startPoint x: 531, startPoint y: 322, endPoint x: 508, endPoint y: 324, distance: 22.3
click at [509, 324] on input "**" at bounding box center [524, 323] width 30 height 17
click at [499, 201] on div "4" at bounding box center [497, 206] width 15 height 15
drag, startPoint x: 531, startPoint y: 319, endPoint x: 490, endPoint y: 323, distance: 40.9
click at [490, 323] on div "Increment hours ** Decrement hours : Increment minutes ** Decrement minutes" at bounding box center [543, 324] width 110 height 50
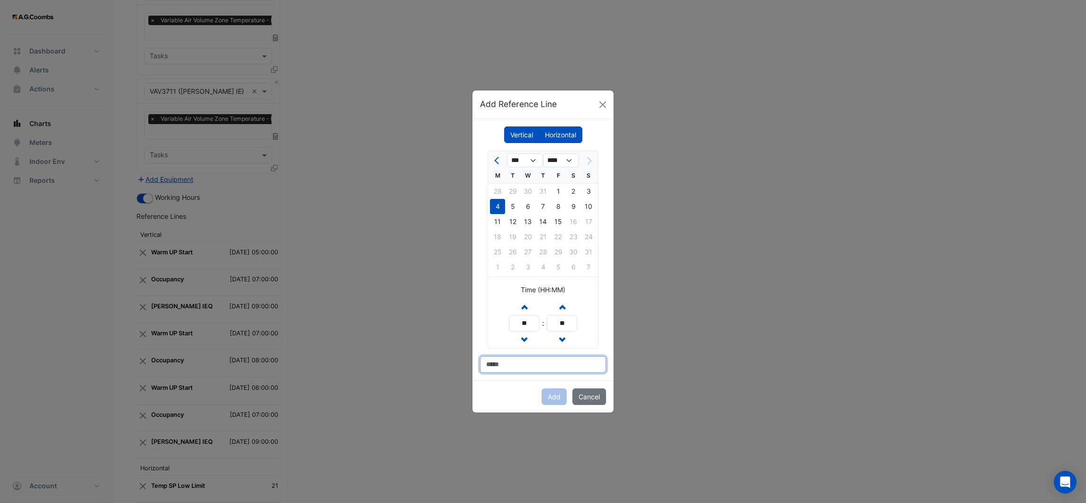
click at [504, 366] on input at bounding box center [543, 364] width 126 height 17
click at [490, 323] on div "Increment hours ** Decrement hours : Increment minutes ** Decrement minutes" at bounding box center [543, 324] width 110 height 50
drag, startPoint x: 528, startPoint y: 325, endPoint x: 507, endPoint y: 326, distance: 20.9
click at [507, 326] on div "Increment hours ** Decrement hours : Increment minutes ** Decrement minutes" at bounding box center [543, 324] width 110 height 50
type input "**"
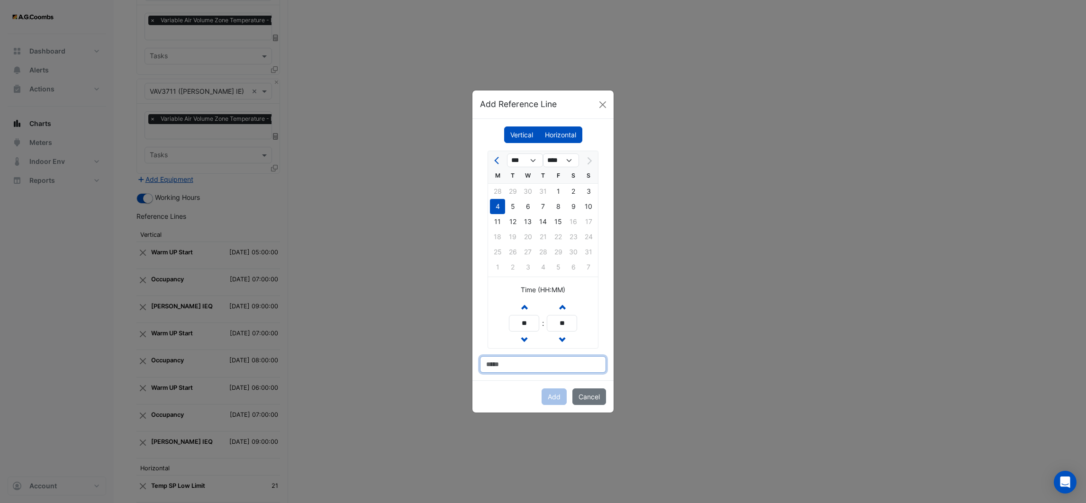
click at [519, 360] on input at bounding box center [543, 364] width 126 height 17
type input "**********"
click at [551, 397] on button "Add" at bounding box center [554, 397] width 25 height 17
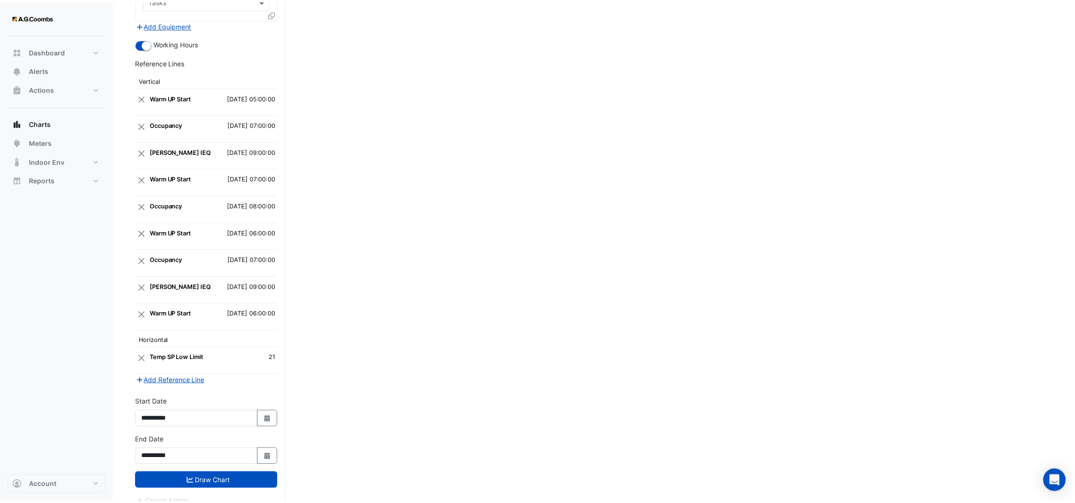
scroll to position [2414, 0]
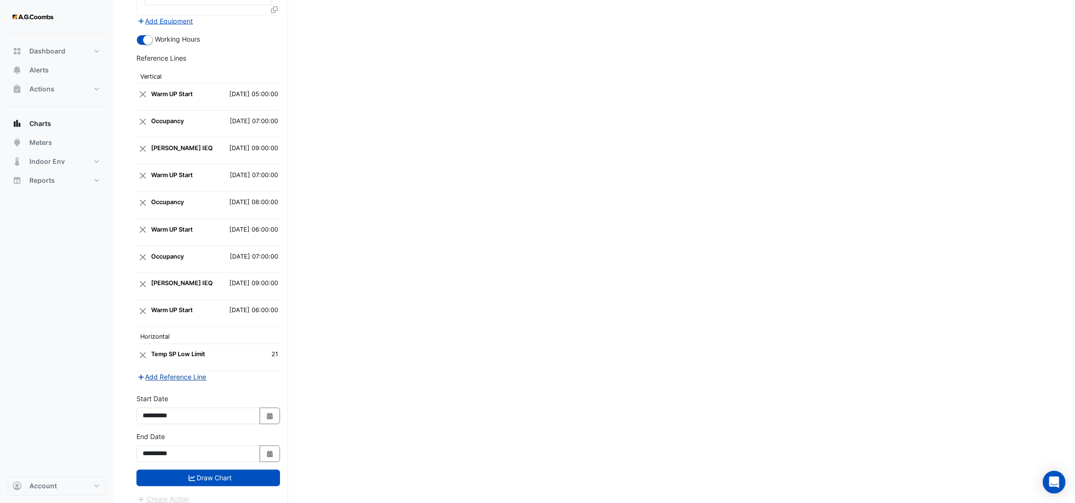
click at [172, 372] on button "Add Reference Line" at bounding box center [171, 377] width 71 height 11
select select "*"
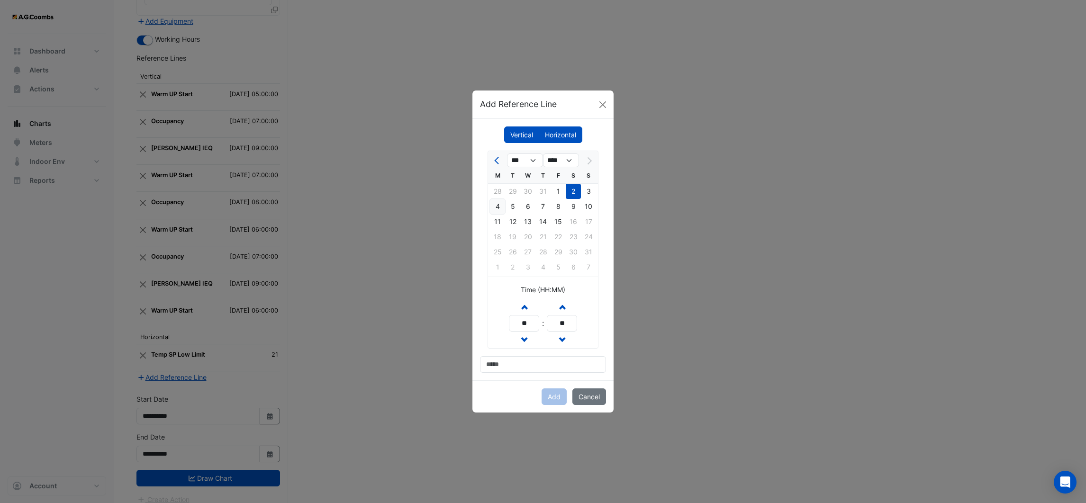
click at [496, 204] on div "4" at bounding box center [497, 206] width 15 height 15
drag, startPoint x: 527, startPoint y: 321, endPoint x: 456, endPoint y: 323, distance: 71.6
click at [456, 323] on ngb-modal-window "Add Reference Line Vertical [GEOGRAPHIC_DATA] *** *** **** M T W T F S S 28 29 …" at bounding box center [543, 251] width 1086 height 503
type input "**"
click at [511, 363] on input at bounding box center [543, 364] width 126 height 17
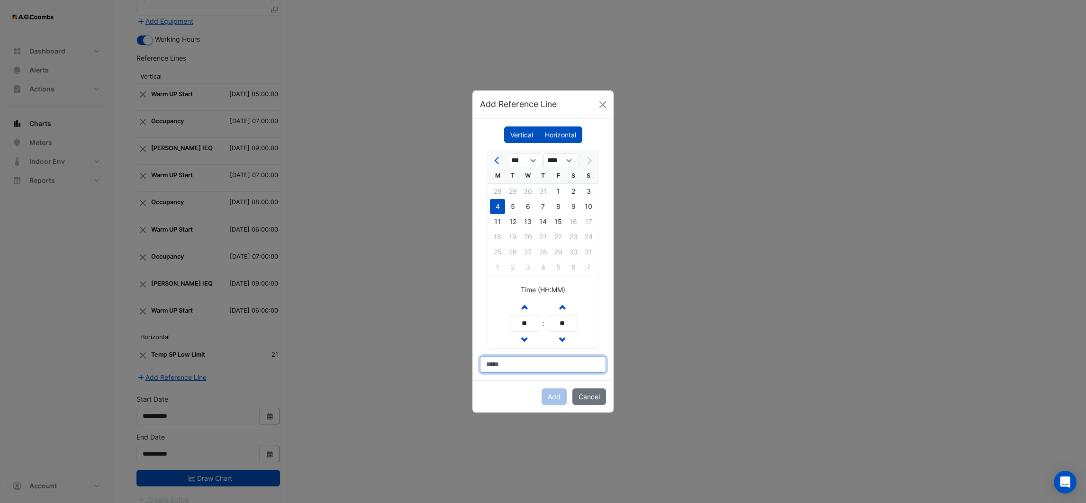
type input "*********"
click at [551, 397] on button "Add" at bounding box center [554, 397] width 25 height 17
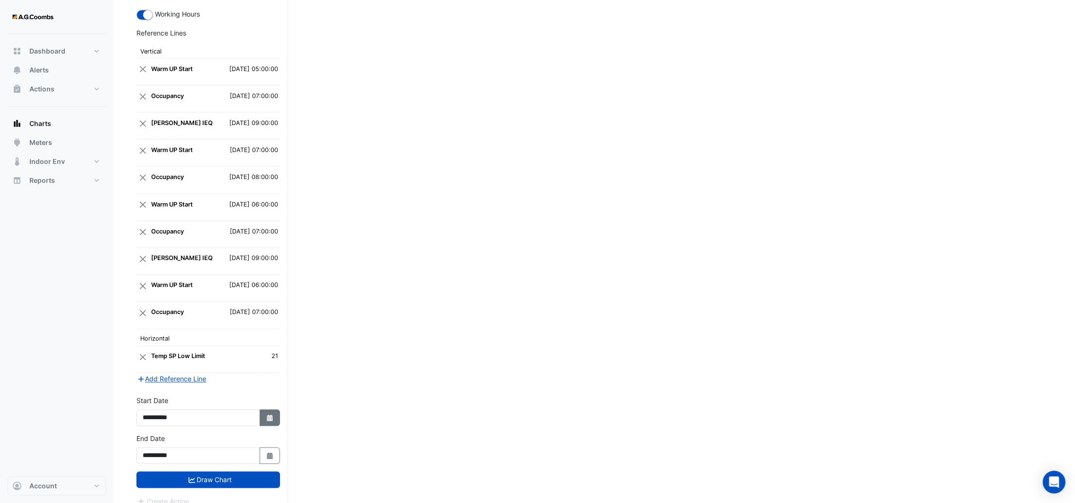
scroll to position [2441, 0]
click at [234, 470] on button "Draw Chart" at bounding box center [208, 478] width 144 height 17
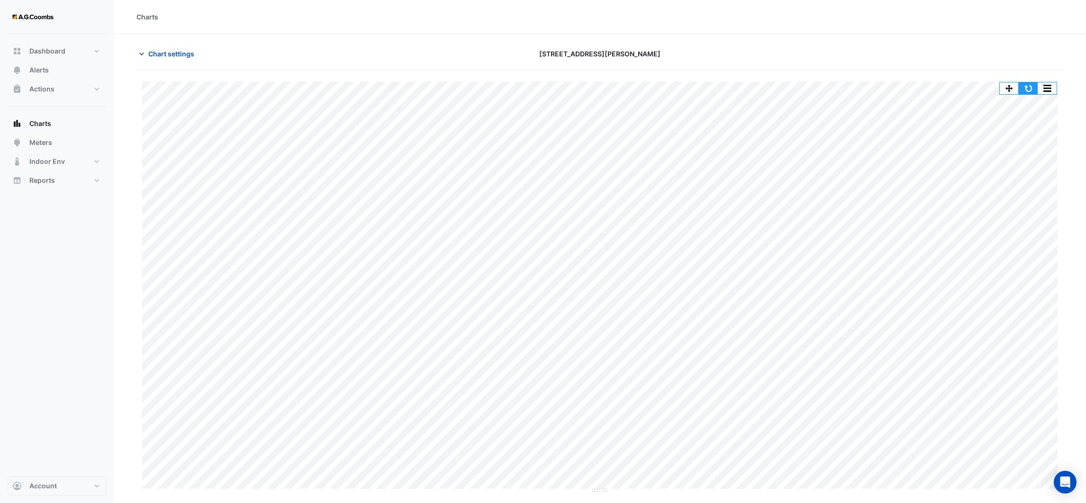
click at [1031, 91] on button "button" at bounding box center [1028, 88] width 19 height 12
click at [1030, 91] on button "button" at bounding box center [1028, 88] width 19 height 12
click at [1027, 86] on button "button" at bounding box center [1028, 88] width 19 height 12
click at [1028, 91] on button "button" at bounding box center [1028, 88] width 19 height 12
click at [1030, 86] on button "button" at bounding box center [1028, 88] width 19 height 12
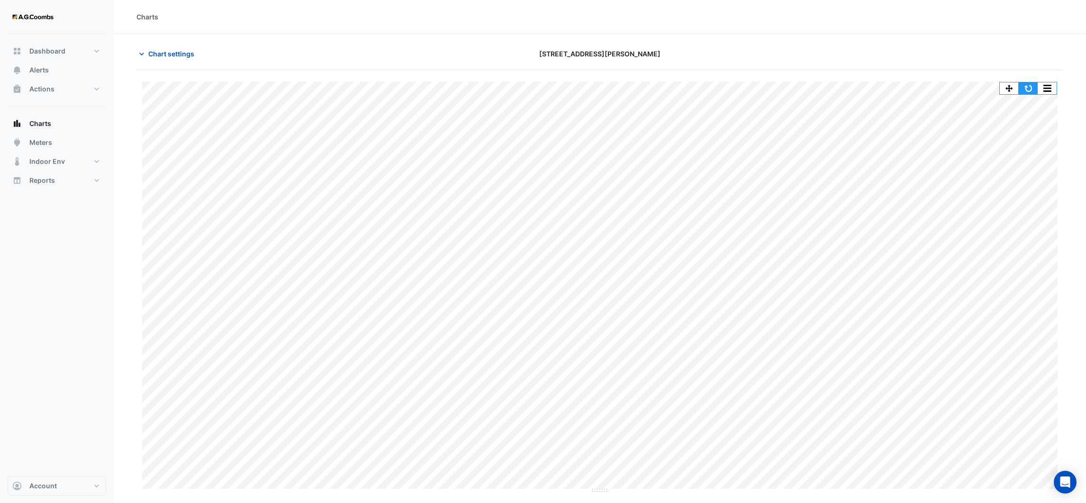
click at [1028, 89] on button "button" at bounding box center [1028, 88] width 19 height 12
click at [1027, 87] on button "button" at bounding box center [1028, 88] width 19 height 12
click at [1027, 84] on button "button" at bounding box center [1028, 88] width 19 height 12
click at [141, 53] on icon "button" at bounding box center [141, 53] width 9 height 9
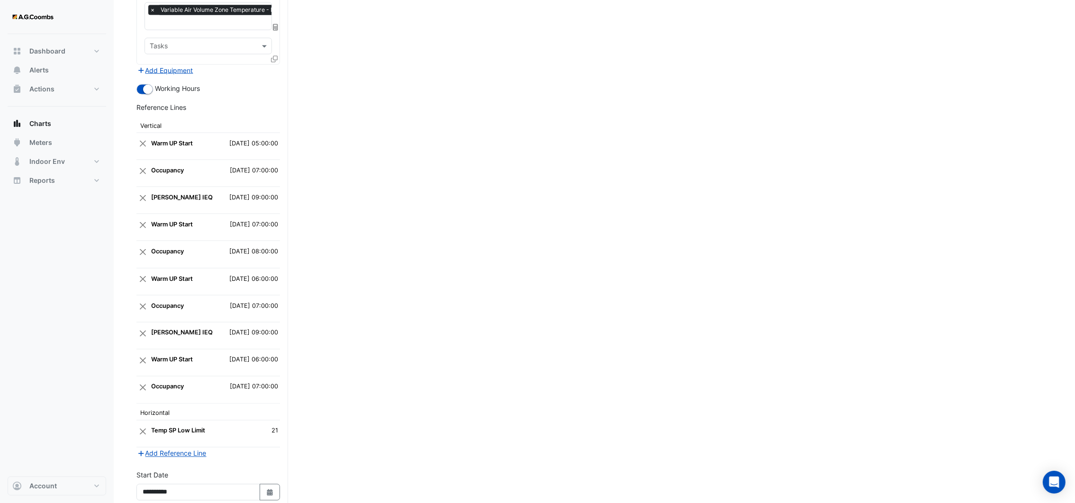
scroll to position [2441, 0]
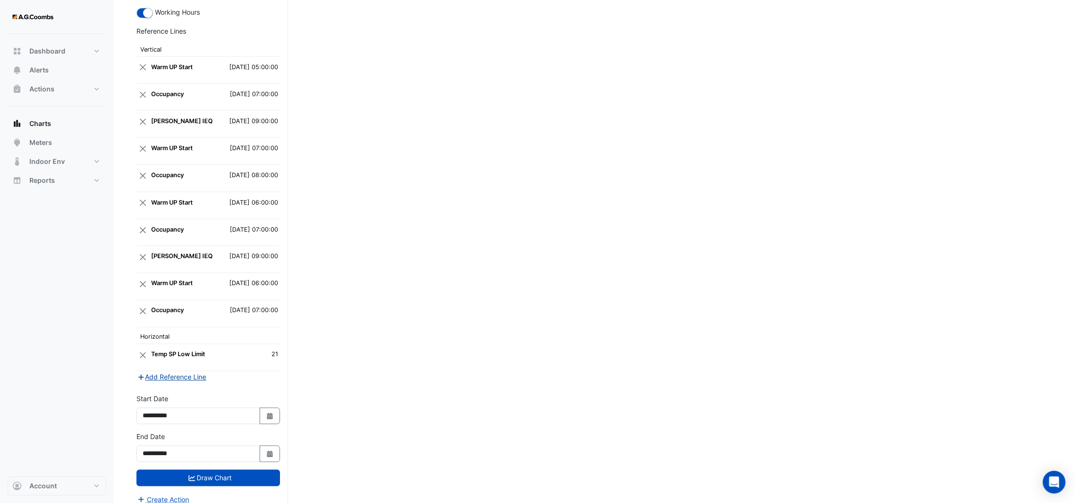
click at [184, 372] on button "Add Reference Line" at bounding box center [171, 377] width 71 height 11
select select "*"
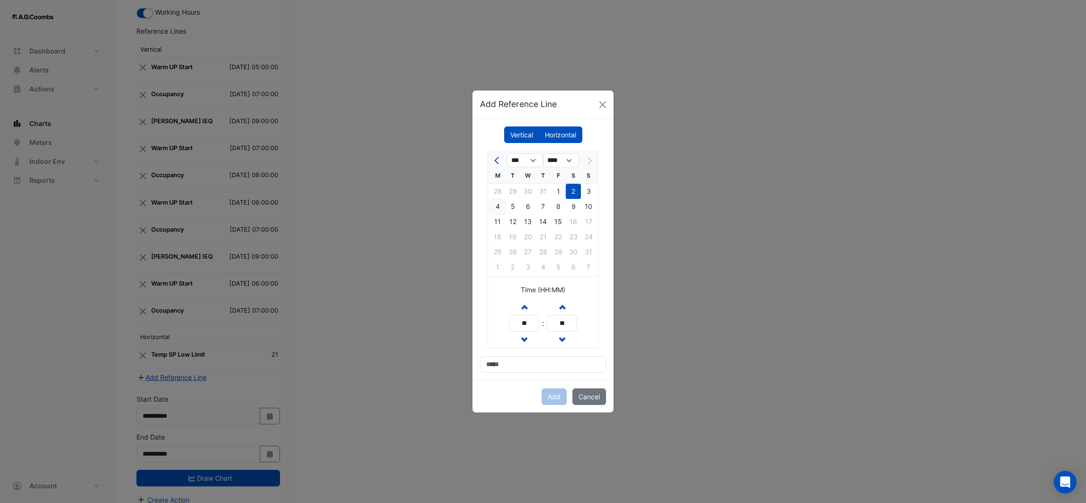
click at [498, 201] on div "4" at bounding box center [497, 206] width 15 height 15
drag, startPoint x: 513, startPoint y: 323, endPoint x: 502, endPoint y: 323, distance: 10.4
click at [501, 323] on div "Increment hours ** Decrement hours : Increment minutes ** Decrement minutes" at bounding box center [543, 324] width 110 height 50
type input "**"
click at [503, 362] on input at bounding box center [543, 364] width 126 height 17
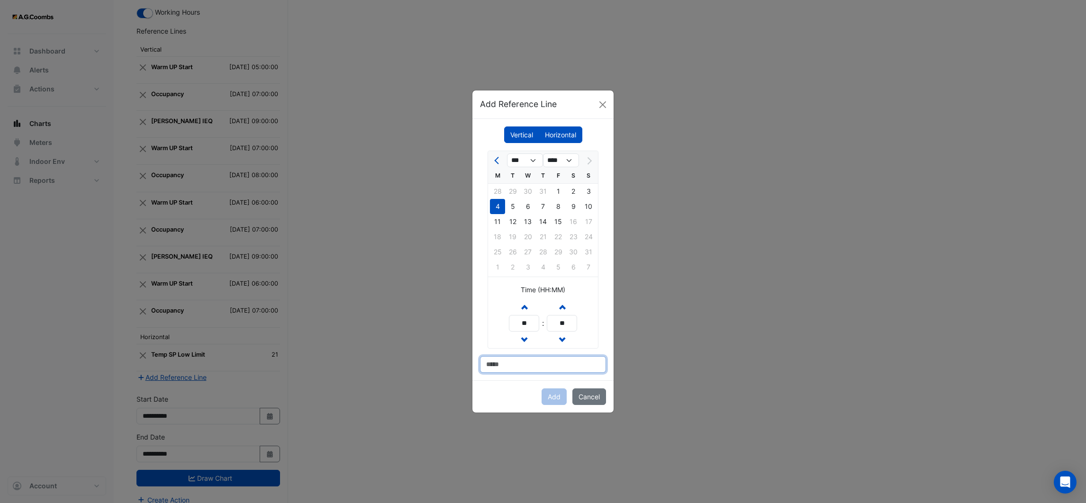
type input "**********"
click at [552, 397] on button "Add" at bounding box center [554, 397] width 25 height 17
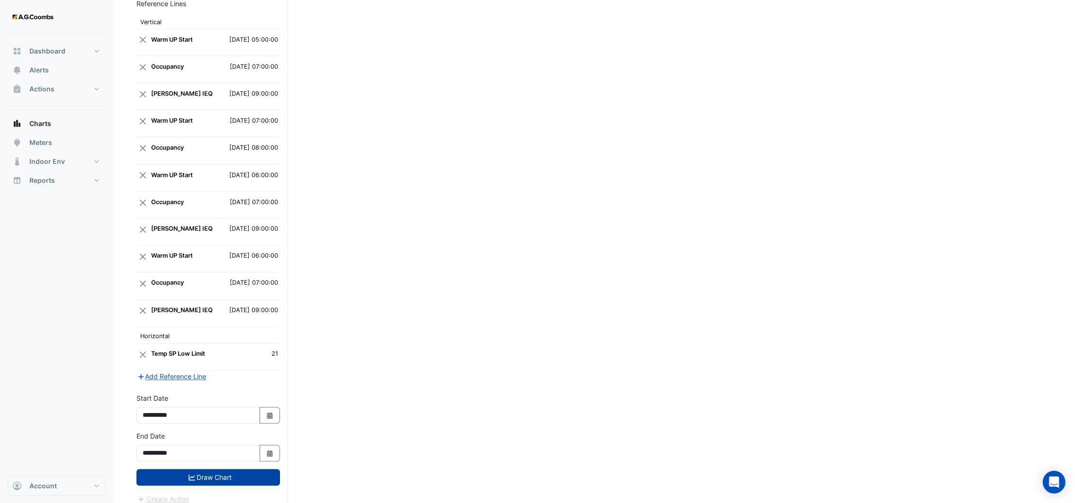
click at [212, 472] on button "Draw Chart" at bounding box center [208, 478] width 144 height 17
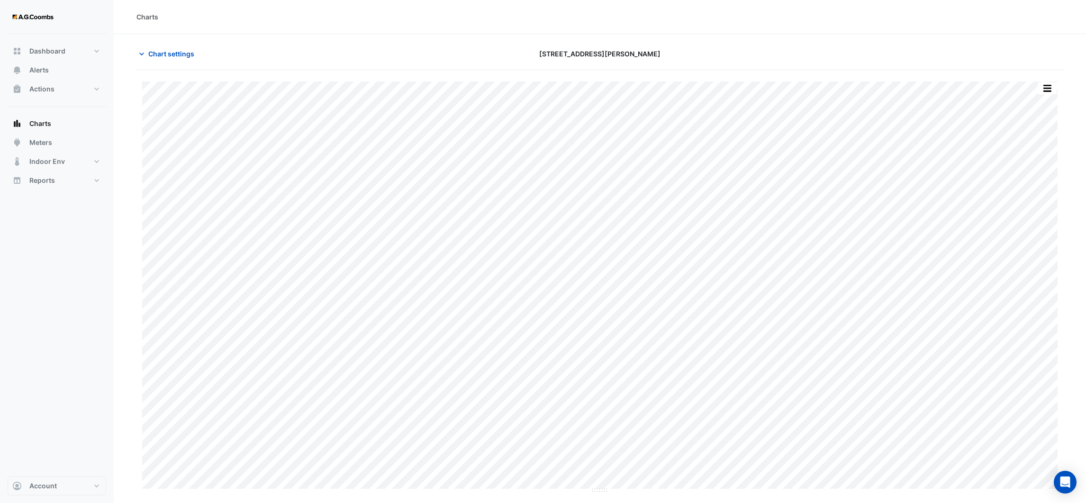
click at [861, 45] on div at bounding box center [912, 53] width 313 height 17
click at [1040, 27] on div "Charts" at bounding box center [600, 17] width 972 height 34
click at [1027, 86] on button "button" at bounding box center [1028, 88] width 19 height 12
click at [1024, 87] on button "button" at bounding box center [1028, 88] width 19 height 12
click at [1031, 92] on button "button" at bounding box center [1028, 88] width 19 height 12
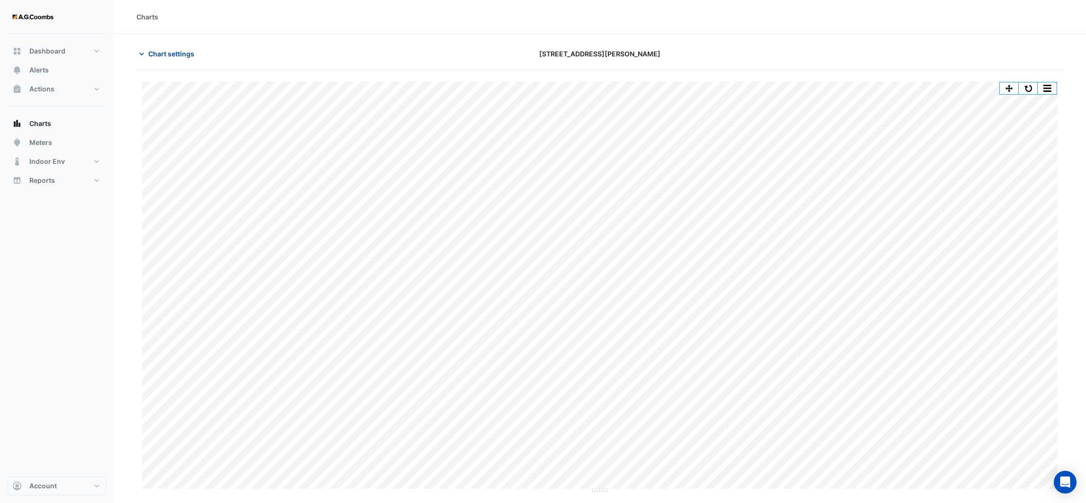
click at [138, 52] on icon "button" at bounding box center [141, 53] width 9 height 9
click at [1028, 84] on button "button" at bounding box center [1028, 88] width 19 height 12
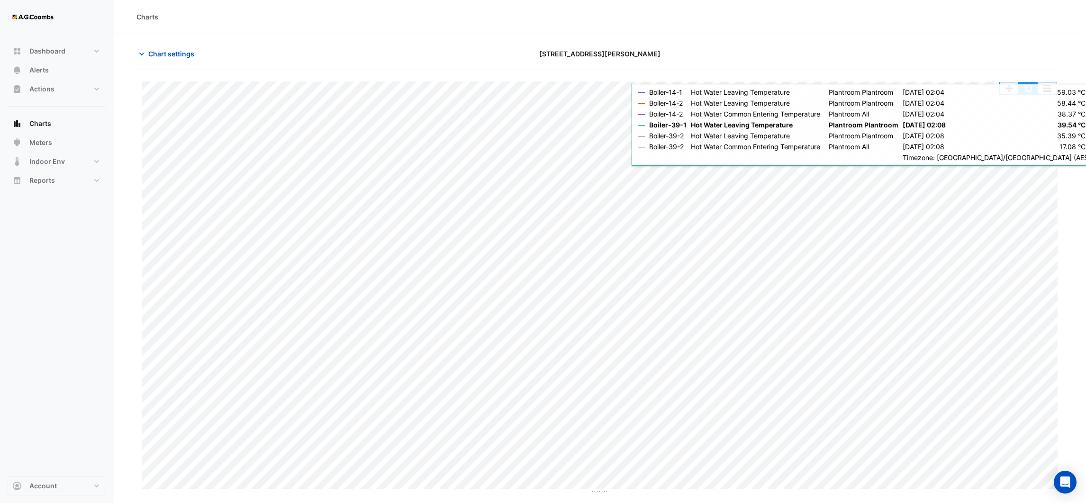
click at [1030, 92] on button "button" at bounding box center [1028, 88] width 19 height 12
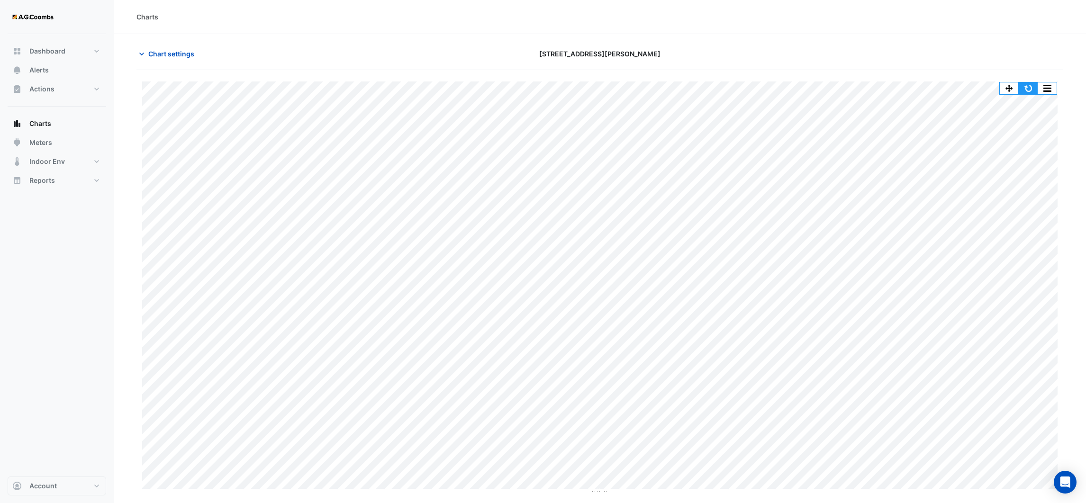
click at [1027, 90] on button "button" at bounding box center [1028, 88] width 19 height 12
click at [1030, 87] on button "button" at bounding box center [1028, 88] width 19 height 12
click at [143, 53] on icon "button" at bounding box center [141, 54] width 5 height 3
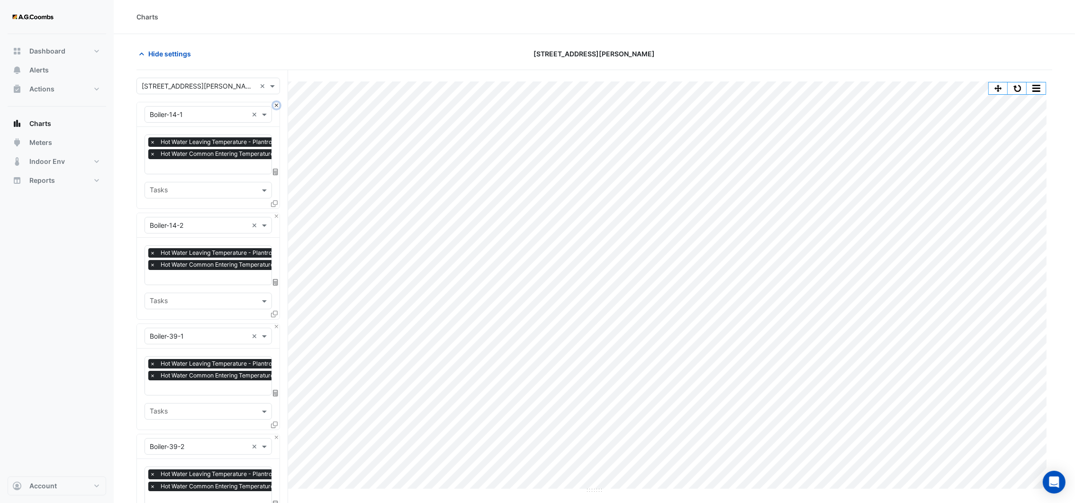
click at [274, 106] on button "Close" at bounding box center [276, 105] width 6 height 6
click at [274, 213] on button "Close" at bounding box center [276, 216] width 6 height 6
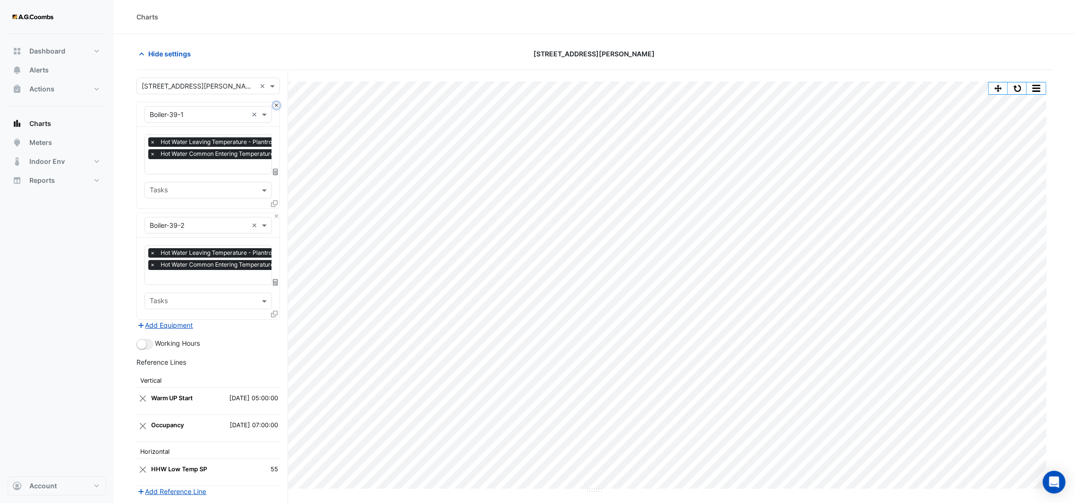
click at [274, 106] on button "Close" at bounding box center [276, 105] width 6 height 6
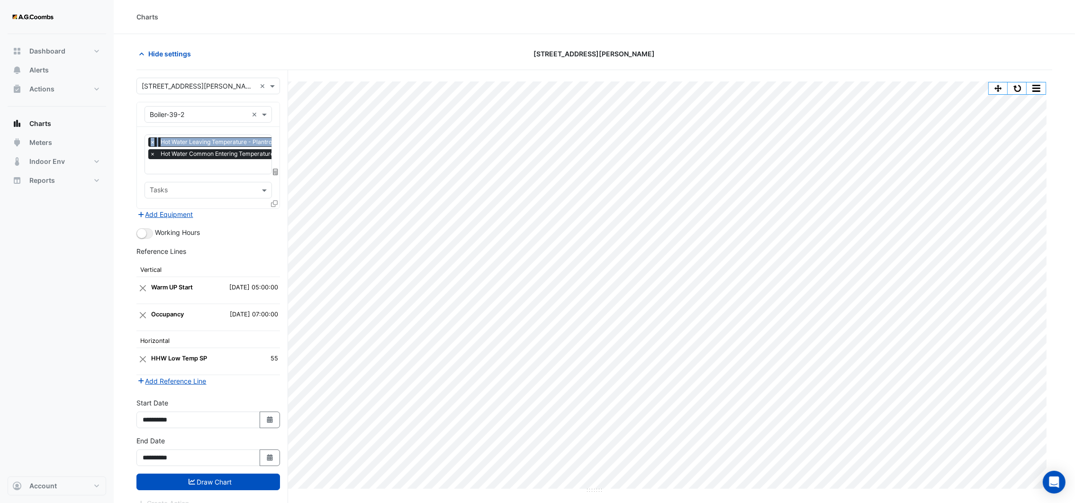
click at [274, 106] on div "Equipment × Boiler-39-2 ×" at bounding box center [208, 114] width 143 height 25
drag, startPoint x: 274, startPoint y: 106, endPoint x: 256, endPoint y: 115, distance: 19.7
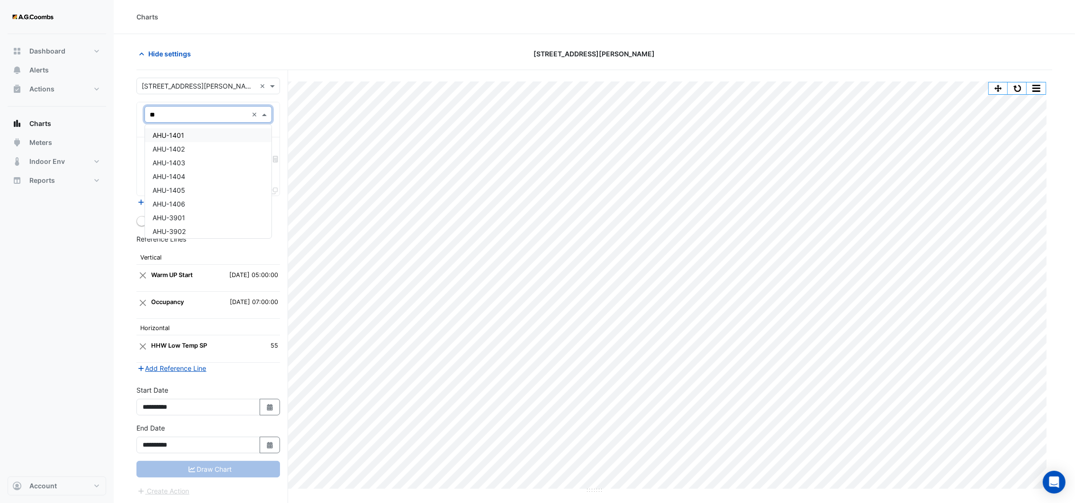
type input "***"
click at [182, 131] on span "AHU-1401" at bounding box center [169, 135] width 32 height 8
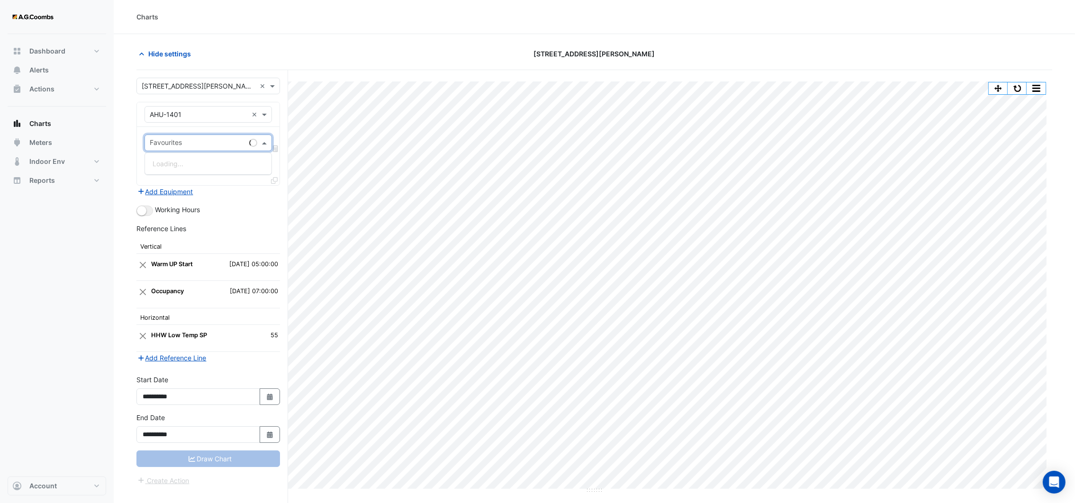
click at [193, 141] on input "text" at bounding box center [198, 144] width 96 height 10
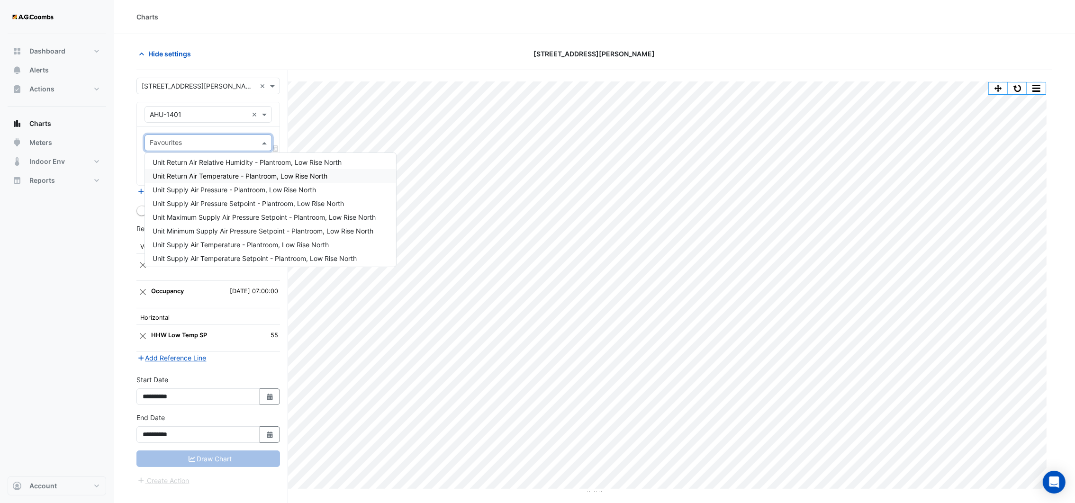
scroll to position [355, 0]
click at [280, 217] on span "Unit Supply Air Temperature - Plantroom, Low Rise North" at bounding box center [241, 221] width 176 height 8
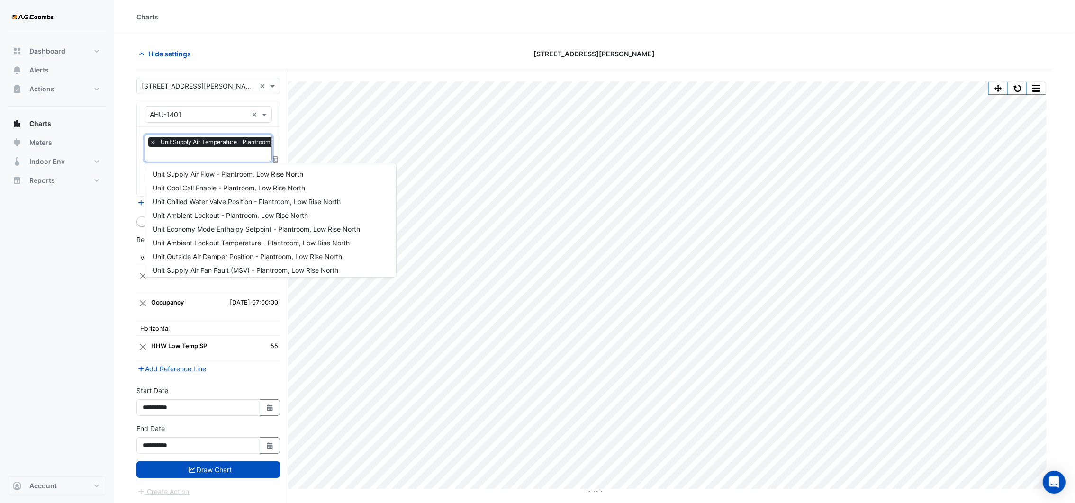
click at [227, 155] on input "text" at bounding box center [234, 155] width 169 height 10
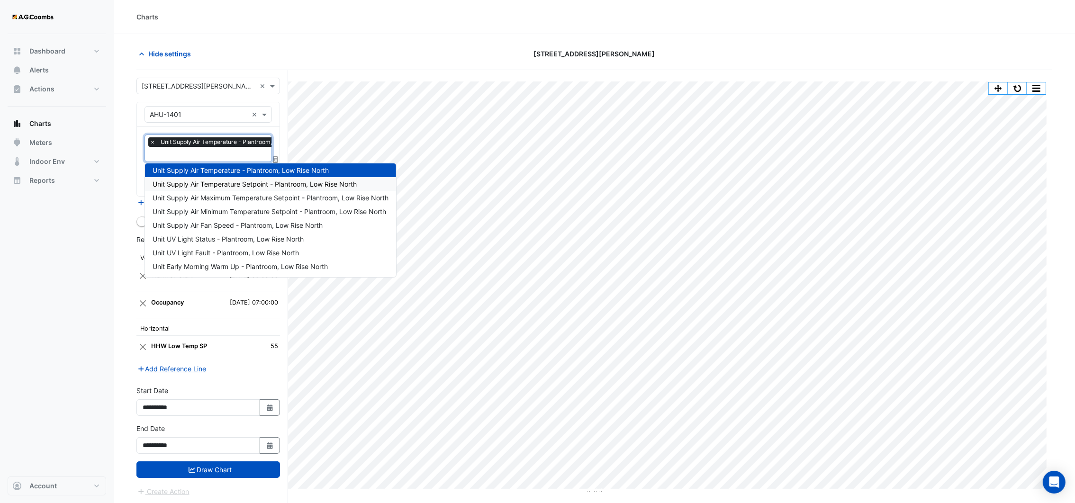
click at [227, 184] on span "Unit Supply Air Temperature Setpoint - Plantroom, Low Rise North" at bounding box center [255, 184] width 204 height 8
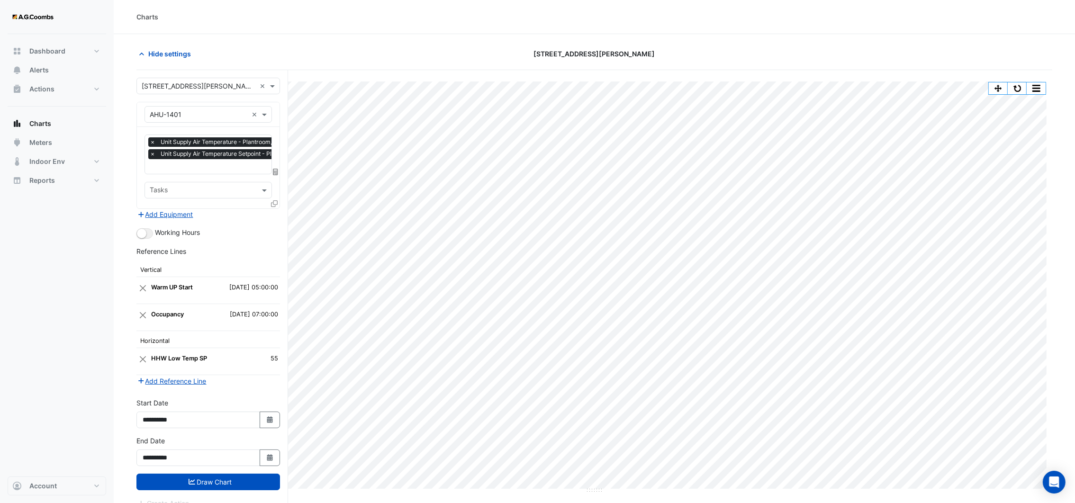
click at [272, 202] on icon at bounding box center [274, 203] width 7 height 7
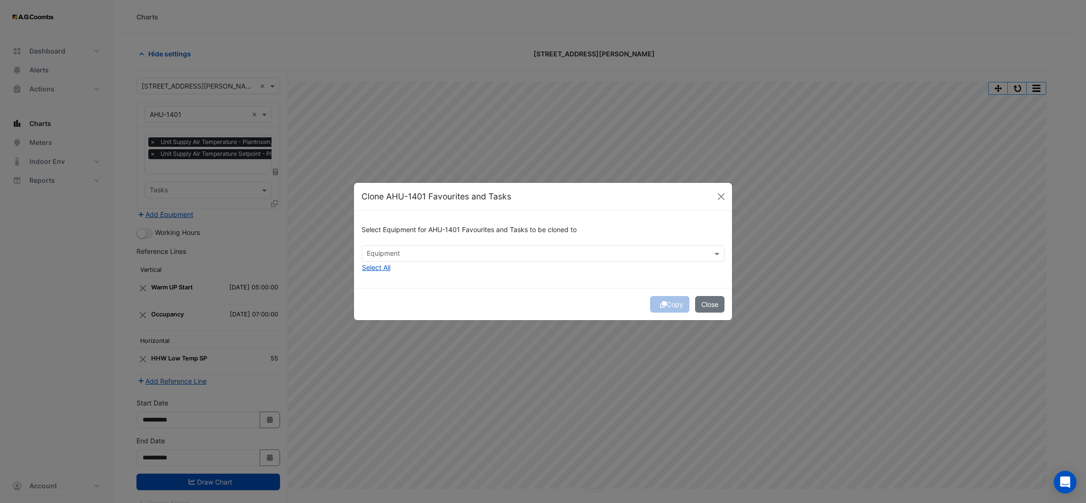
click at [396, 251] on input "text" at bounding box center [538, 255] width 342 height 10
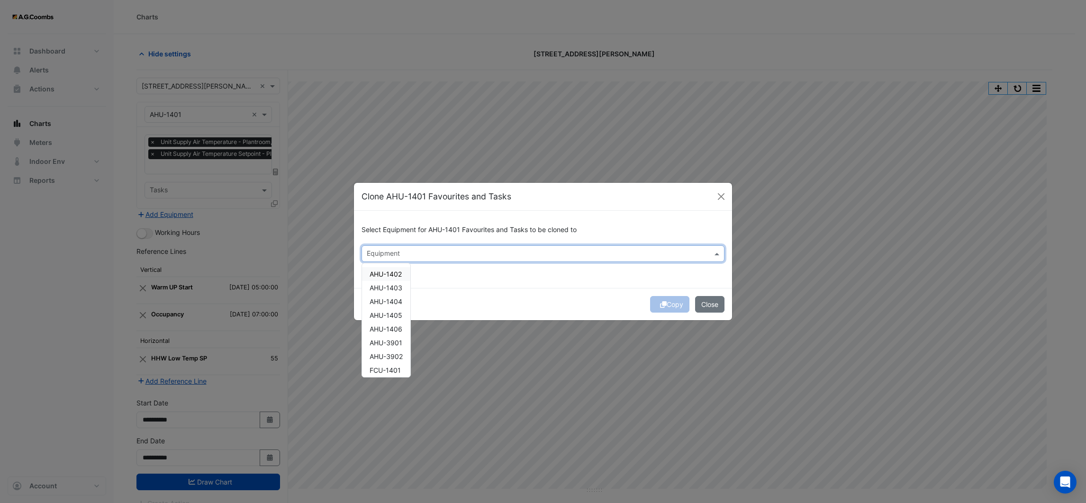
click at [391, 272] on span "AHU-1402" at bounding box center [386, 274] width 32 height 8
click at [393, 289] on span "AHU-1403" at bounding box center [386, 288] width 33 height 8
click at [391, 298] on span "AHU-1404" at bounding box center [386, 302] width 33 height 8
drag, startPoint x: 388, startPoint y: 309, endPoint x: 386, endPoint y: 314, distance: 5.3
click at [388, 310] on div "AHU-1405" at bounding box center [386, 315] width 48 height 14
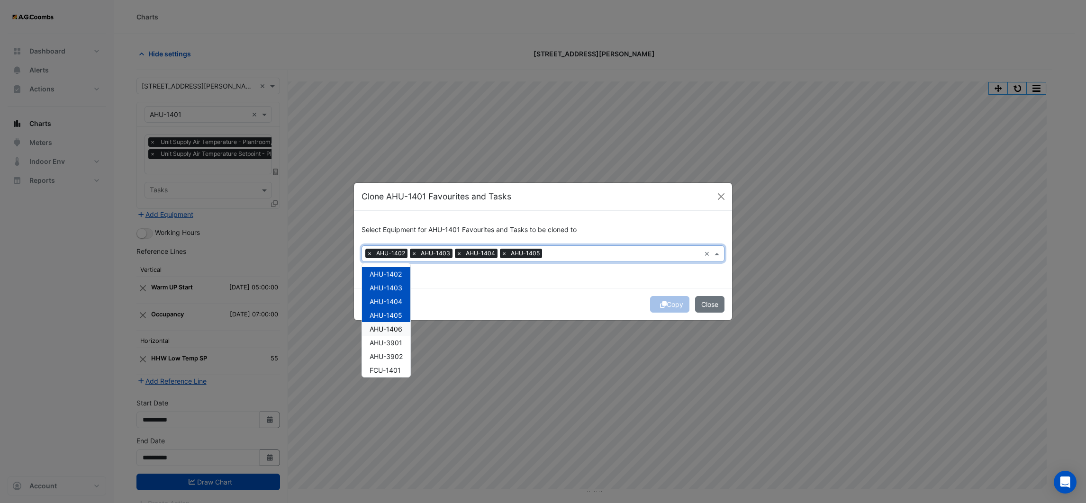
drag, startPoint x: 384, startPoint y: 324, endPoint x: 382, endPoint y: 329, distance: 6.2
click at [383, 325] on span "AHU-1406" at bounding box center [386, 329] width 33 height 8
click at [382, 339] on span "AHU-3901" at bounding box center [386, 343] width 33 height 8
click at [380, 357] on span "AHU-3902" at bounding box center [386, 357] width 33 height 8
click at [380, 371] on span "FCU-1401" at bounding box center [385, 370] width 31 height 8
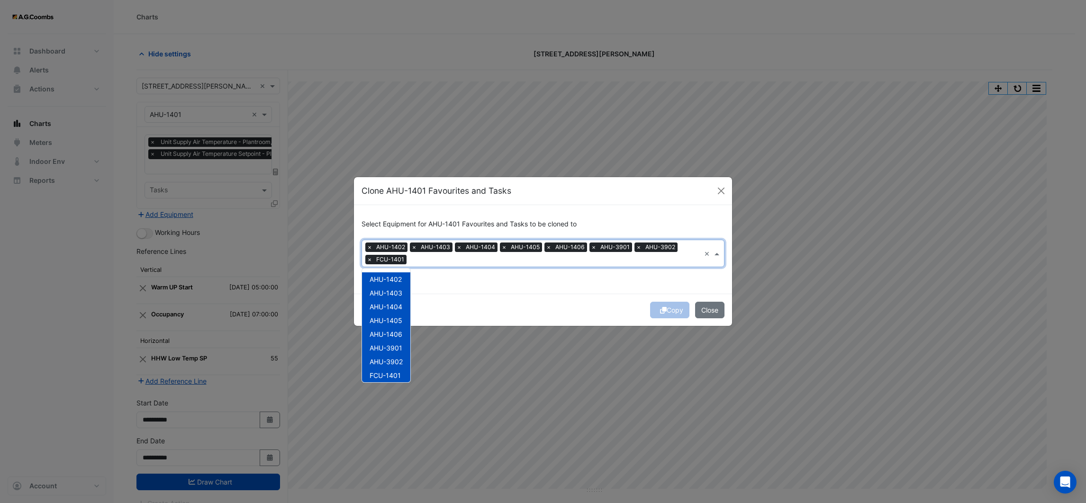
click at [528, 289] on div "Select Equipment for AHU-1401 Favourites and Tasks to be cloned to Equipment × …" at bounding box center [543, 249] width 378 height 89
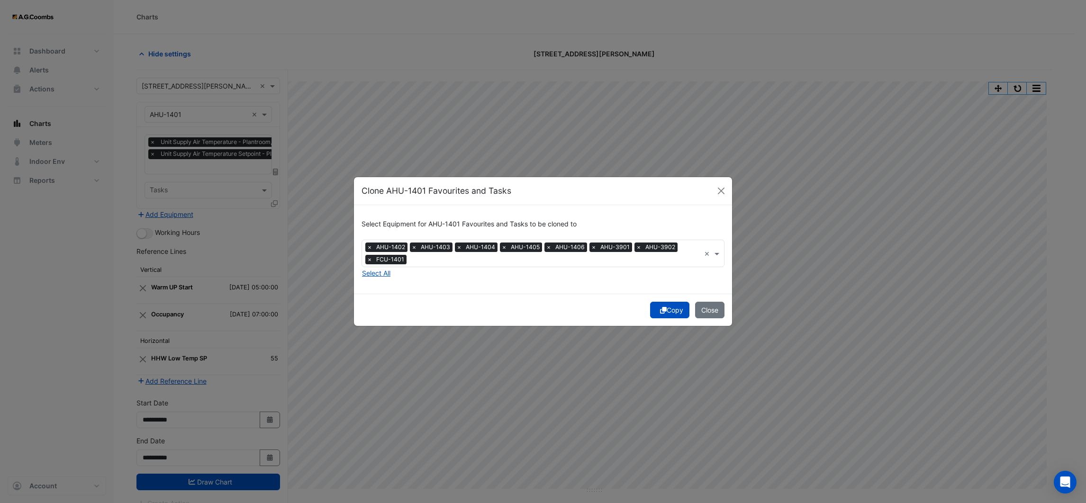
click at [666, 310] on button "Copy" at bounding box center [669, 310] width 39 height 17
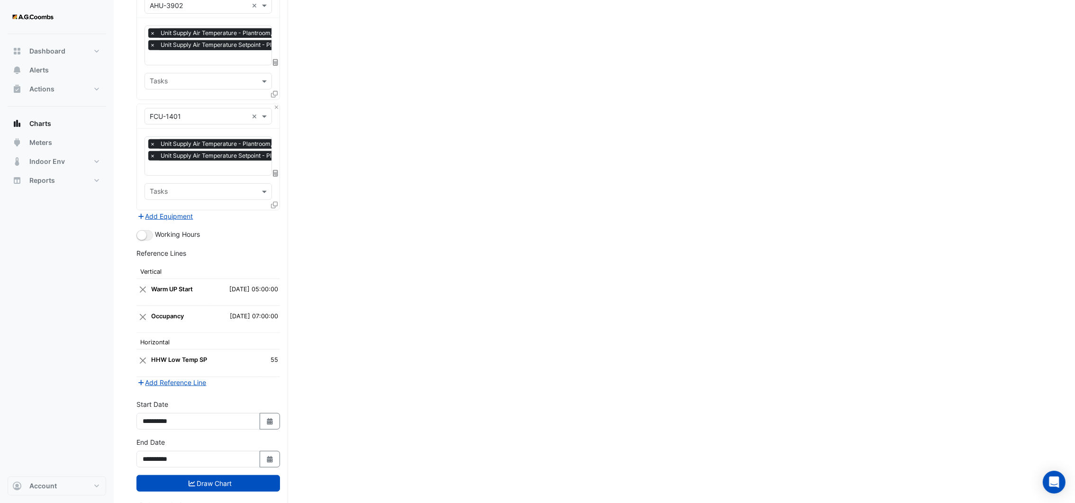
scroll to position [883, 0]
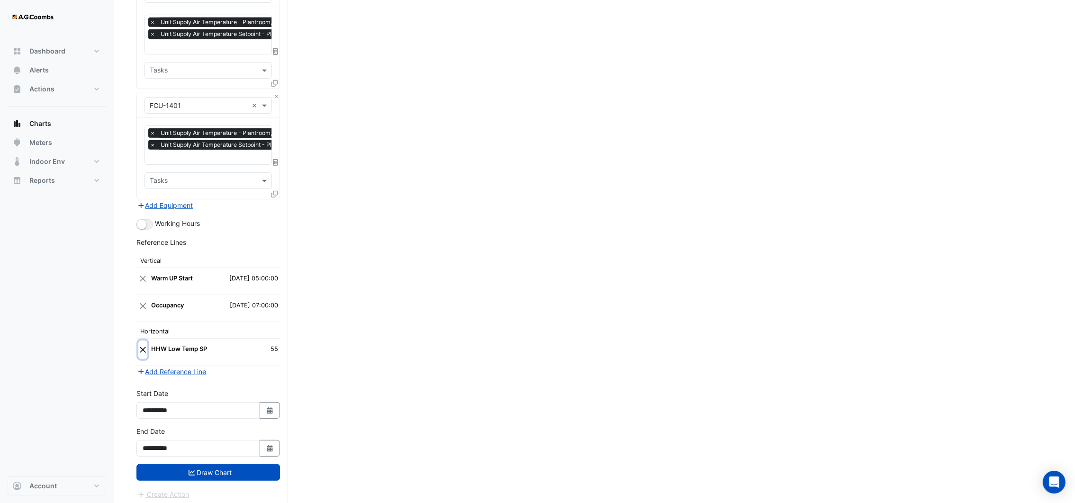
click at [143, 345] on button "Close" at bounding box center [142, 350] width 9 height 18
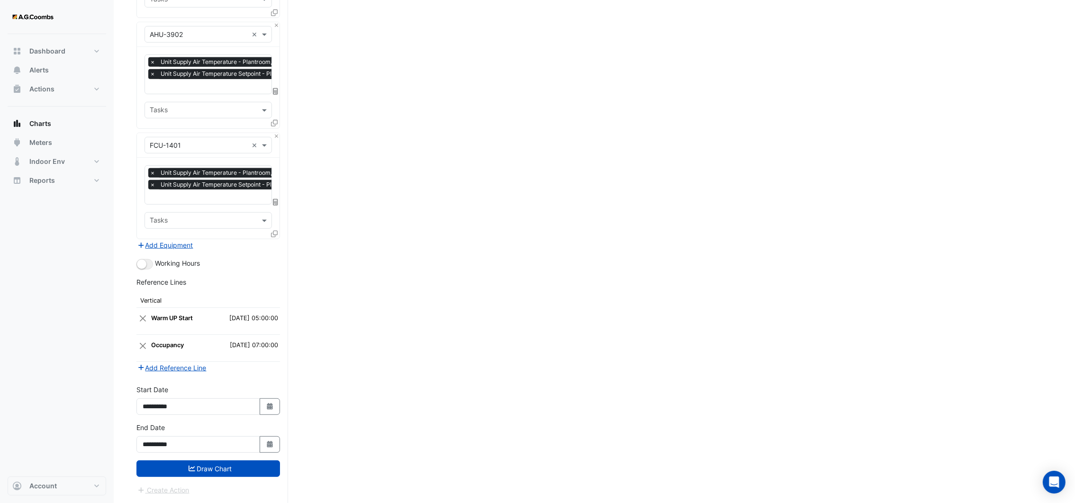
scroll to position [839, 0]
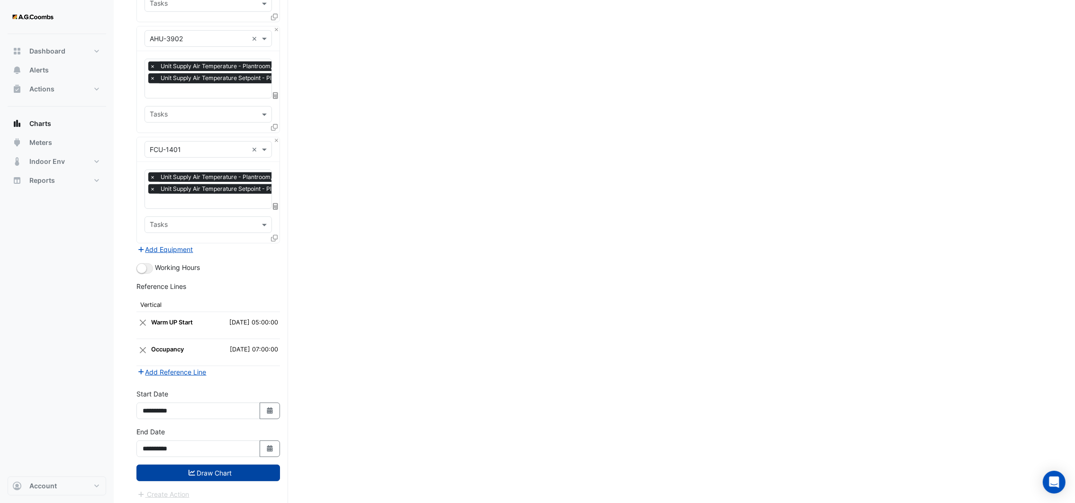
click at [194, 471] on button "Draw Chart" at bounding box center [208, 473] width 144 height 17
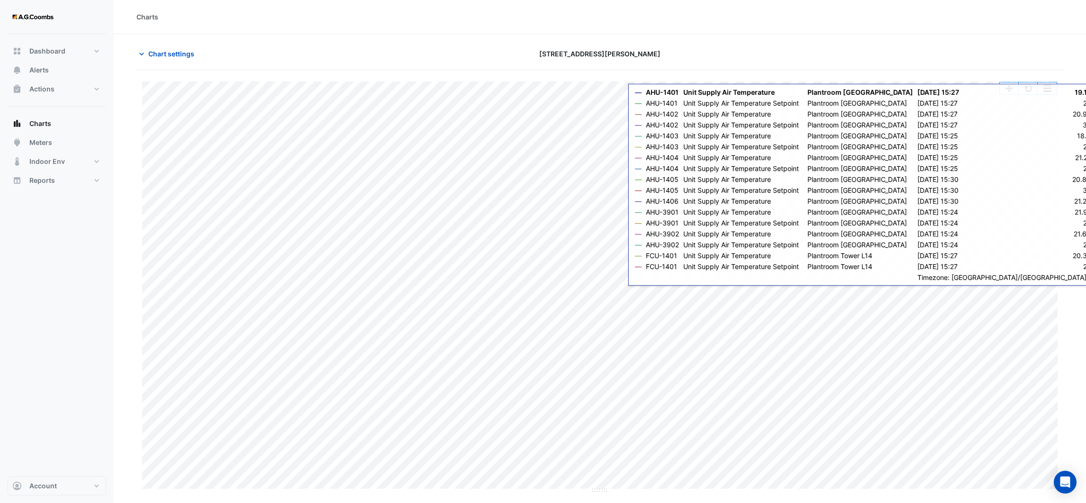
click at [1031, 95] on div "Split by Equip Split All Print Save as JPEG Save as PNG Pivot Data Table Export…" at bounding box center [1028, 88] width 58 height 13
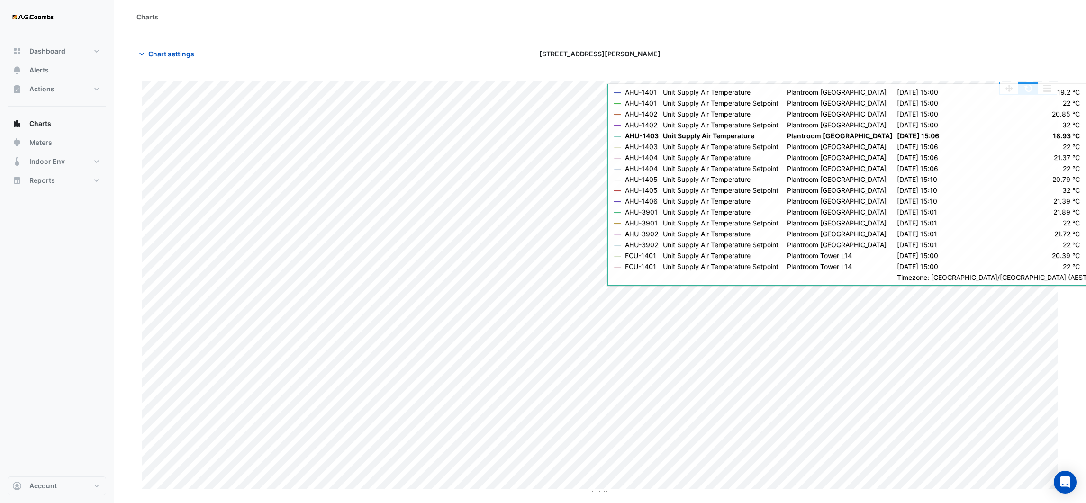
click at [1029, 89] on button "button" at bounding box center [1028, 88] width 19 height 12
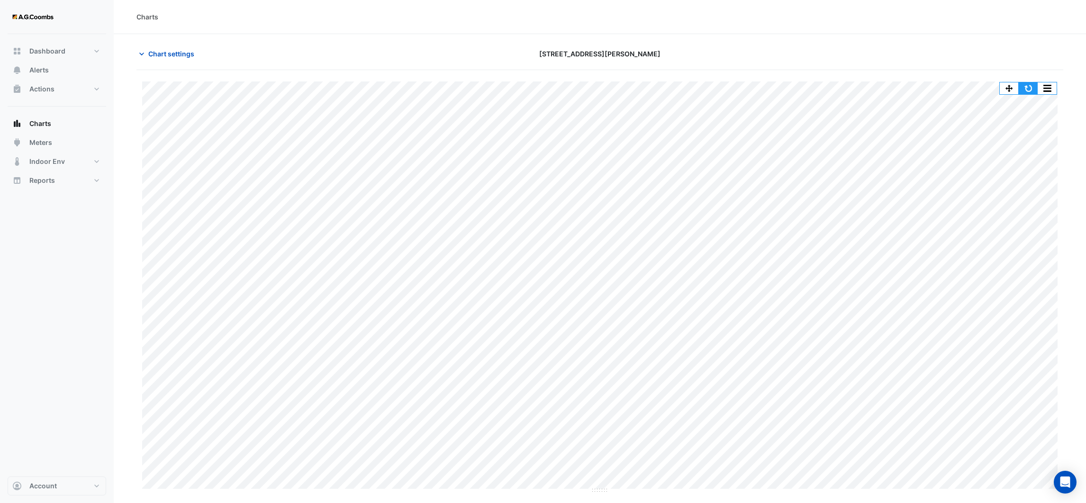
click at [1029, 89] on button "button" at bounding box center [1028, 88] width 19 height 12
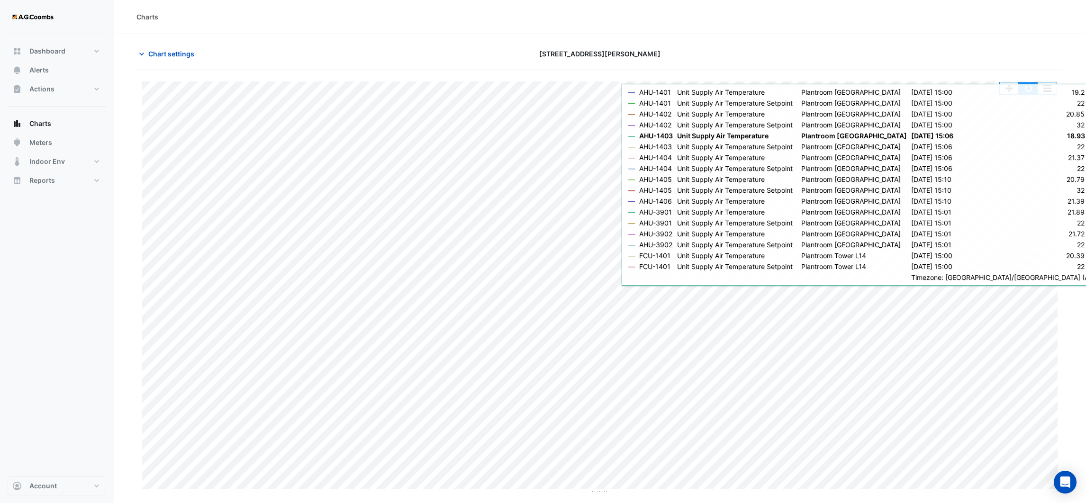
click at [1027, 93] on button "button" at bounding box center [1028, 88] width 19 height 12
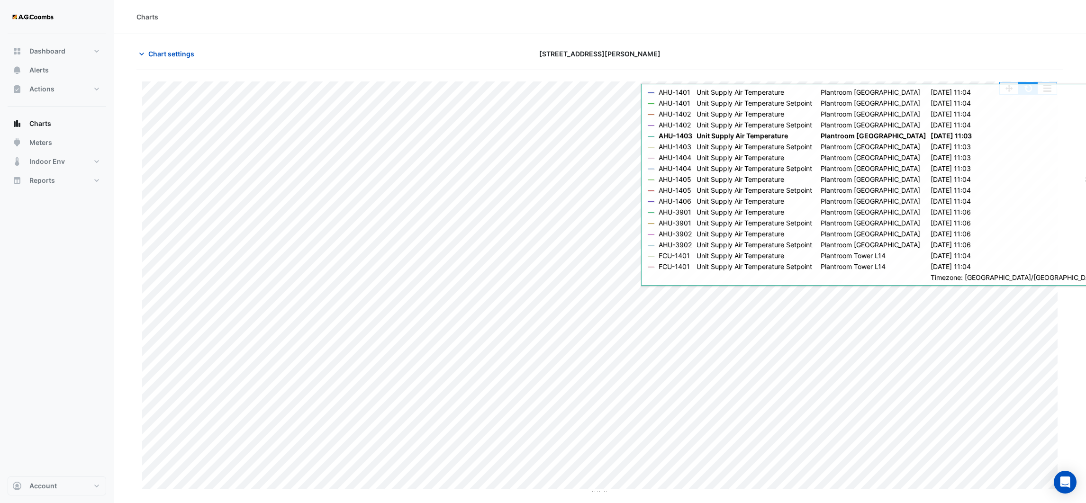
click at [1026, 86] on button "button" at bounding box center [1028, 88] width 19 height 12
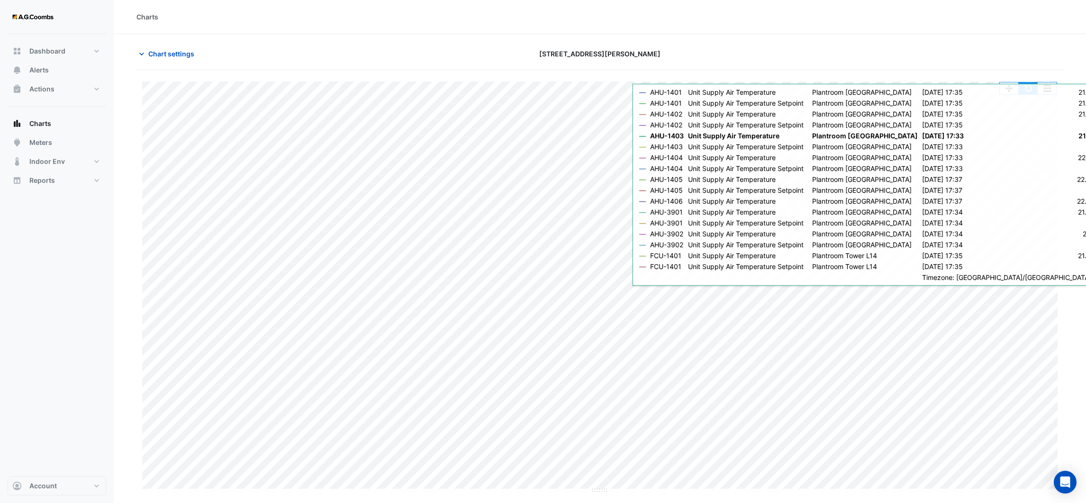
click at [1033, 93] on button "button" at bounding box center [1028, 88] width 19 height 12
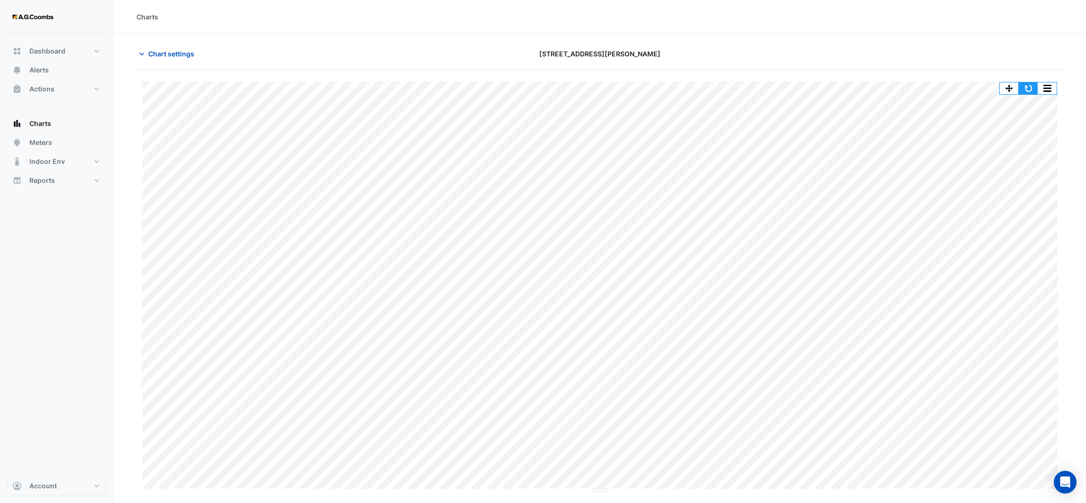
click at [1025, 88] on button "button" at bounding box center [1028, 88] width 19 height 12
click at [55, 70] on button "Alerts" at bounding box center [57, 70] width 99 height 19
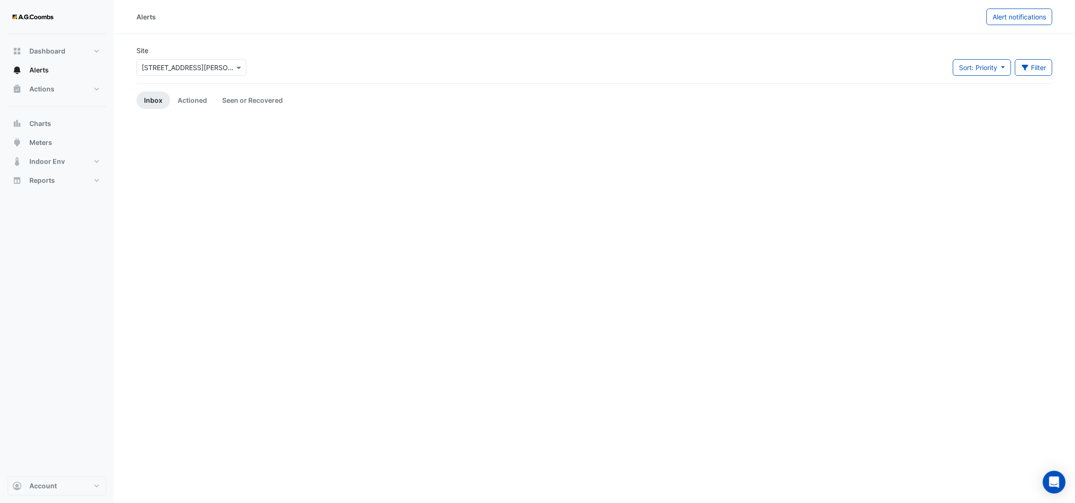
click at [218, 69] on input "text" at bounding box center [182, 68] width 81 height 10
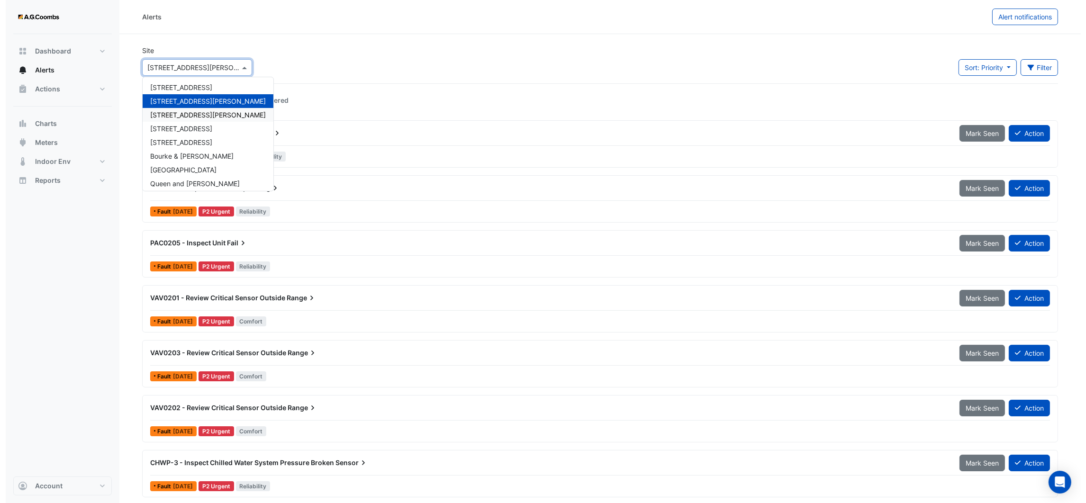
scroll to position [58, 0]
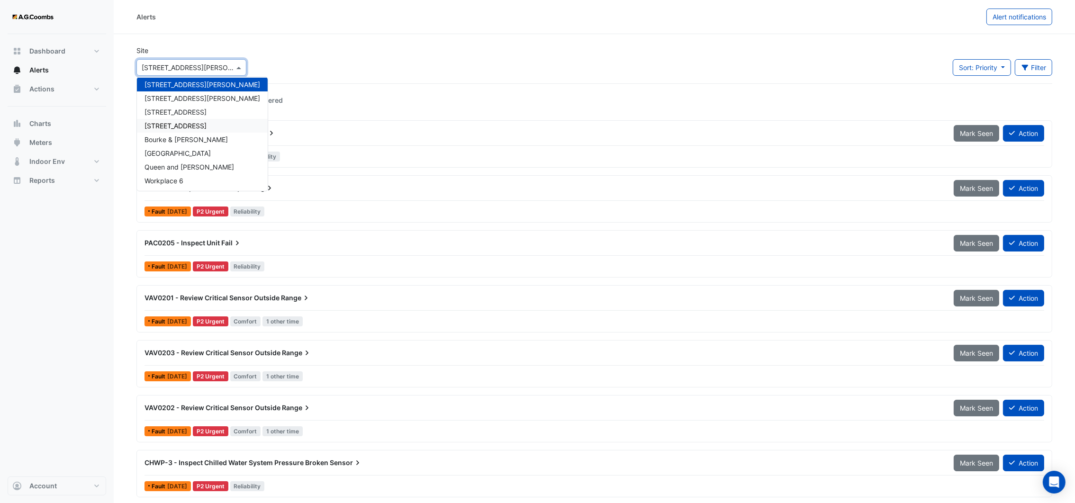
click at [178, 129] on span "[STREET_ADDRESS]" at bounding box center [176, 126] width 62 height 8
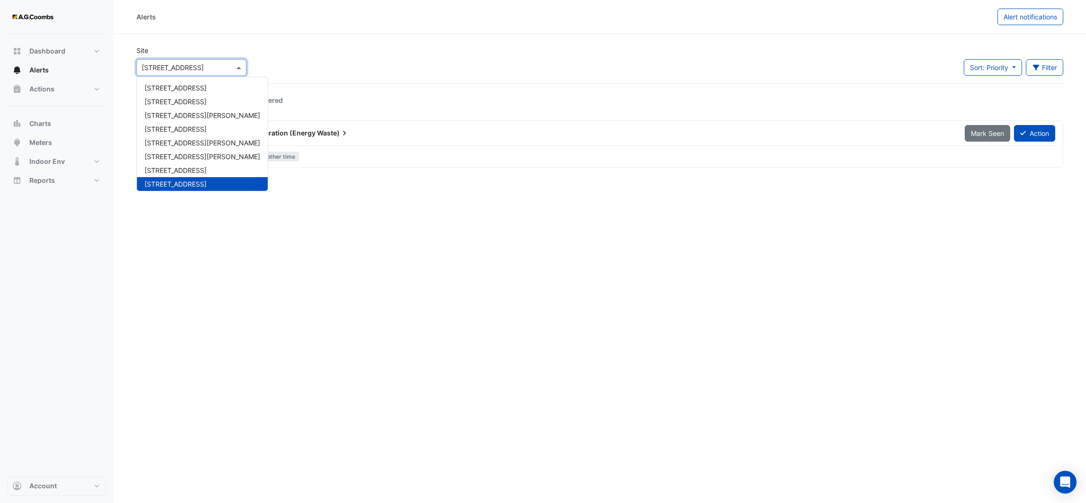
click at [204, 67] on input "text" at bounding box center [182, 68] width 81 height 10
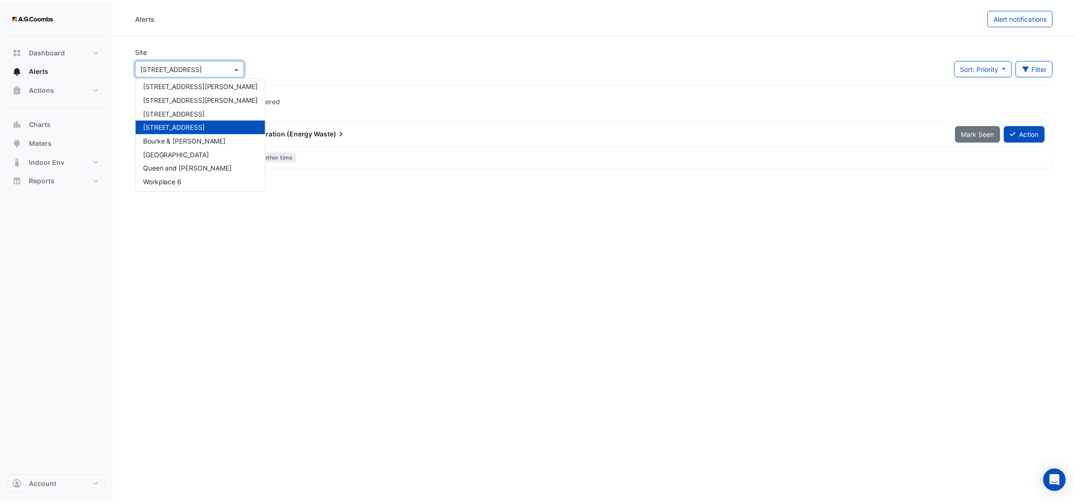
scroll to position [58, 0]
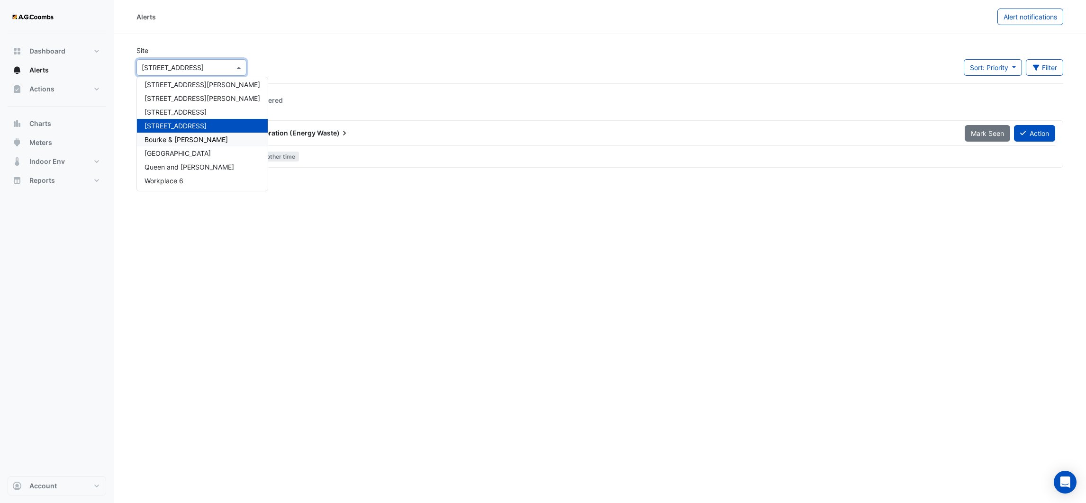
click at [186, 136] on span "Bourke & [PERSON_NAME]" at bounding box center [186, 140] width 83 height 8
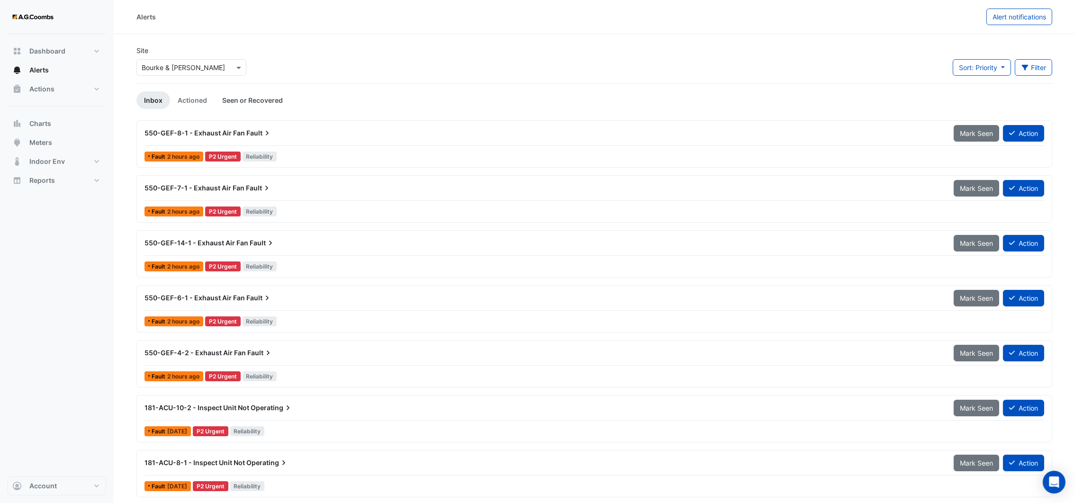
click at [228, 101] on link "Seen or Recovered" at bounding box center [253, 100] width 76 height 18
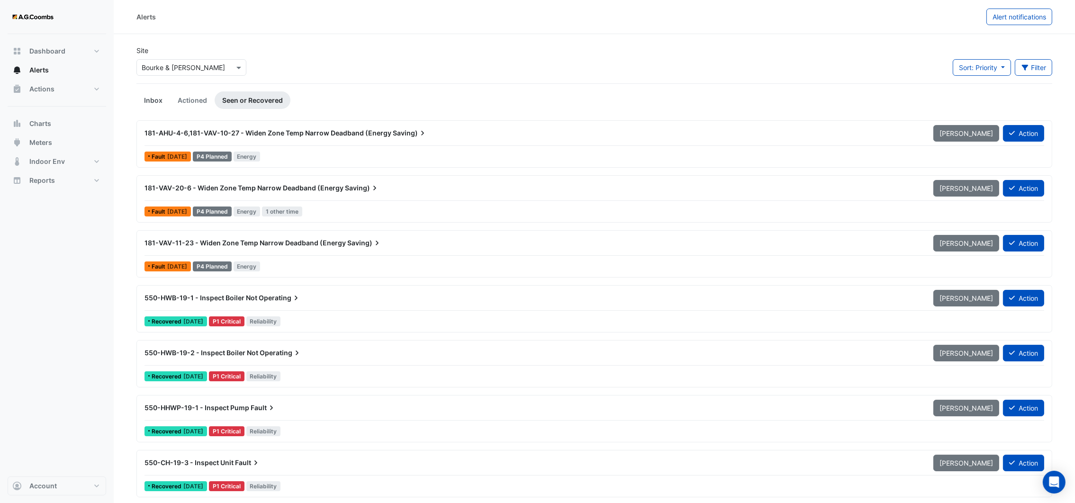
click at [161, 100] on link "Inbox" at bounding box center [153, 100] width 34 height 18
